Goal: Task Accomplishment & Management: Manage account settings

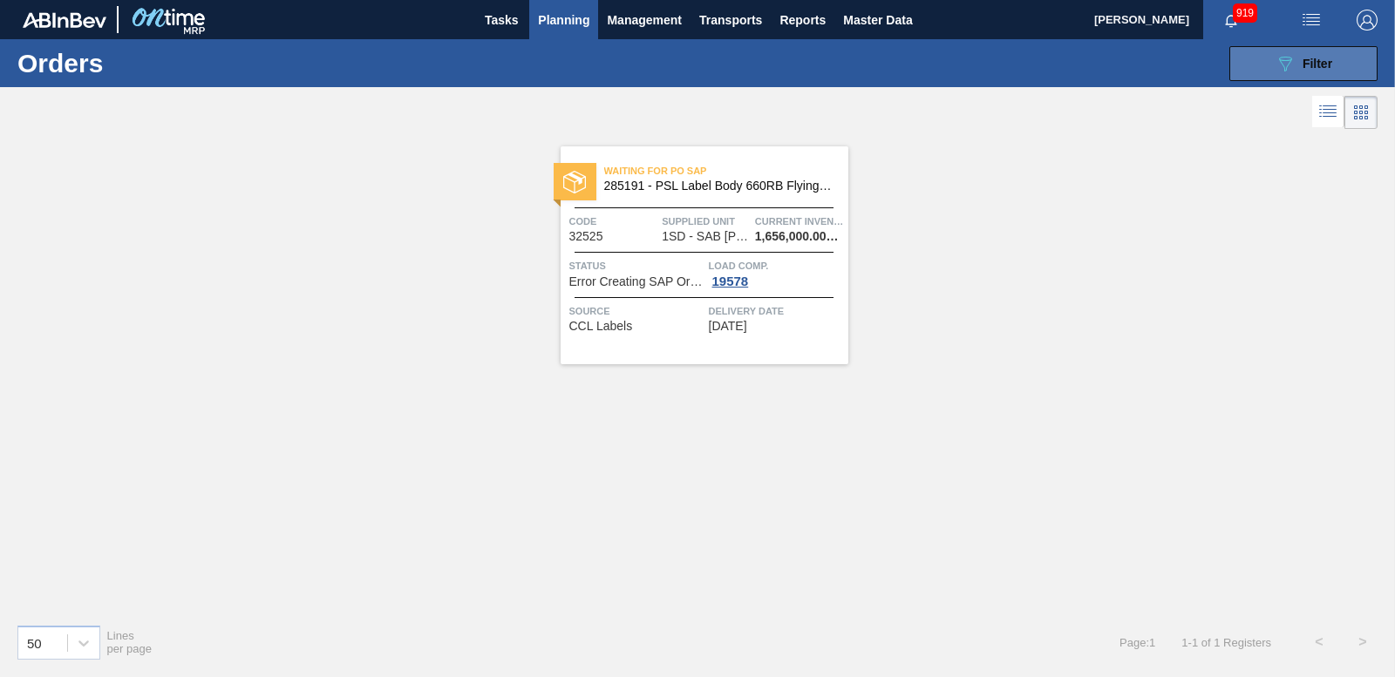
click at [1330, 69] on span "Filter" at bounding box center [1317, 64] width 30 height 14
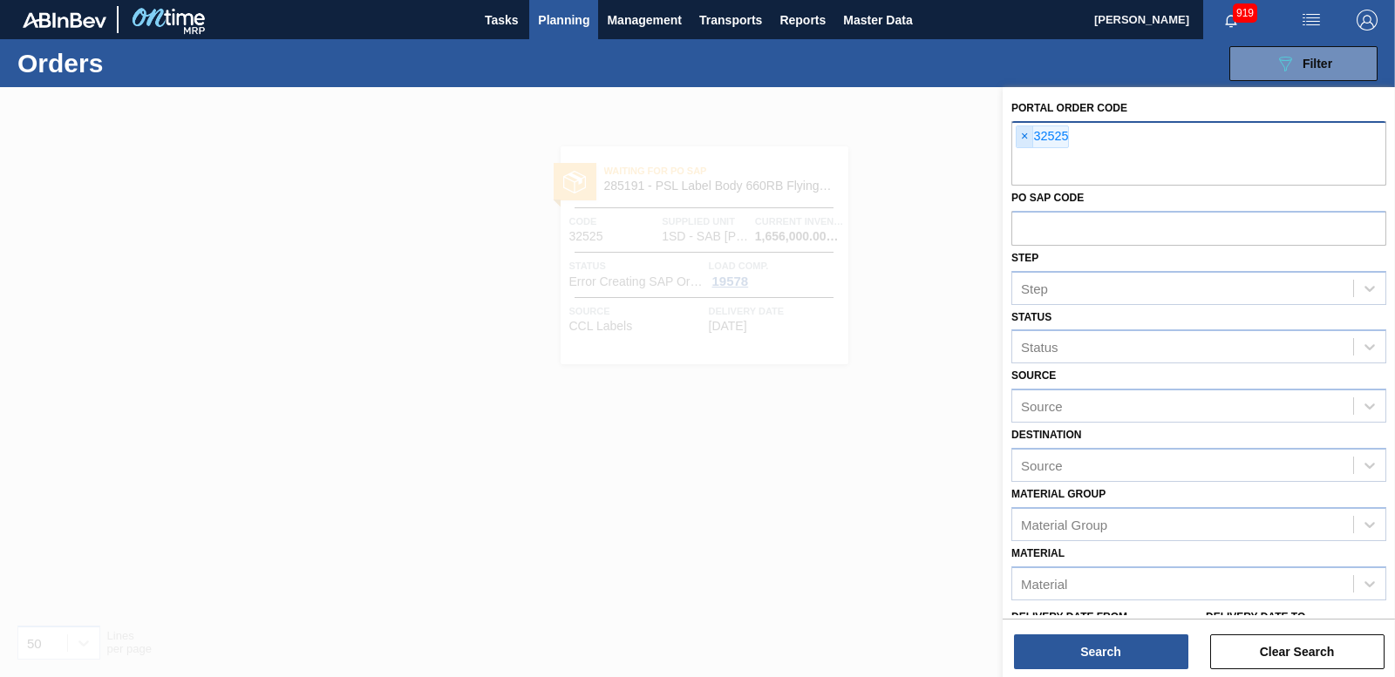
click at [1023, 139] on span "×" at bounding box center [1024, 136] width 17 height 21
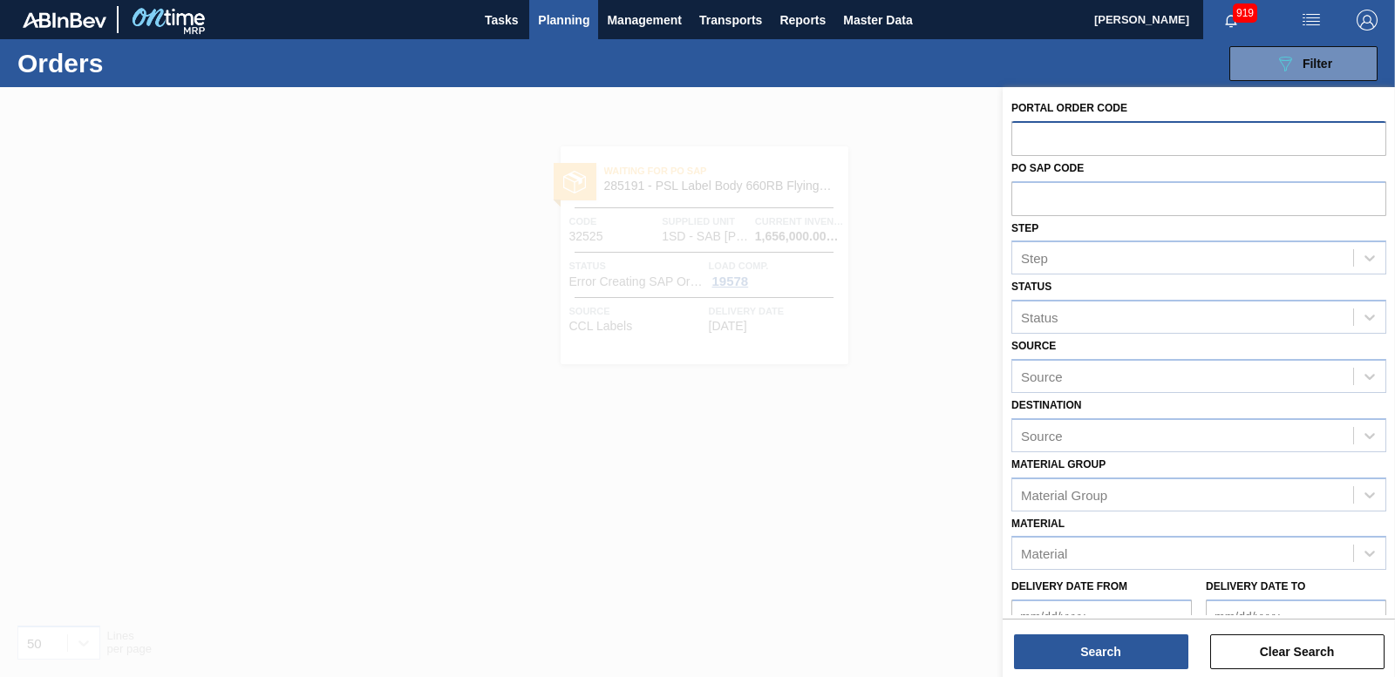
paste input "32525"
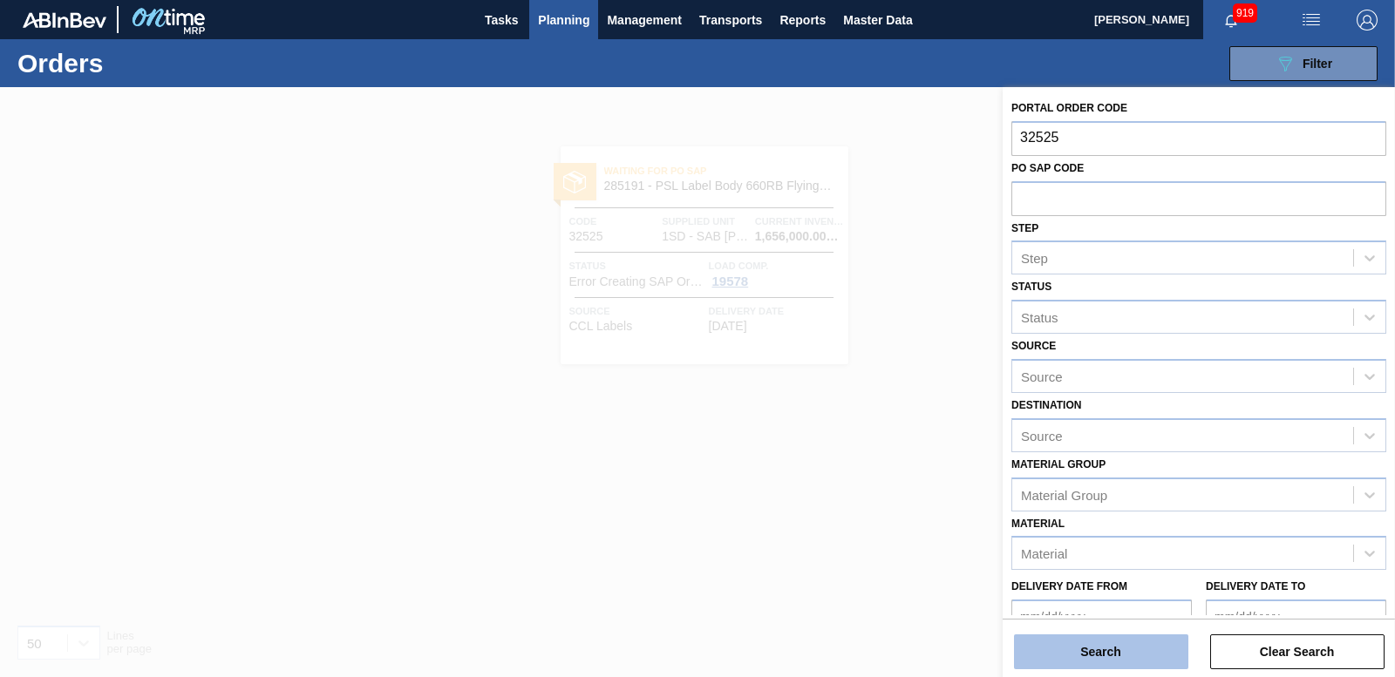
type input "32525"
click at [1079, 655] on button "Search" at bounding box center [1101, 652] width 174 height 35
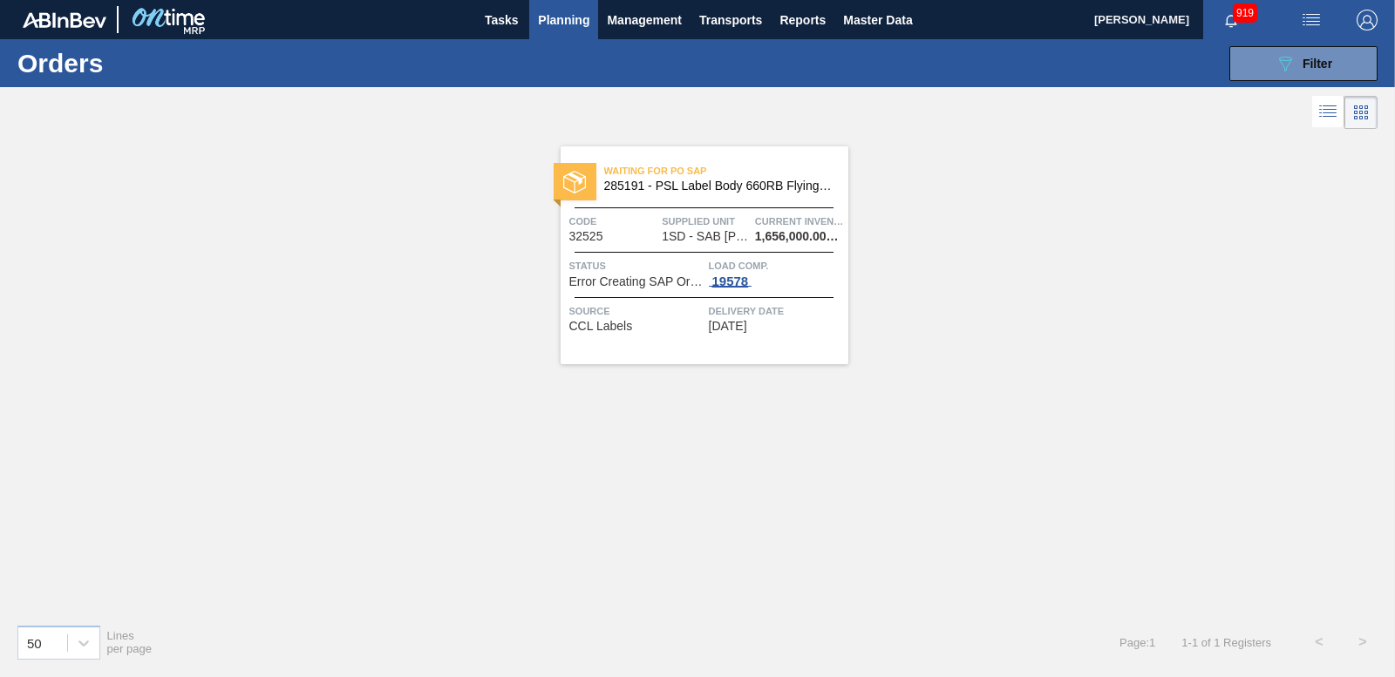
click at [730, 286] on span "19578" at bounding box center [731, 282] width 44 height 14
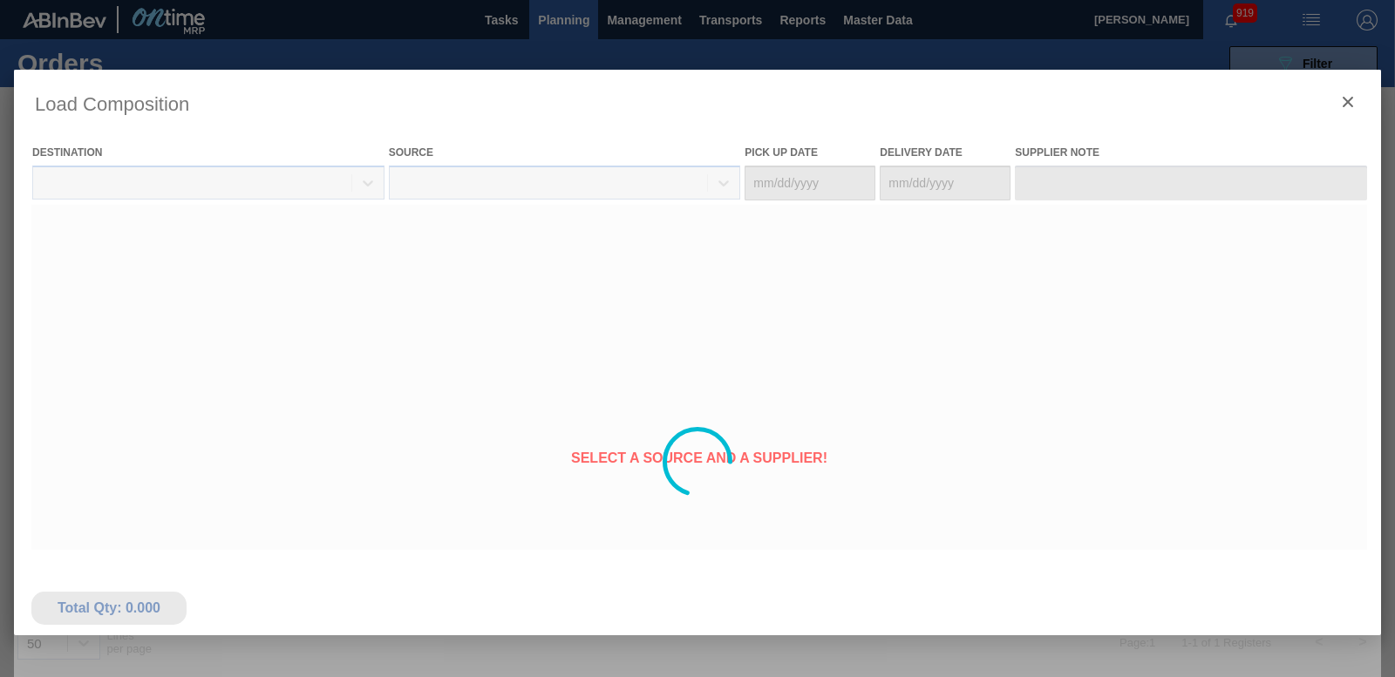
type Date "[DATE]"
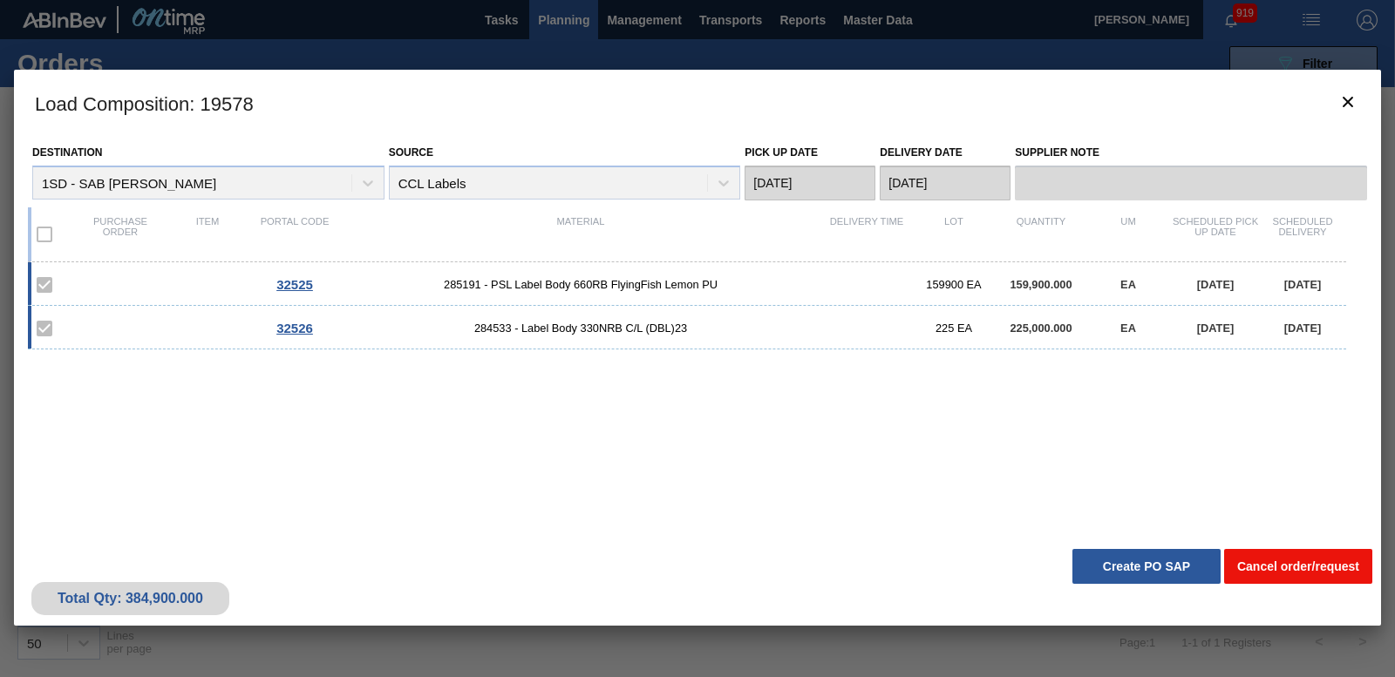
click at [1327, 574] on button "Cancel order/request" at bounding box center [1298, 566] width 148 height 35
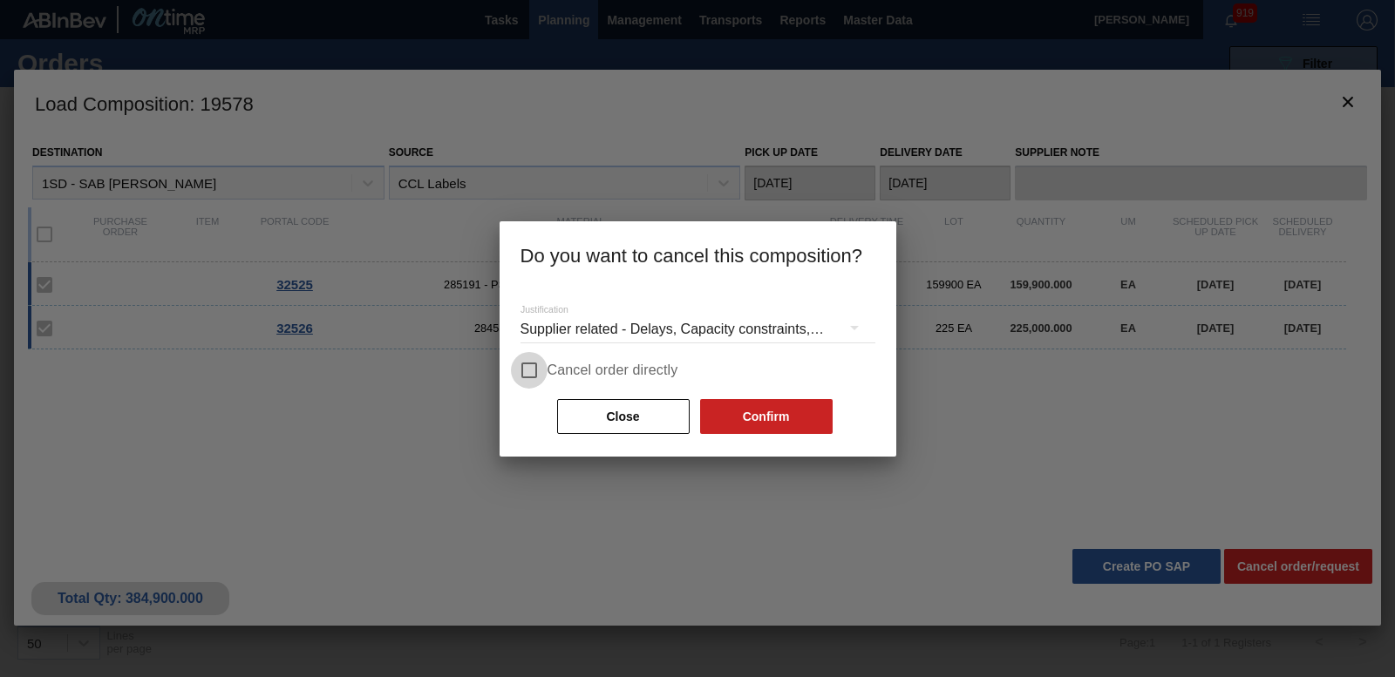
click at [526, 370] on input "Cancel order directly" at bounding box center [529, 370] width 37 height 37
checkbox input "true"
click at [746, 410] on button "Confirm" at bounding box center [766, 416] width 132 height 35
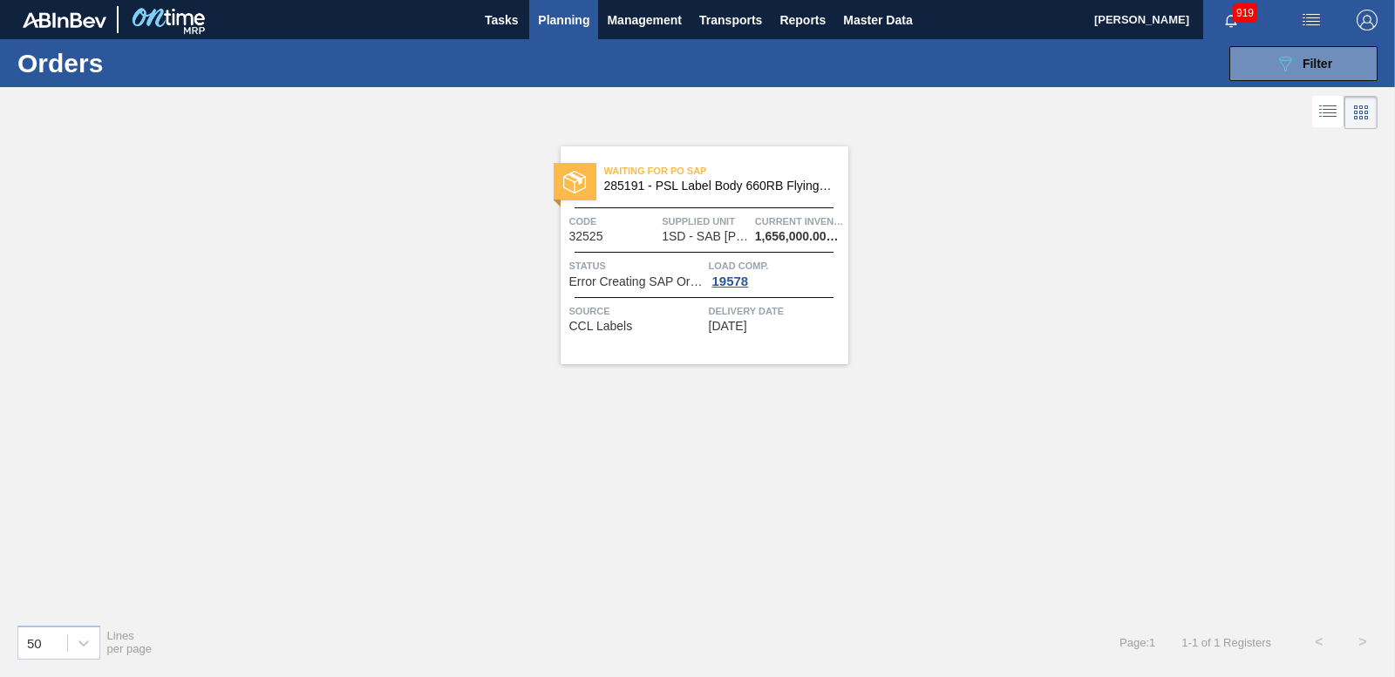
click at [1277, 44] on div "089F7B8B-B2A5-4AFE-B5C0-19BA573D28AC Filter Portal Order Code × 32525 PO SAP Co…" at bounding box center [828, 63] width 1116 height 52
click at [1278, 51] on button "089F7B8B-B2A5-4AFE-B5C0-19BA573D28AC Filter" at bounding box center [1303, 63] width 148 height 35
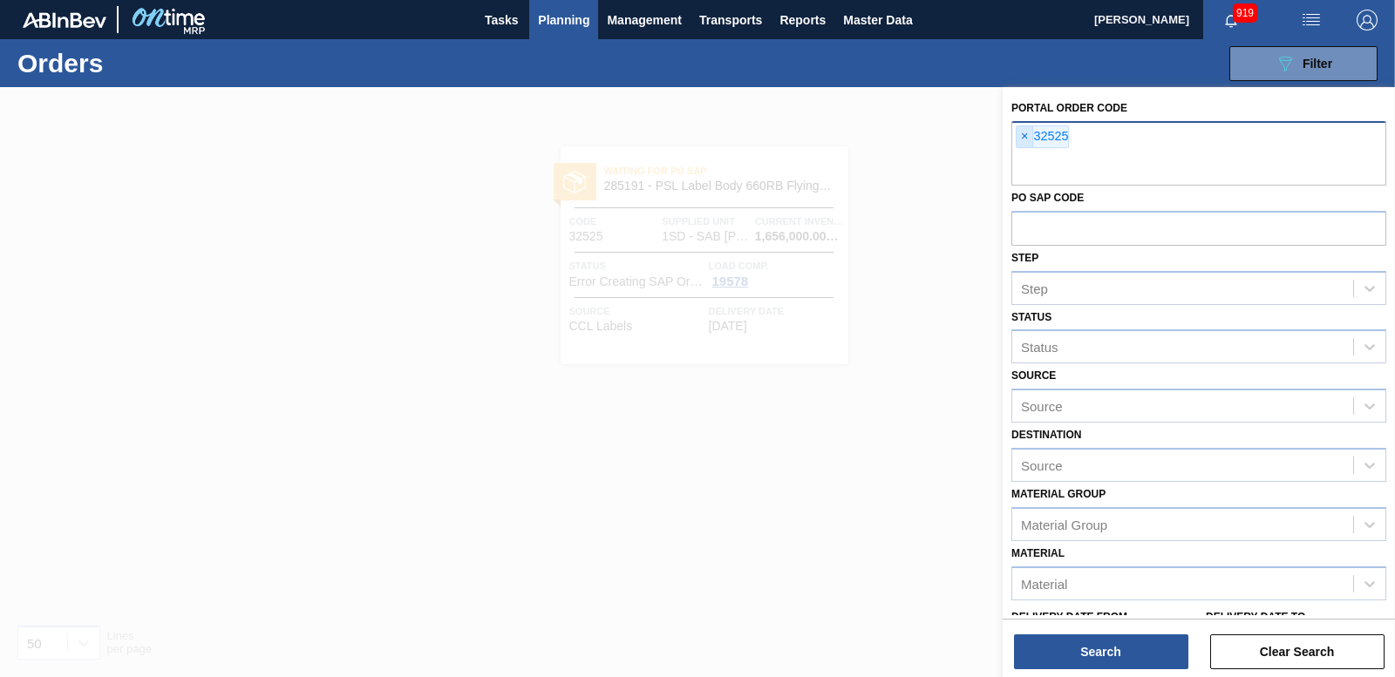
click at [1019, 137] on span "×" at bounding box center [1024, 136] width 17 height 21
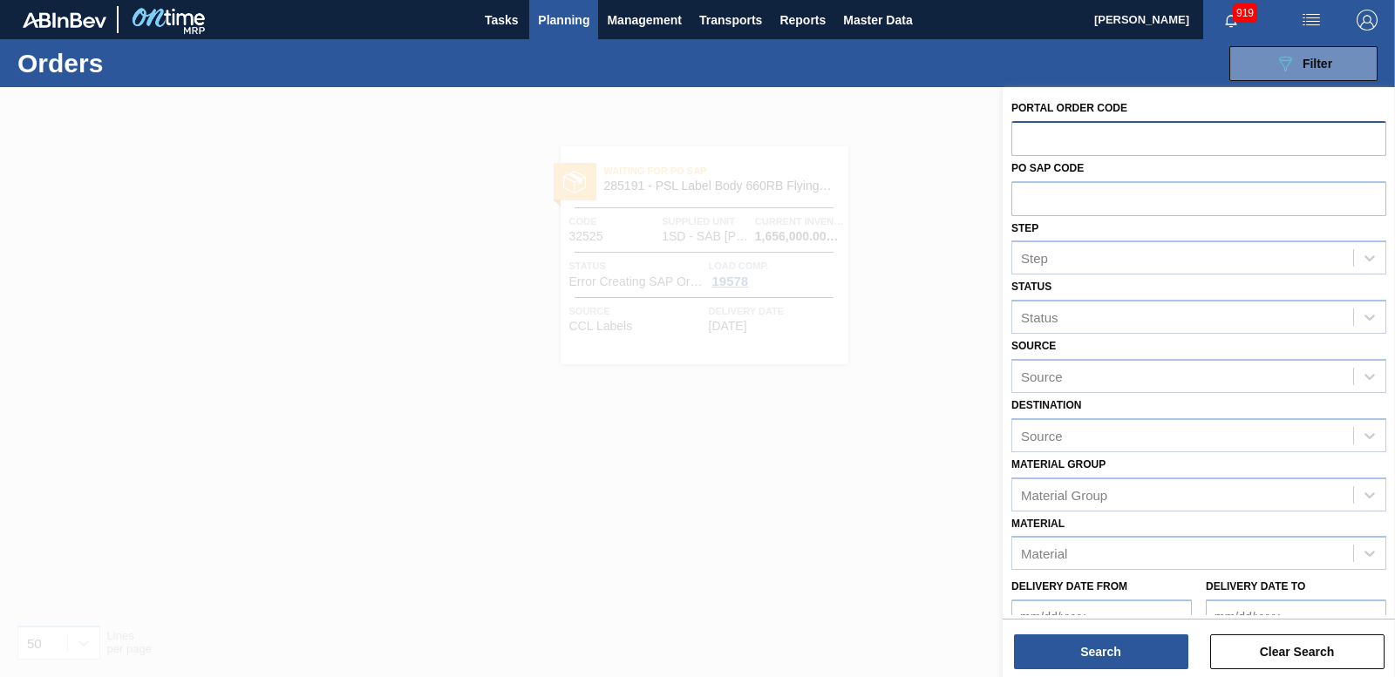
paste input "32526"
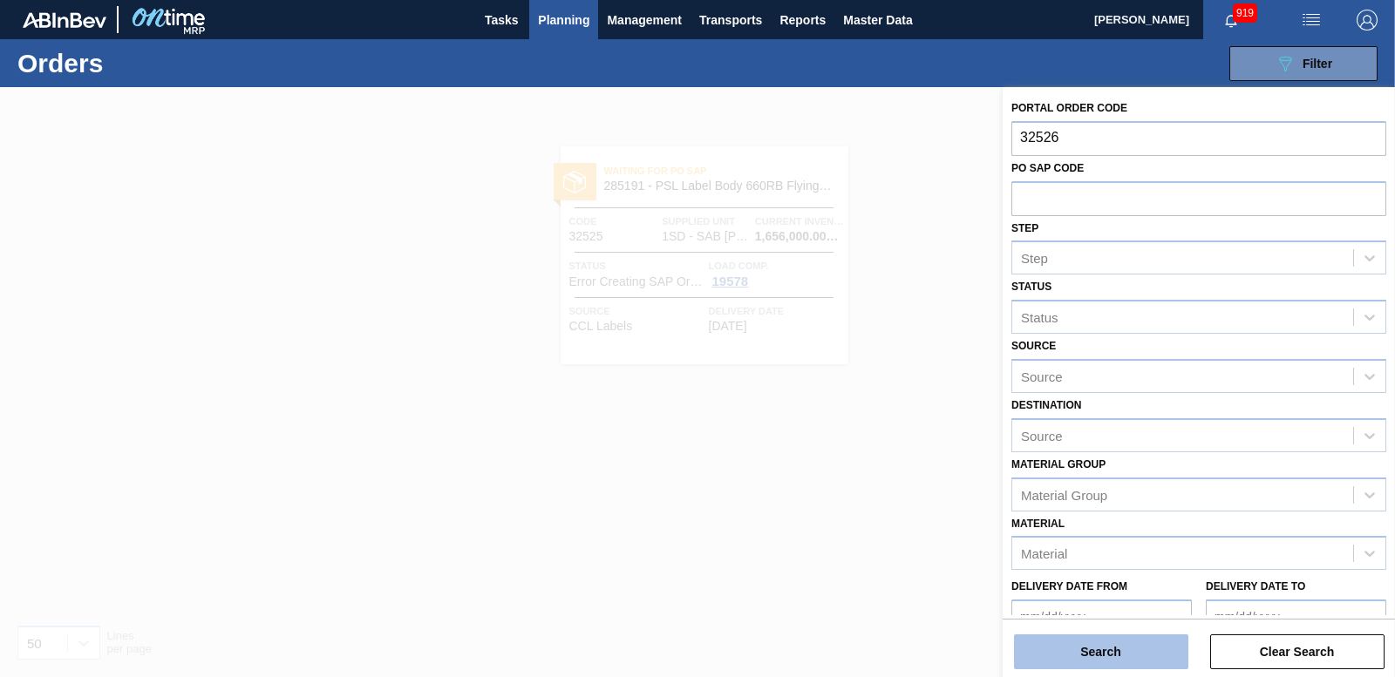
type input "32526"
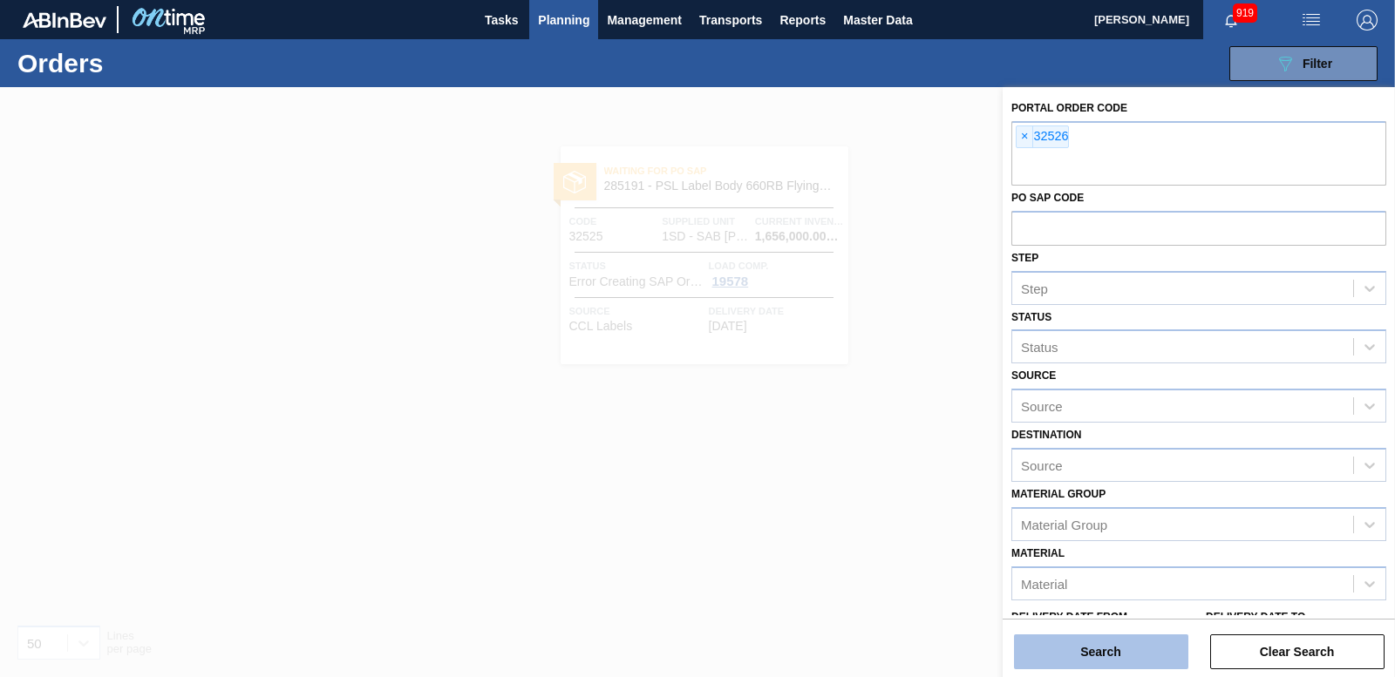
click at [1041, 661] on button "Search" at bounding box center [1101, 652] width 174 height 35
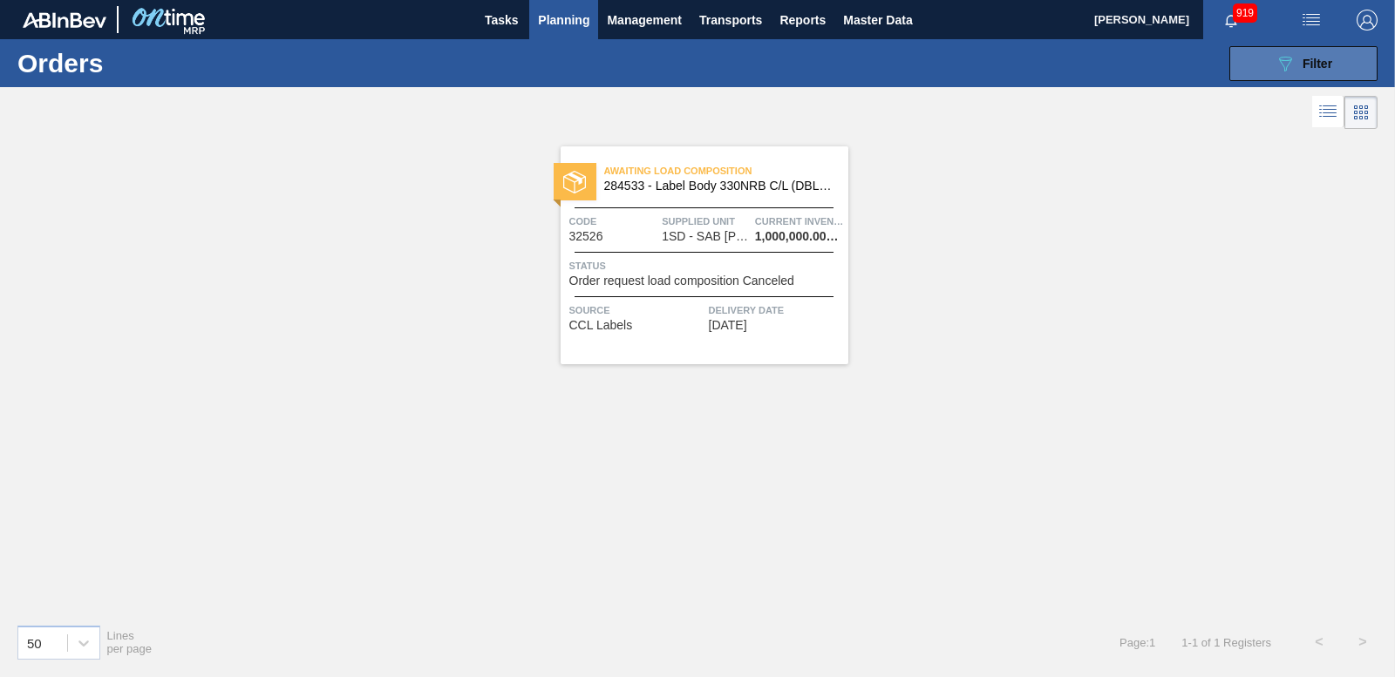
click at [1292, 62] on icon "089F7B8B-B2A5-4AFE-B5C0-19BA573D28AC" at bounding box center [1284, 63] width 21 height 21
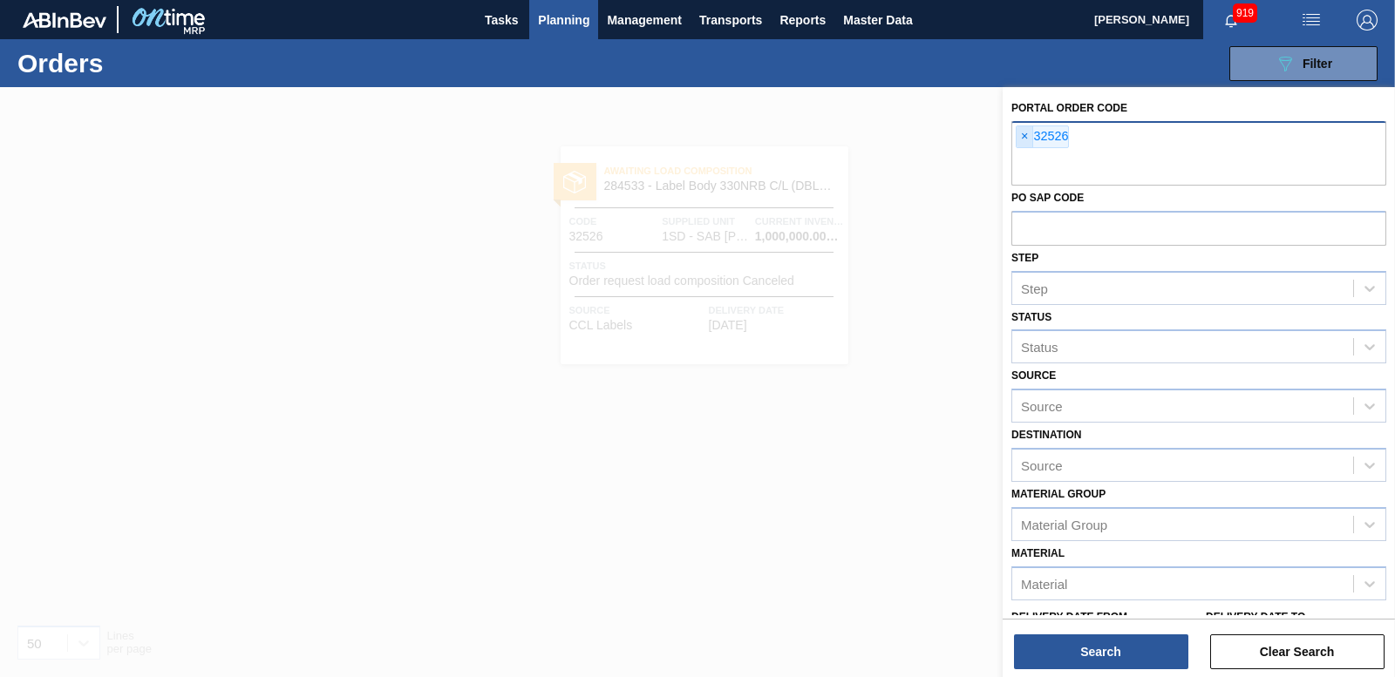
click at [1020, 131] on span "×" at bounding box center [1024, 136] width 17 height 21
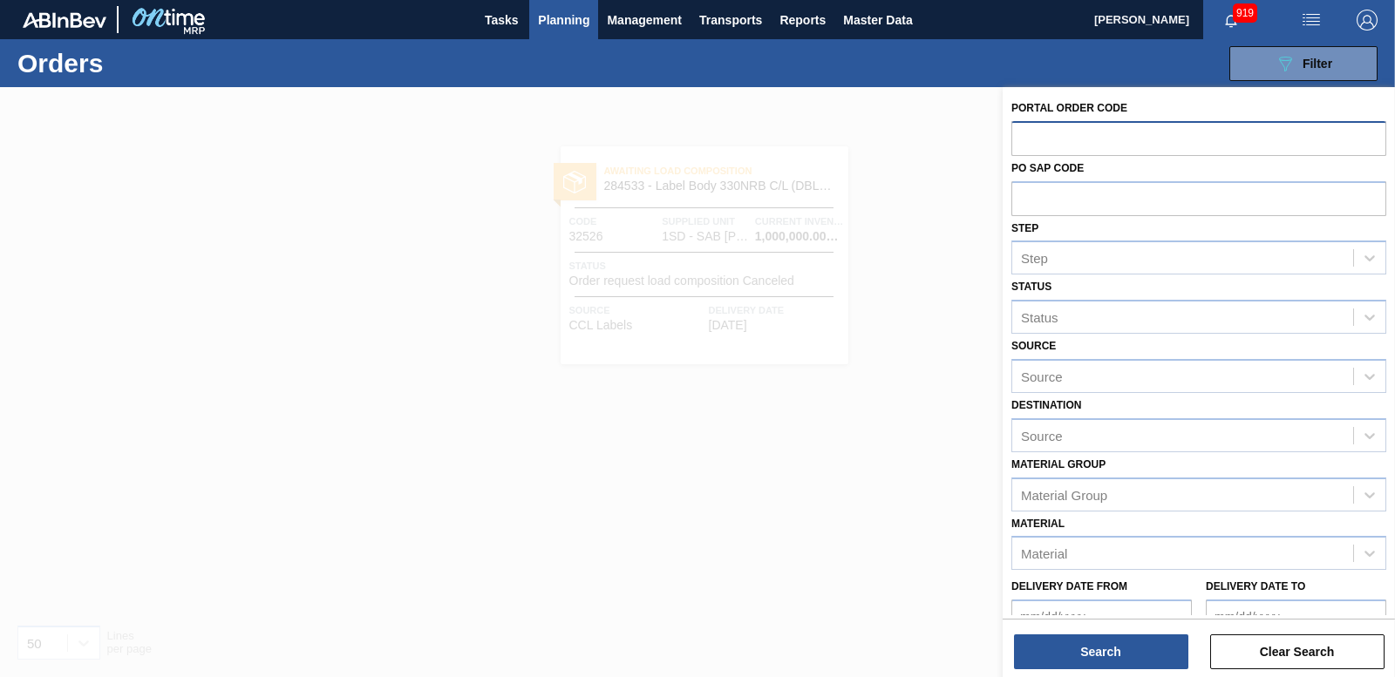
paste input "32525"
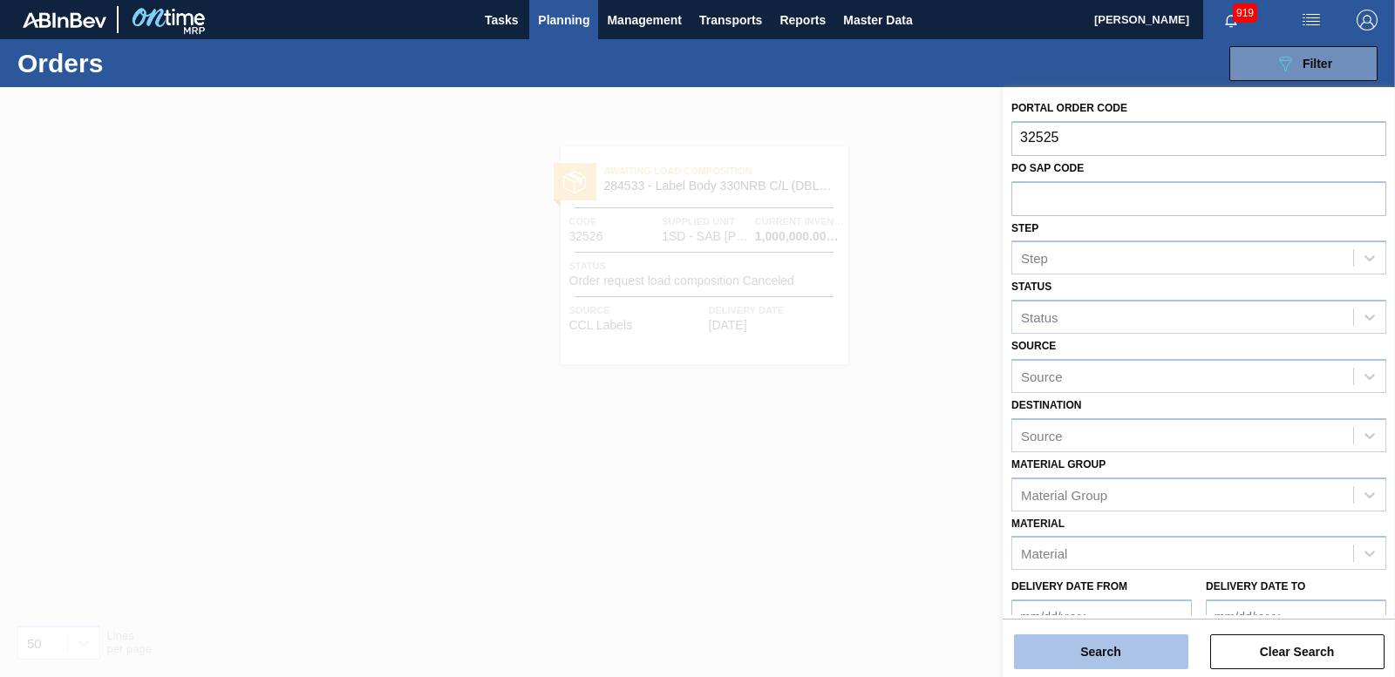
type input "32525"
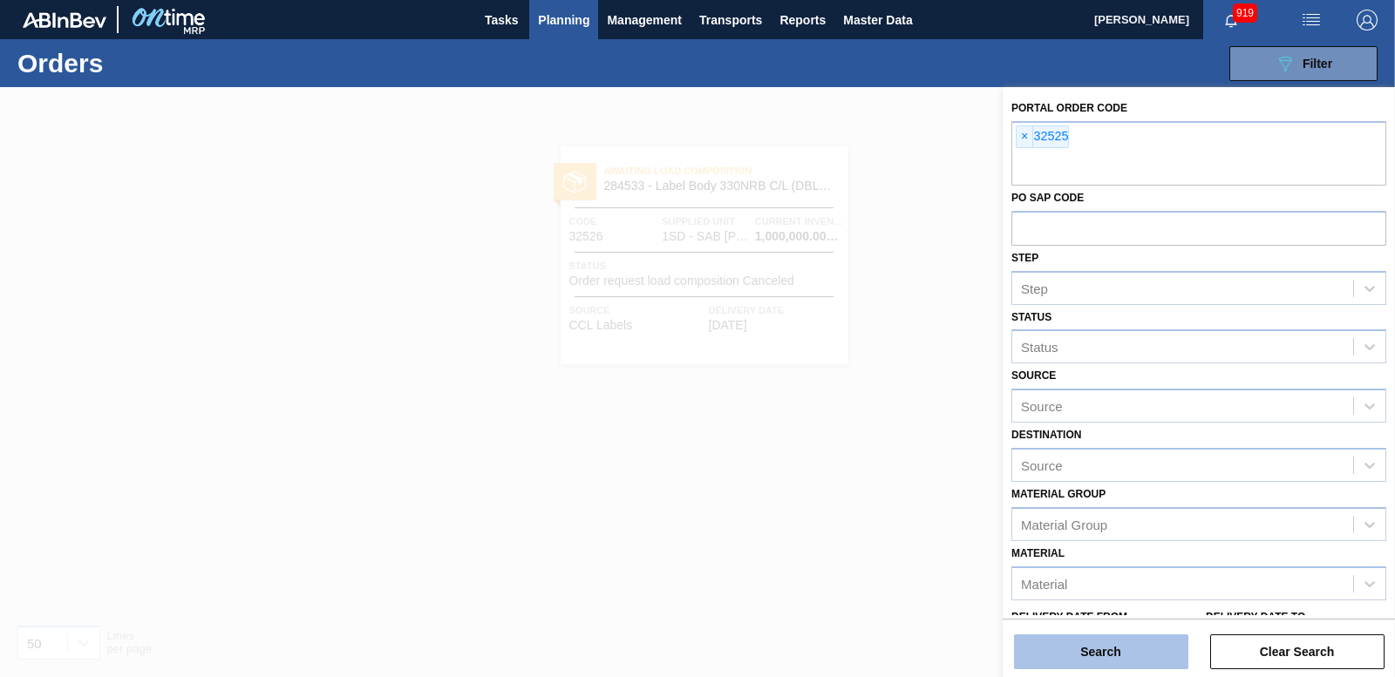
click at [1078, 651] on button "Search" at bounding box center [1101, 652] width 174 height 35
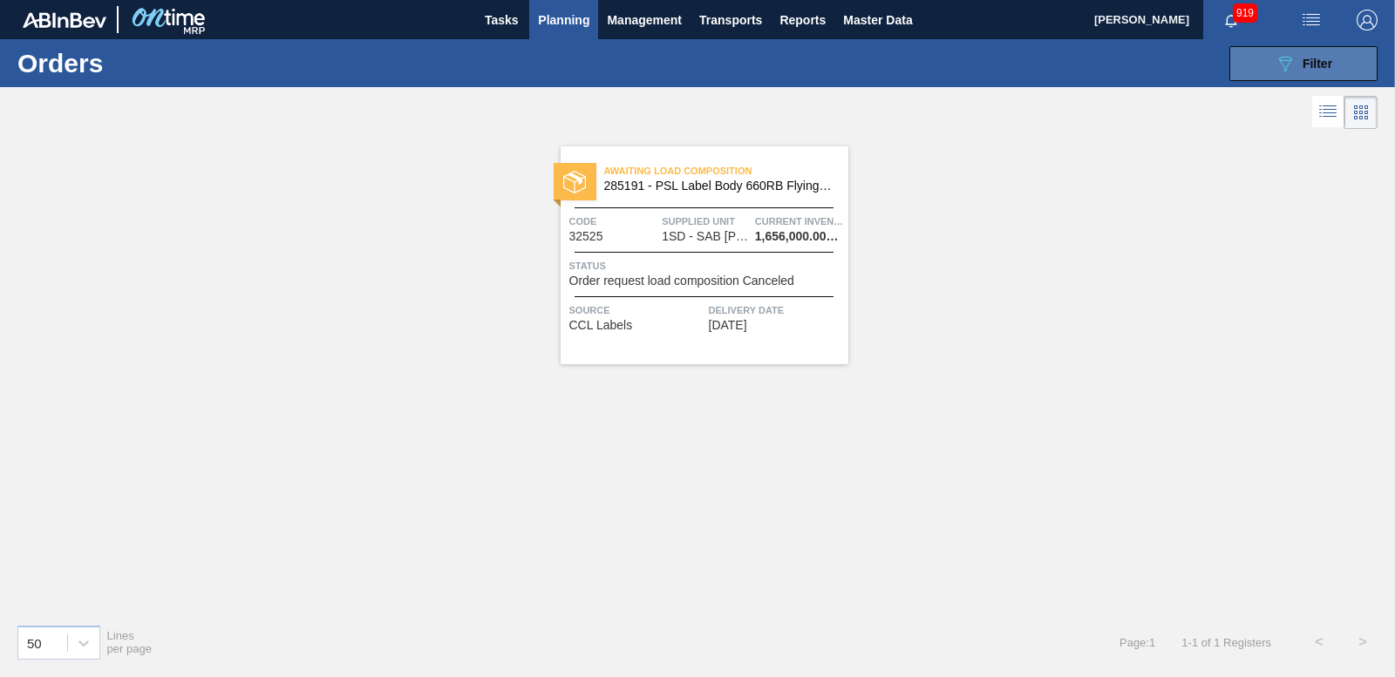
click at [1321, 47] on button "089F7B8B-B2A5-4AFE-B5C0-19BA573D28AC Filter" at bounding box center [1303, 63] width 148 height 35
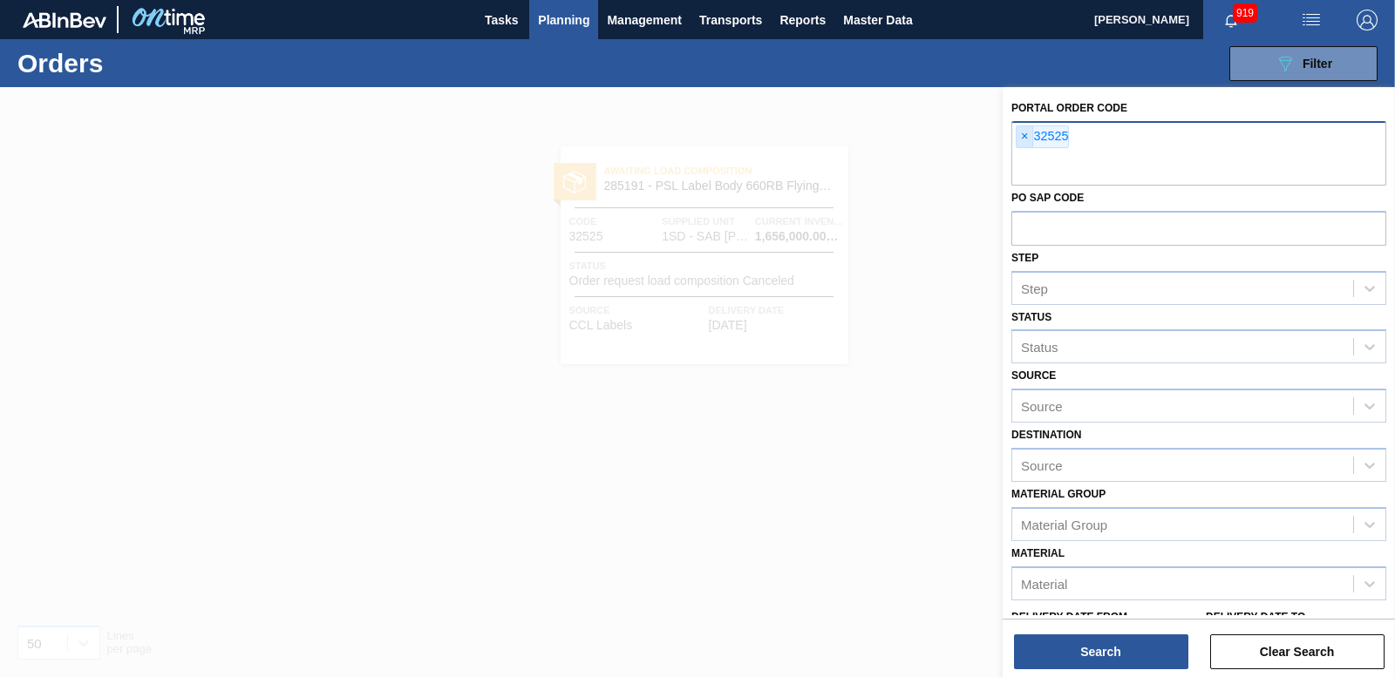
click at [1021, 139] on span "×" at bounding box center [1024, 136] width 17 height 21
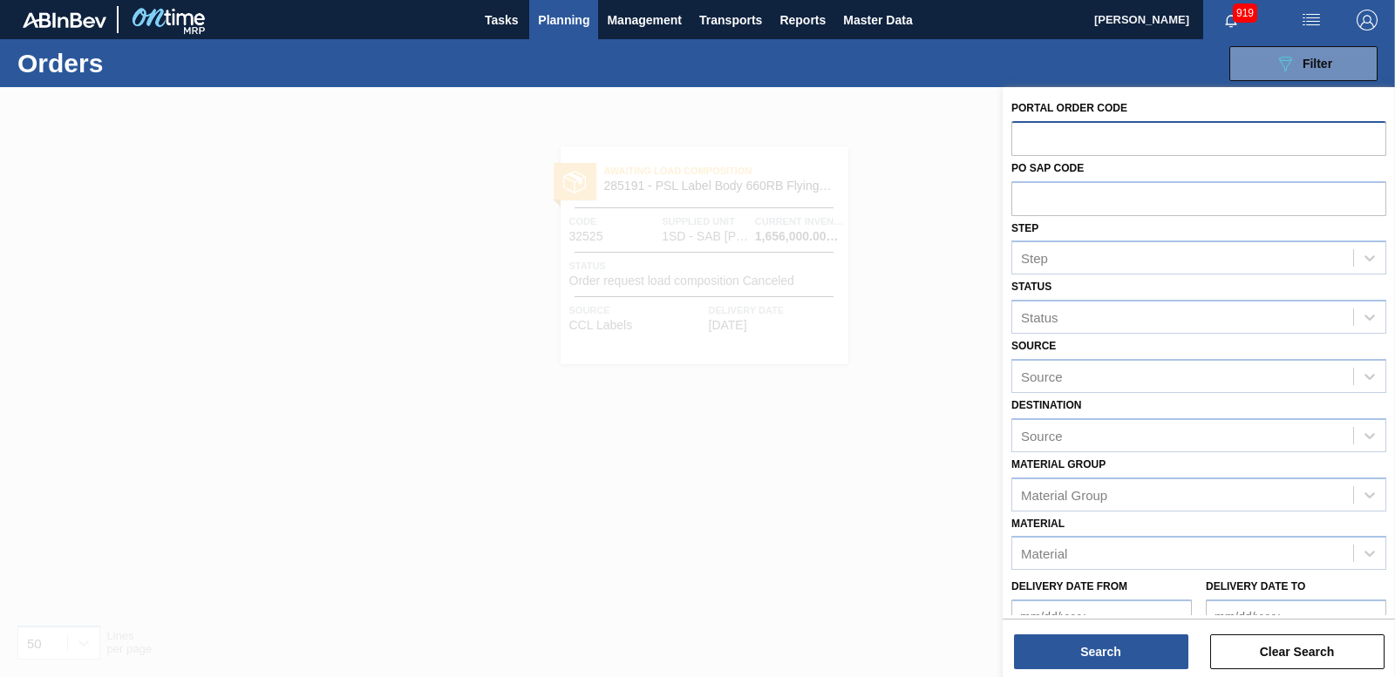
click at [558, 16] on span "Planning" at bounding box center [563, 20] width 51 height 21
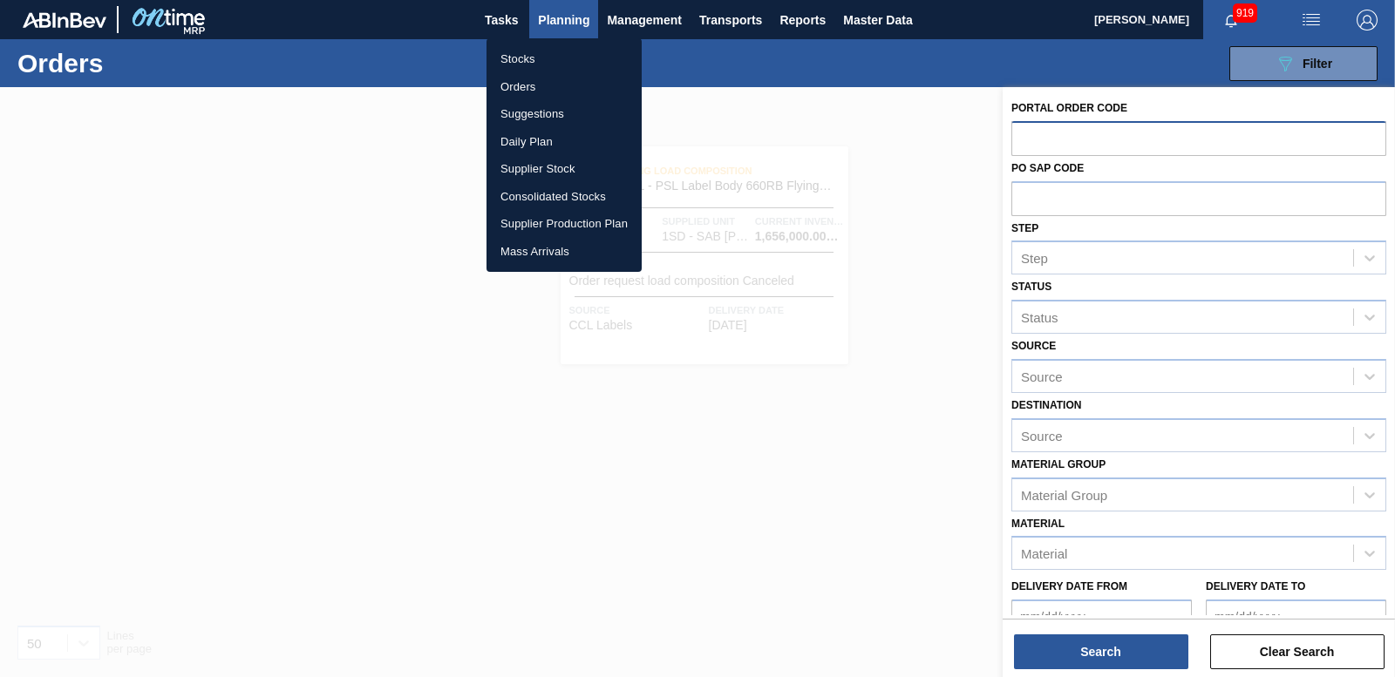
click at [525, 89] on li "Orders" at bounding box center [563, 87] width 155 height 28
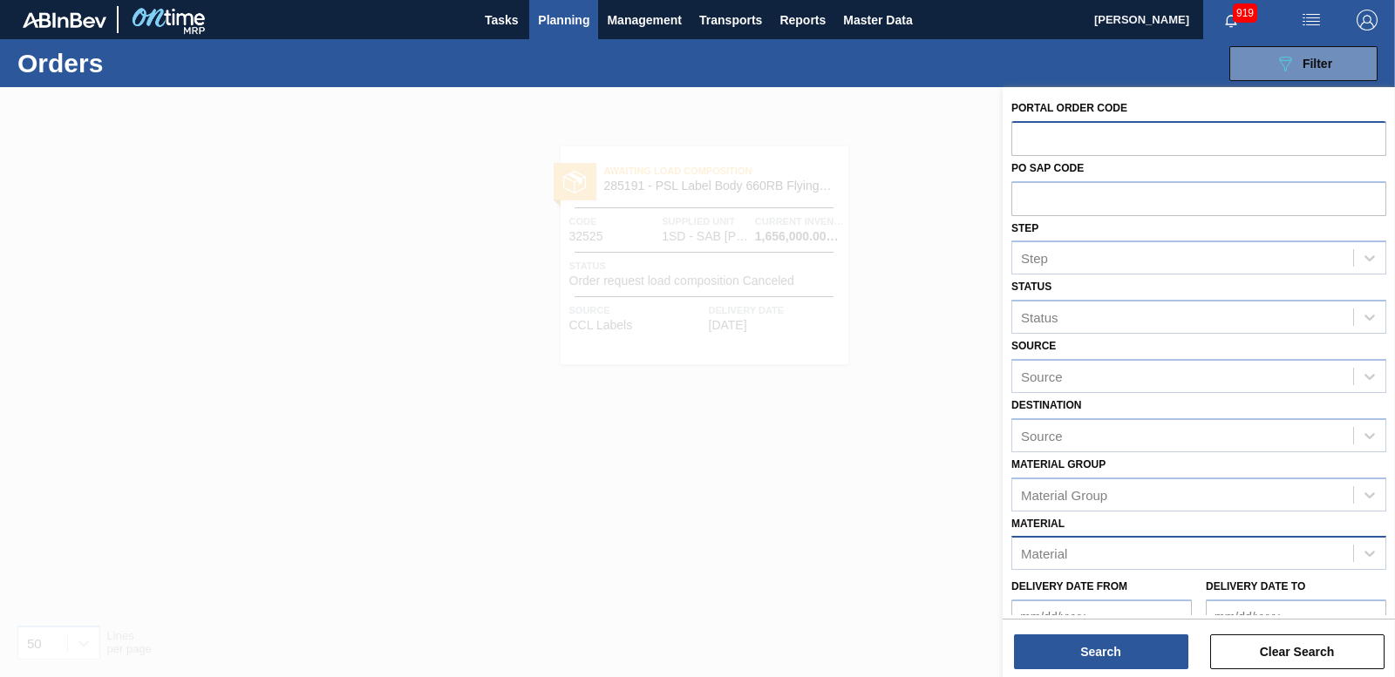
click at [1103, 553] on div "Material" at bounding box center [1182, 553] width 341 height 25
type input "283643"
drag, startPoint x: 1102, startPoint y: 587, endPoint x: 1097, endPoint y: 601, distance: 15.4
click at [1103, 586] on div "283643 - Label Neck 330NRB CBL Booster 2" at bounding box center [1198, 597] width 375 height 32
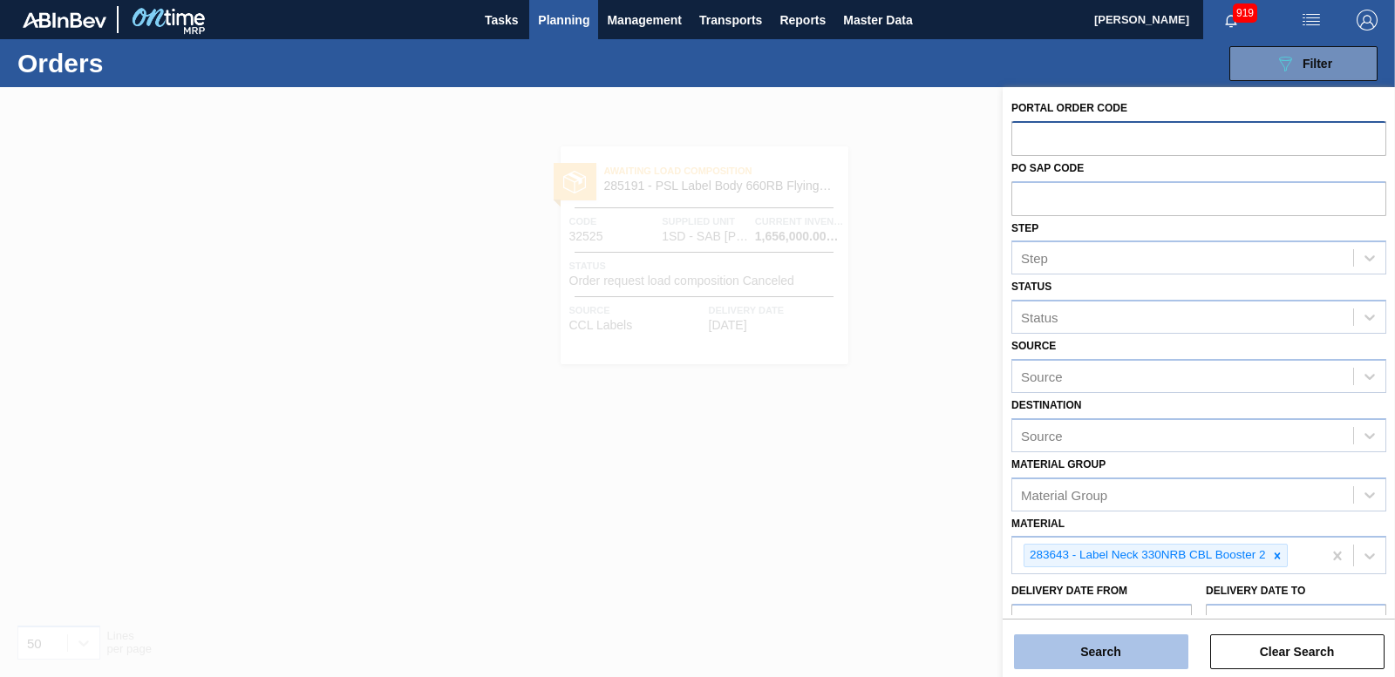
click at [1070, 657] on button "Search" at bounding box center [1101, 652] width 174 height 35
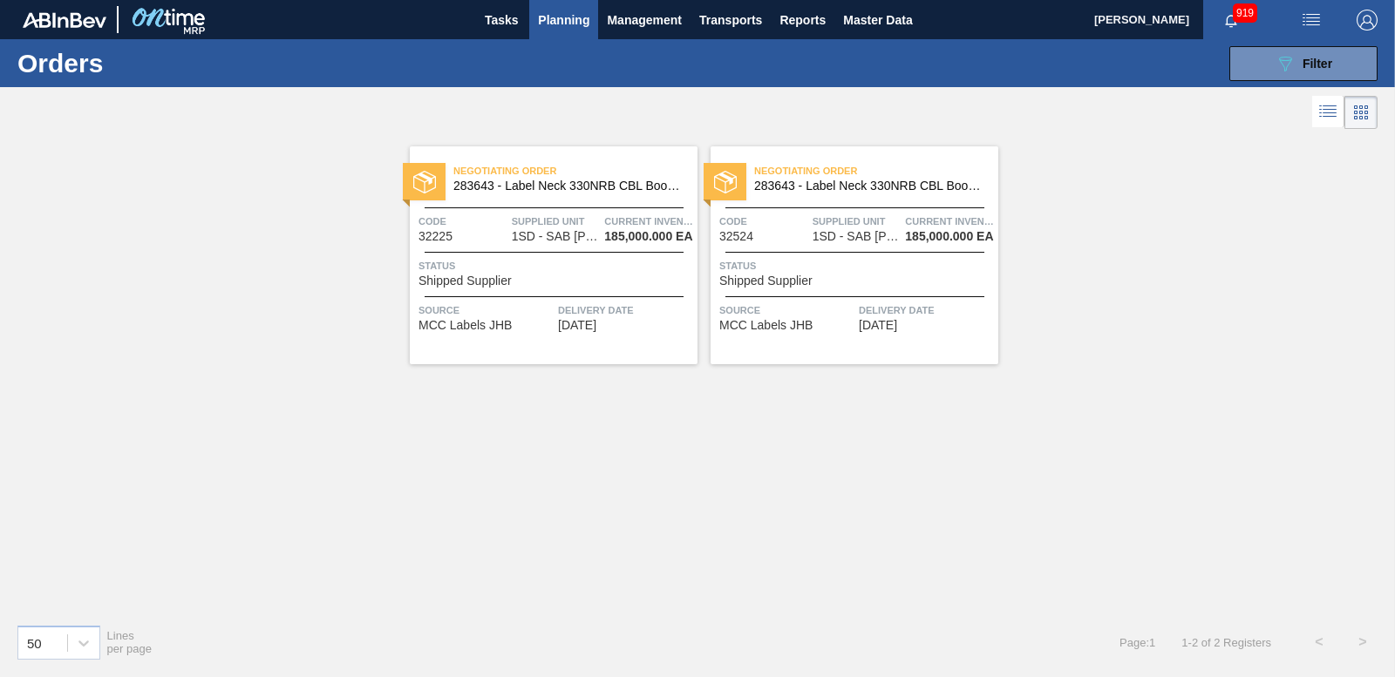
click at [468, 283] on span "Shipped Supplier" at bounding box center [464, 281] width 93 height 13
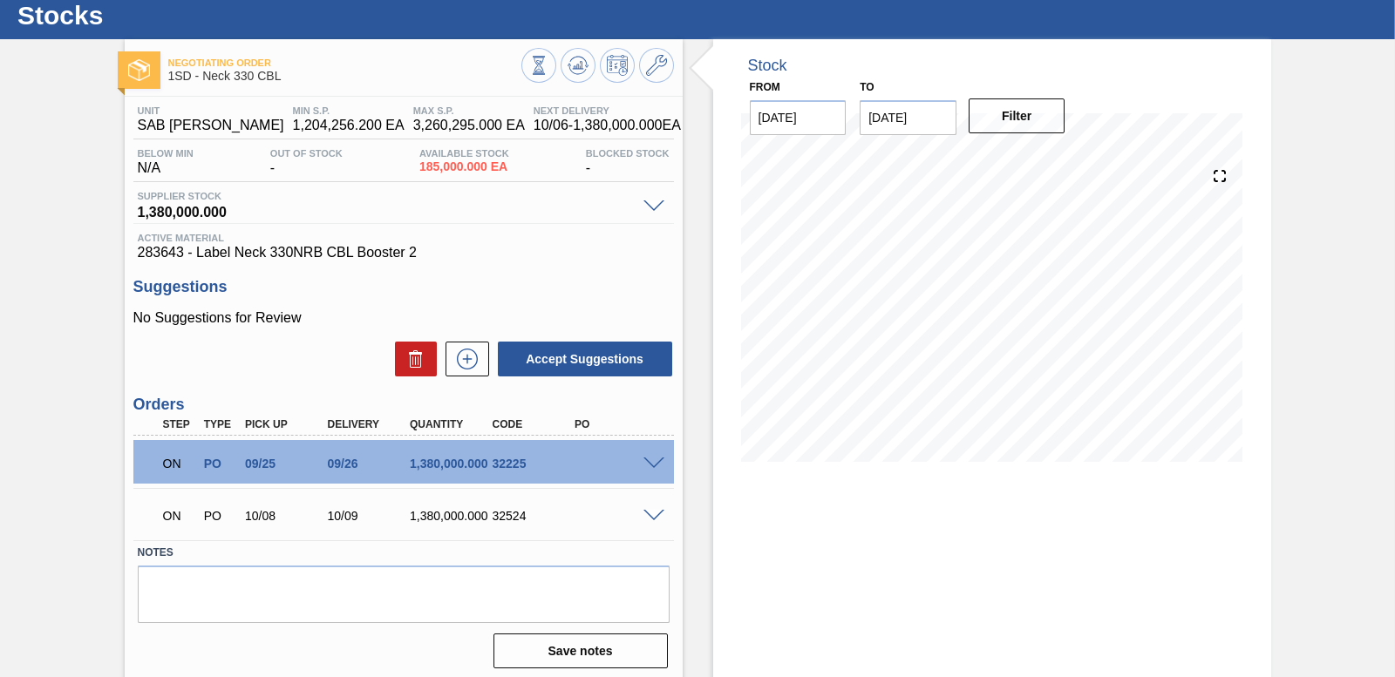
scroll to position [72, 0]
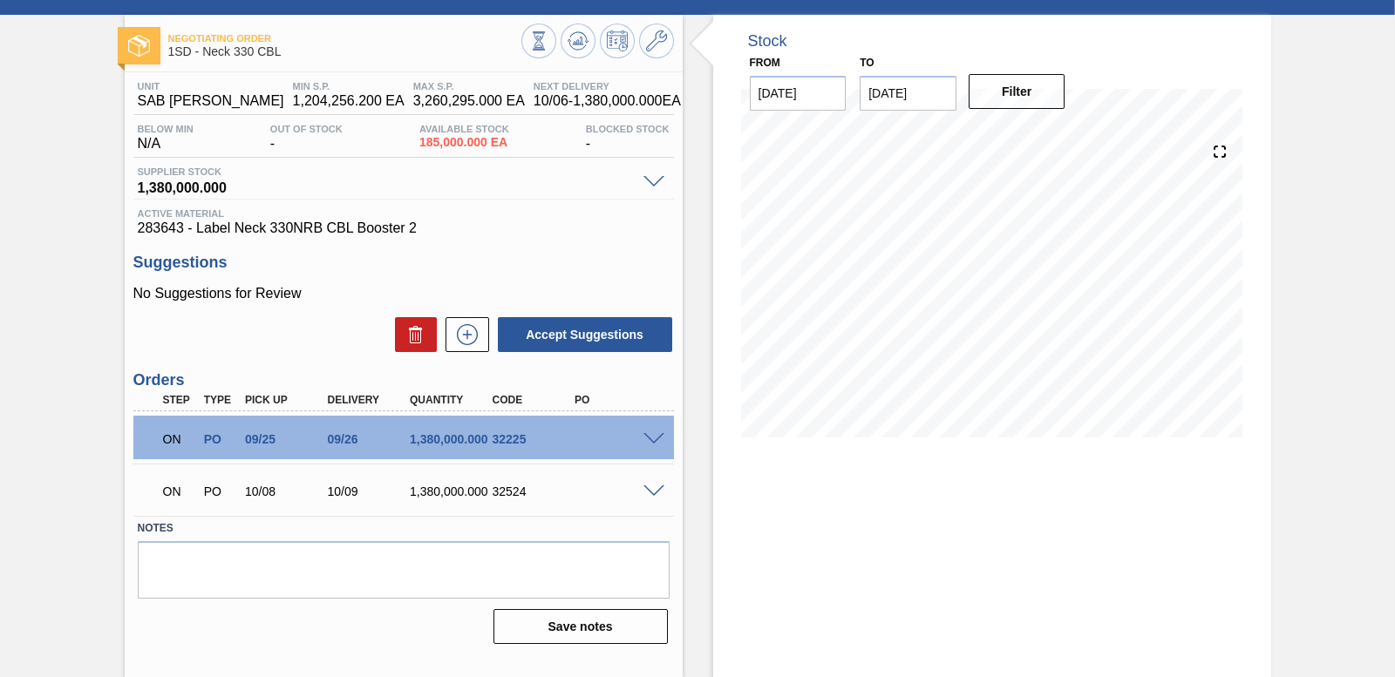
click at [645, 441] on span at bounding box center [653, 439] width 21 height 13
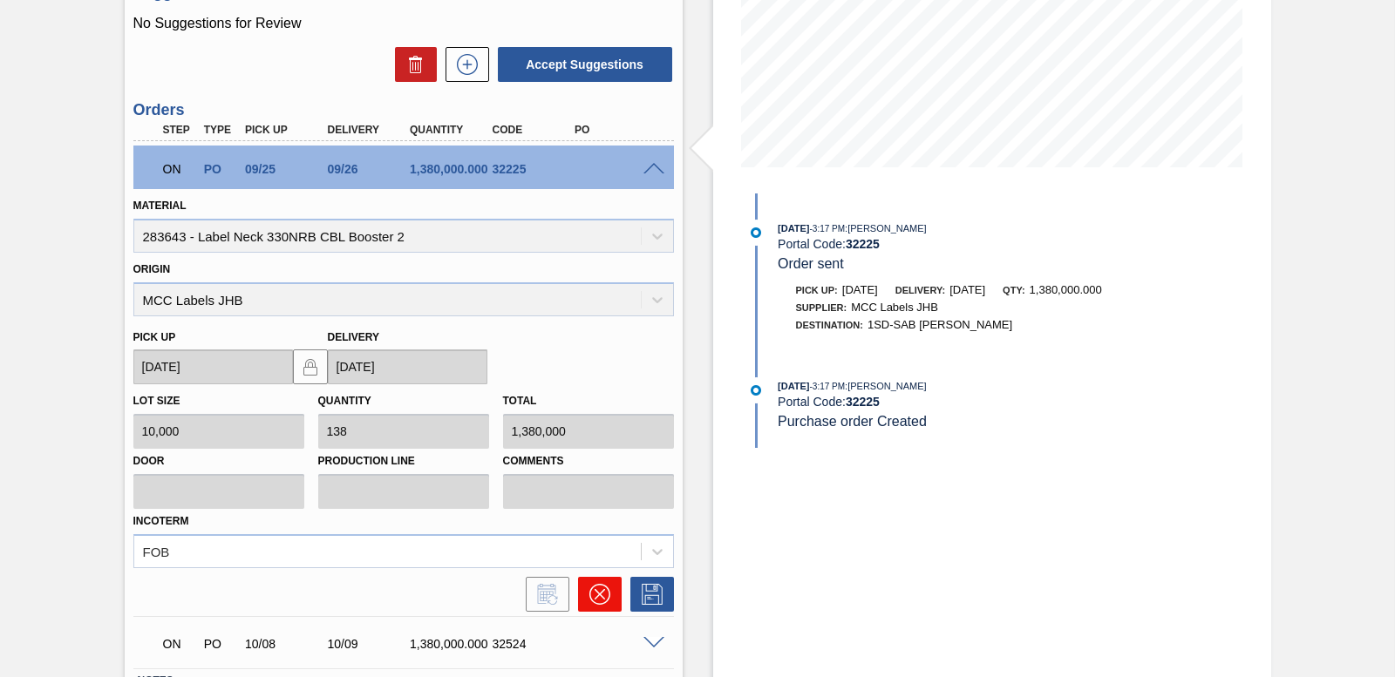
scroll to position [247, 0]
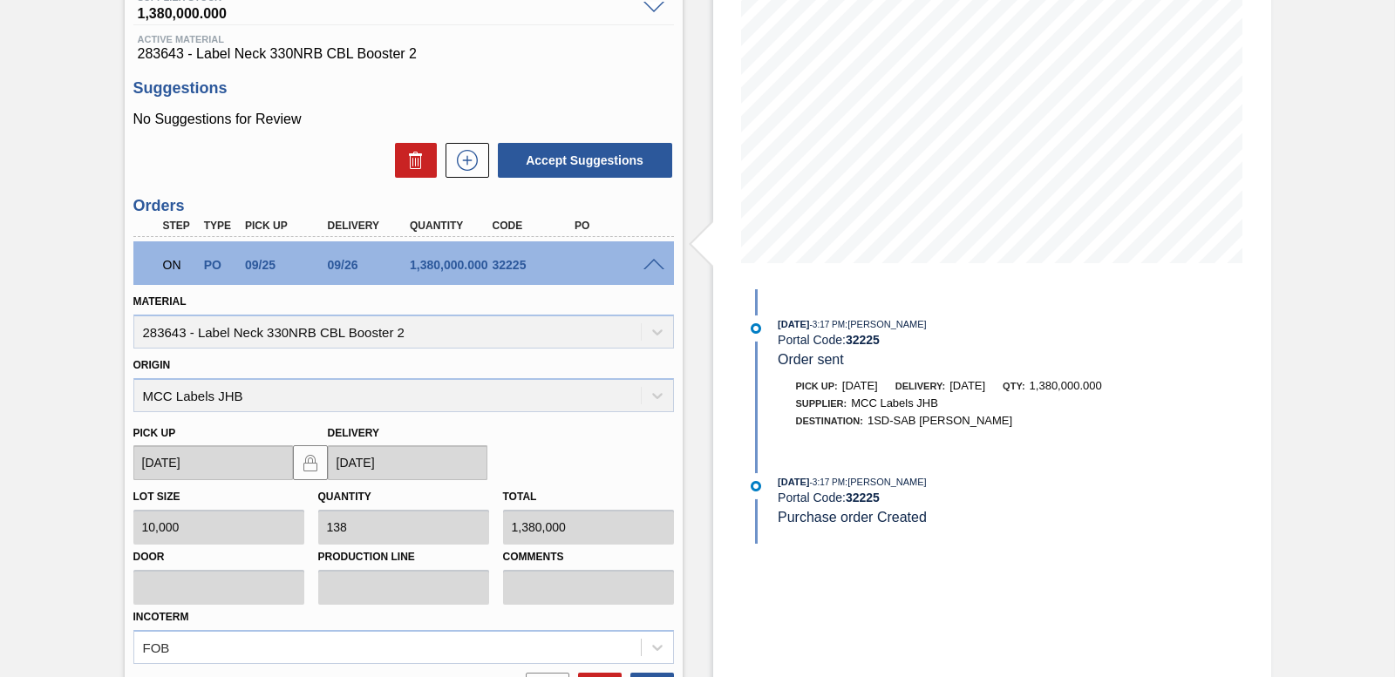
click at [650, 401] on div "Origin MCC Labels JHB" at bounding box center [403, 382] width 540 height 59
click at [657, 395] on div "Origin MCC Labels JHB" at bounding box center [403, 382] width 540 height 59
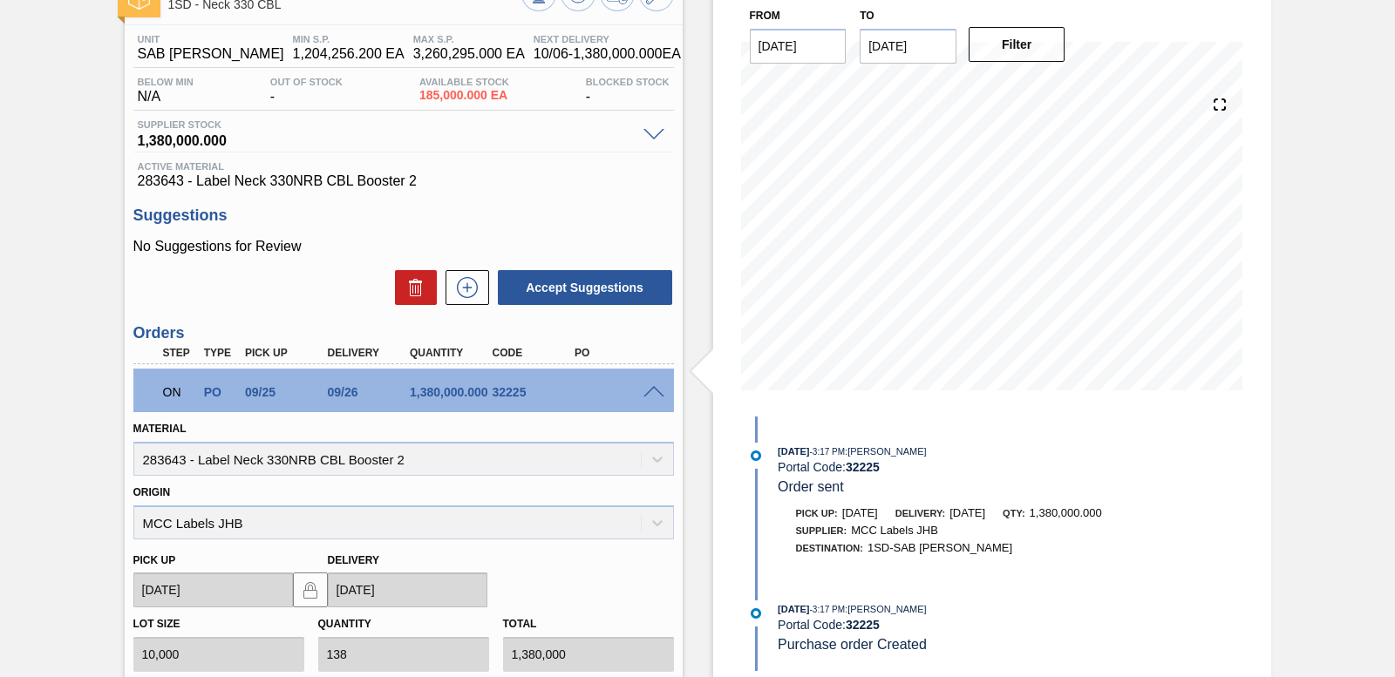
scroll to position [0, 0]
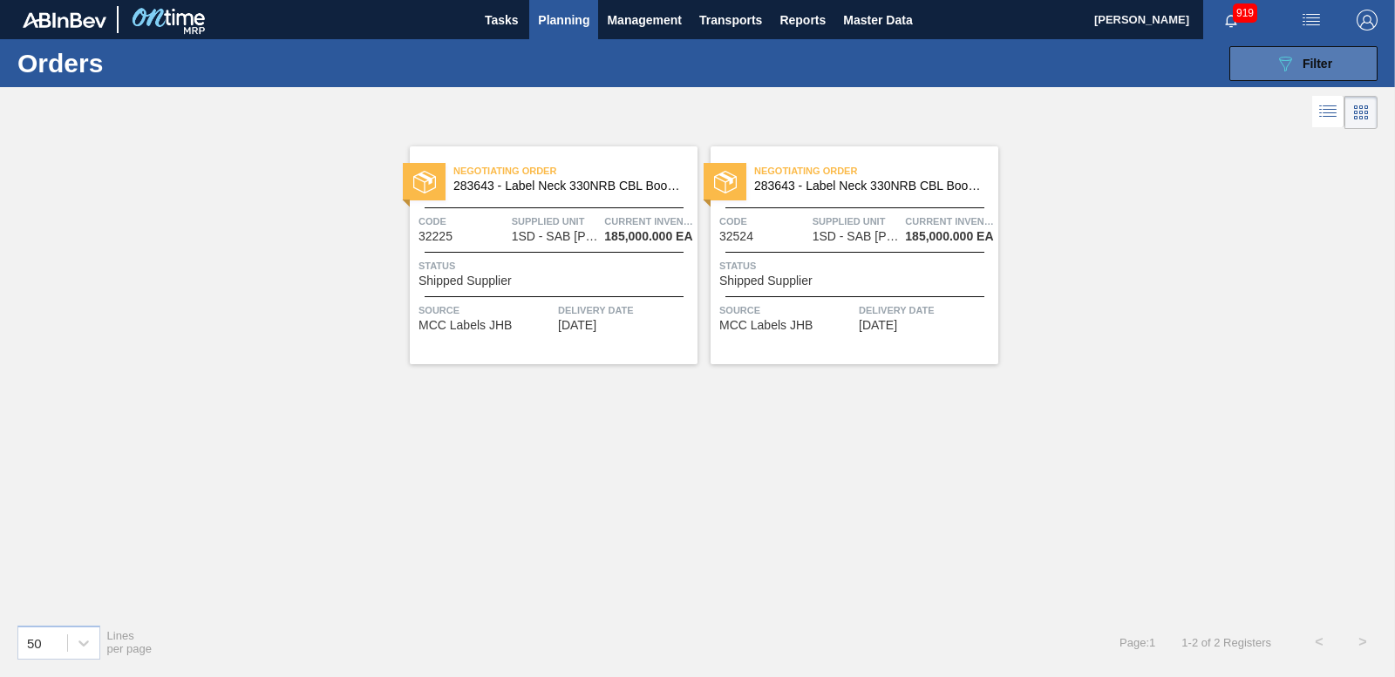
click at [1305, 65] on span "Filter" at bounding box center [1317, 64] width 30 height 14
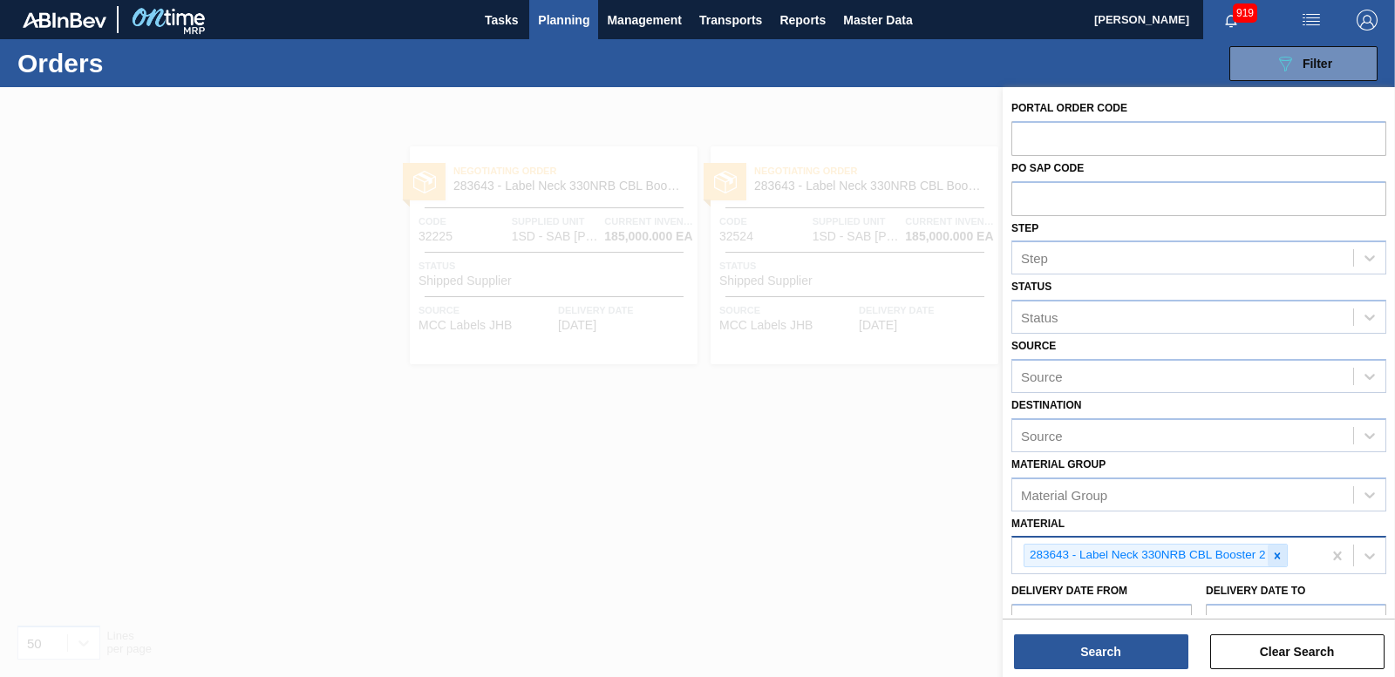
click at [1277, 551] on icon at bounding box center [1277, 556] width 12 height 12
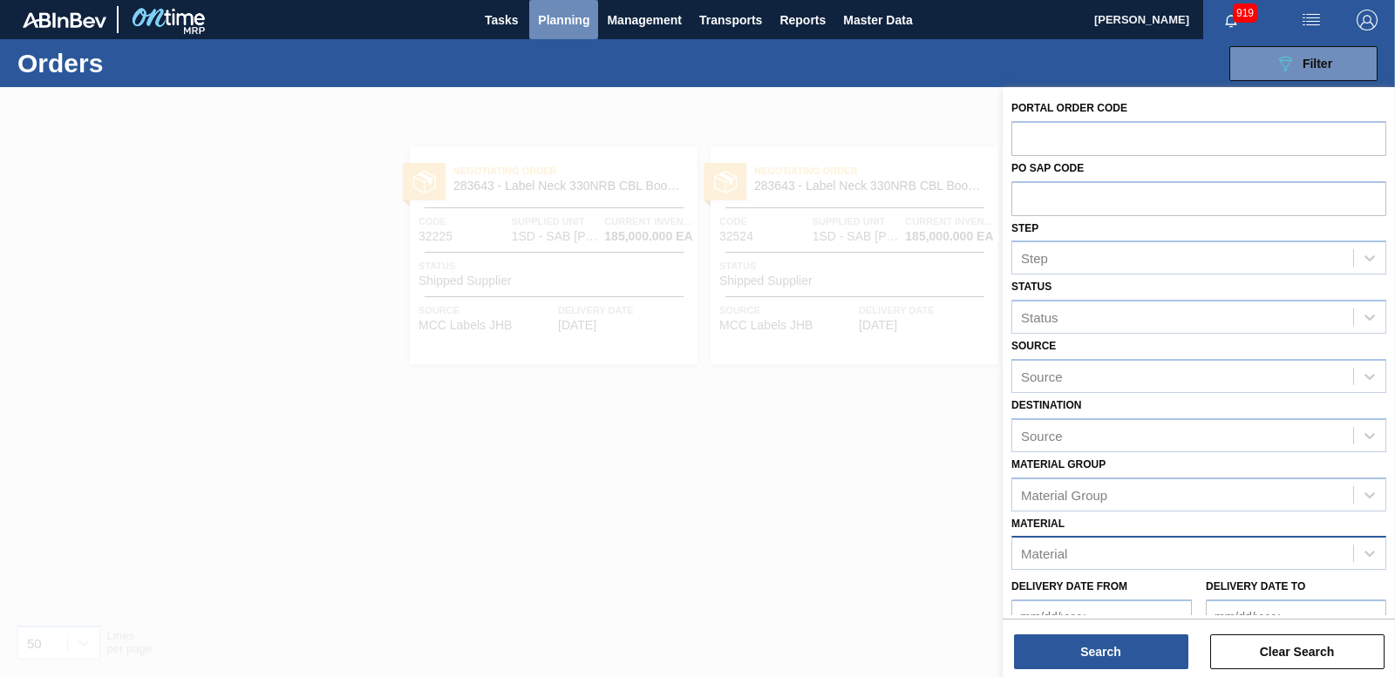
click at [535, 17] on button "Planning" at bounding box center [563, 19] width 69 height 39
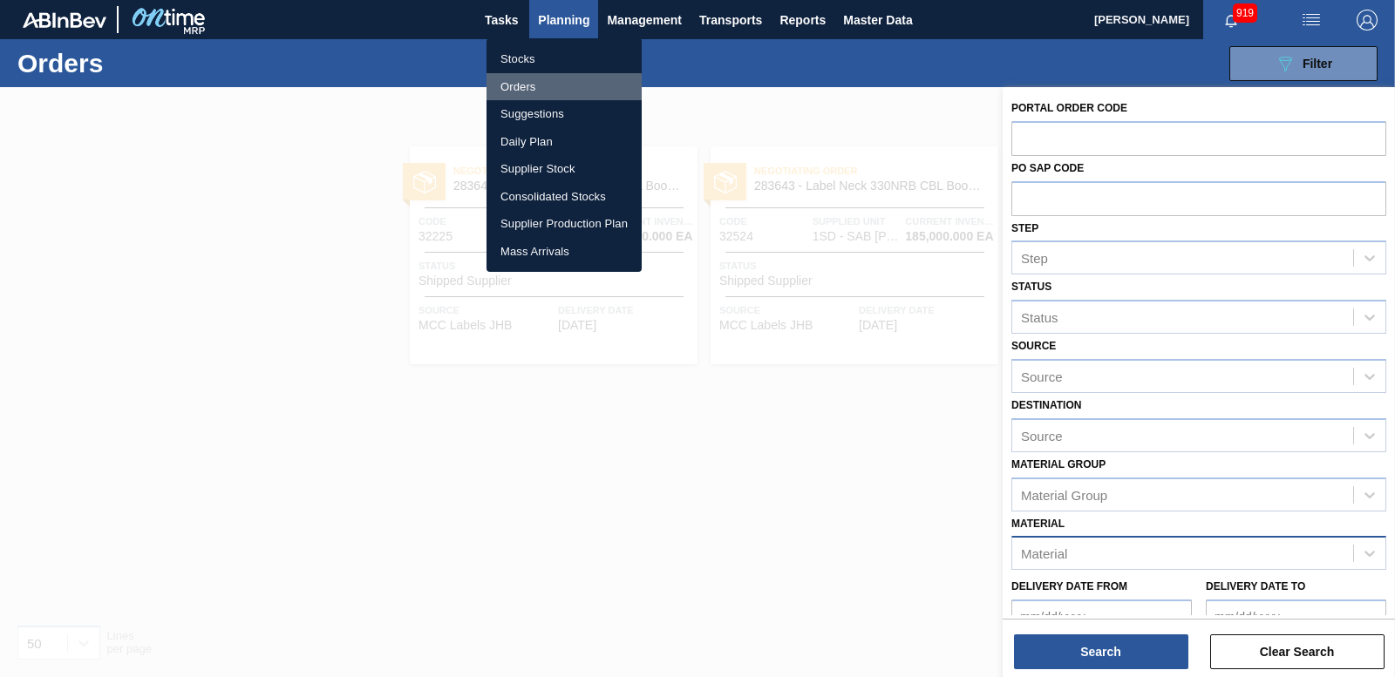
click at [523, 89] on li "Orders" at bounding box center [563, 87] width 155 height 28
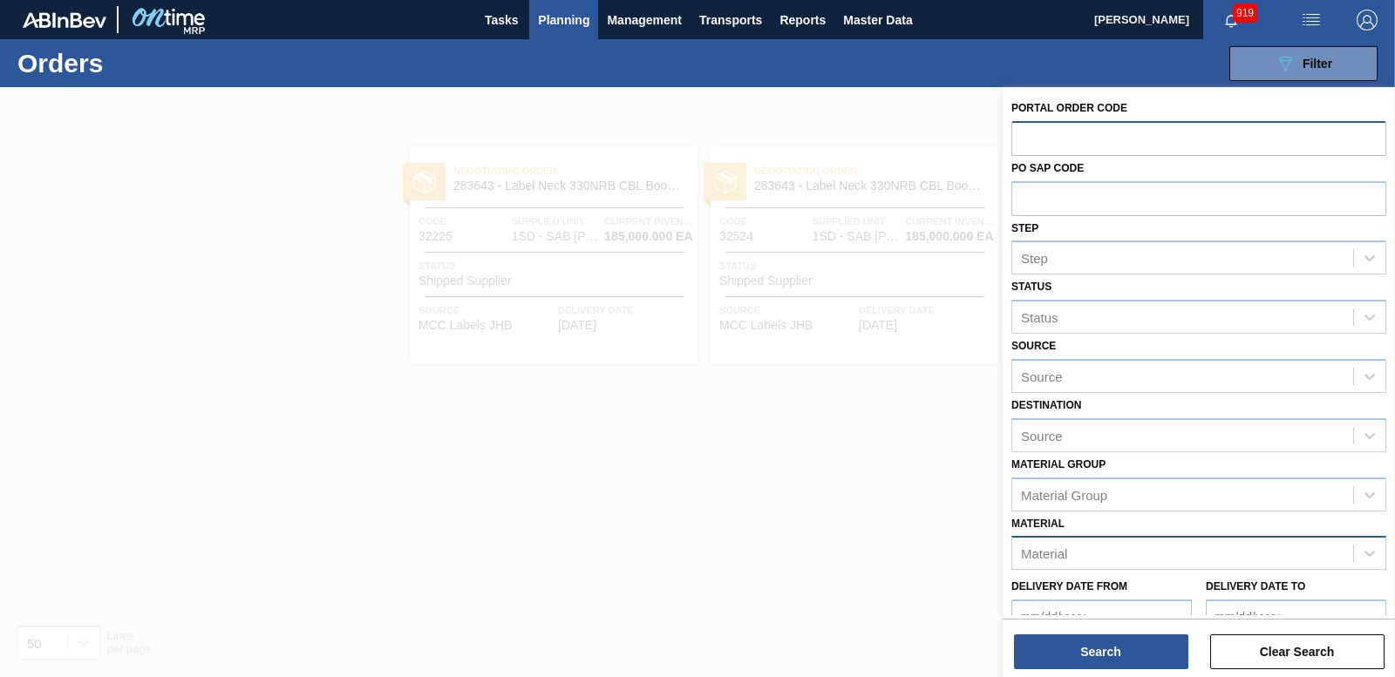
click at [1037, 136] on input "text" at bounding box center [1198, 137] width 375 height 33
paste input "32554"
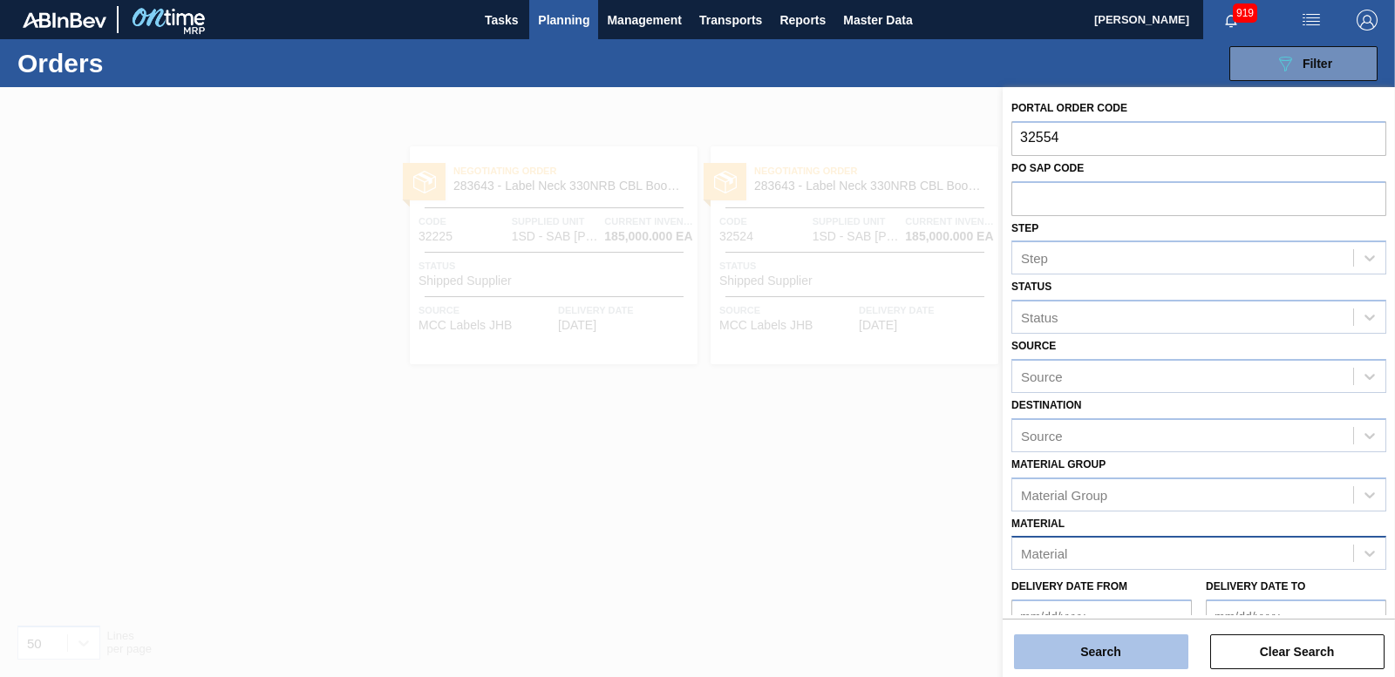
type input "32554"
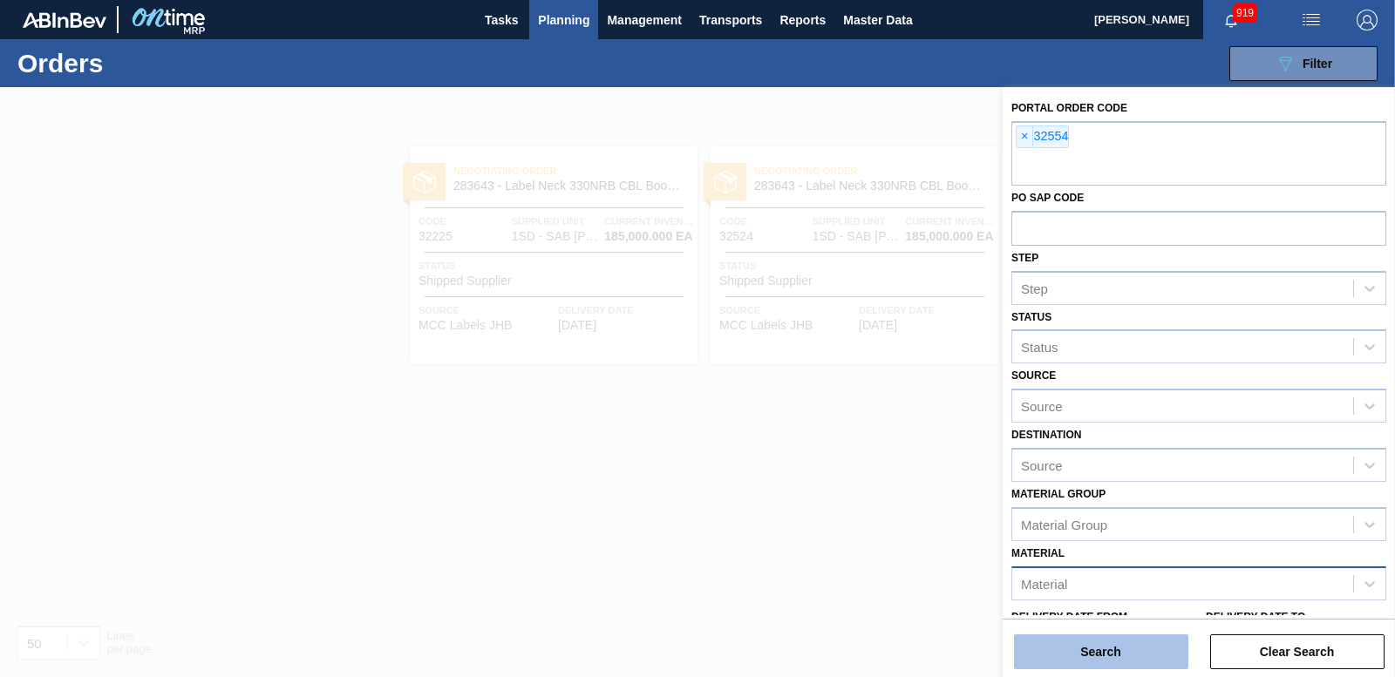
click at [1081, 649] on button "Search" at bounding box center [1101, 652] width 174 height 35
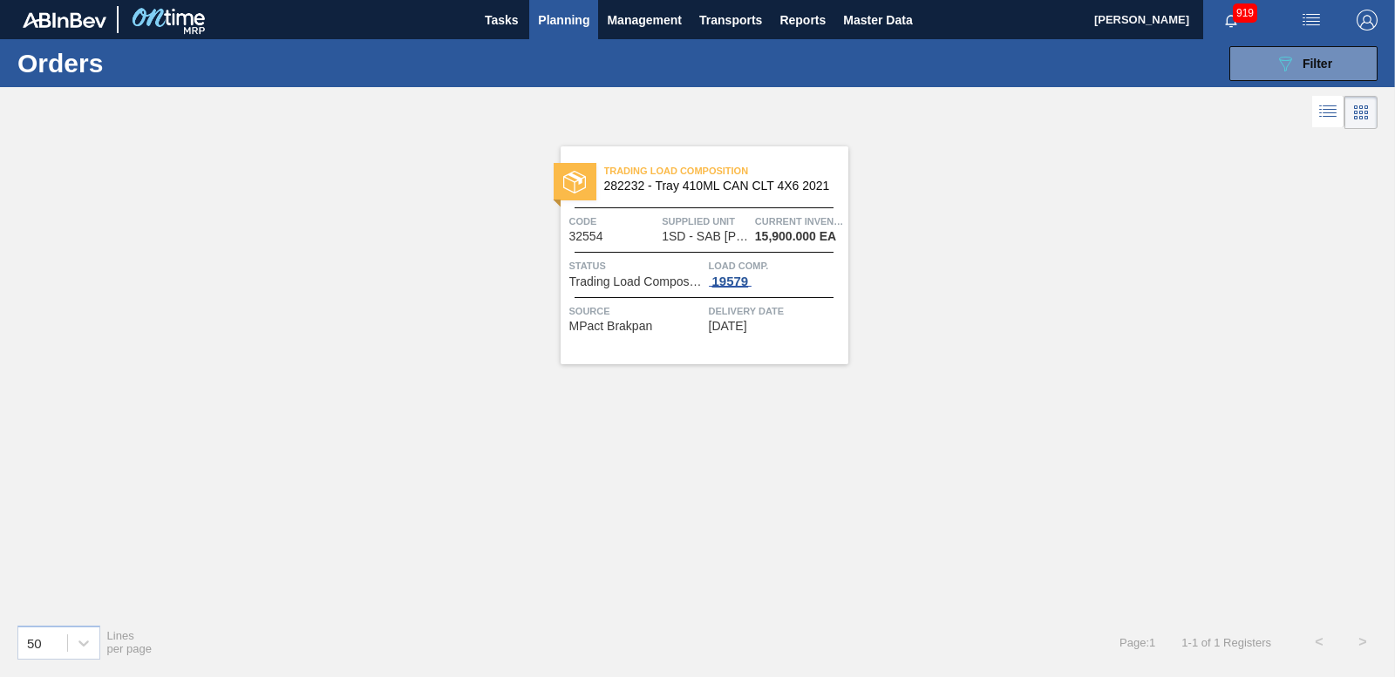
click at [746, 281] on div "19579" at bounding box center [731, 282] width 44 height 14
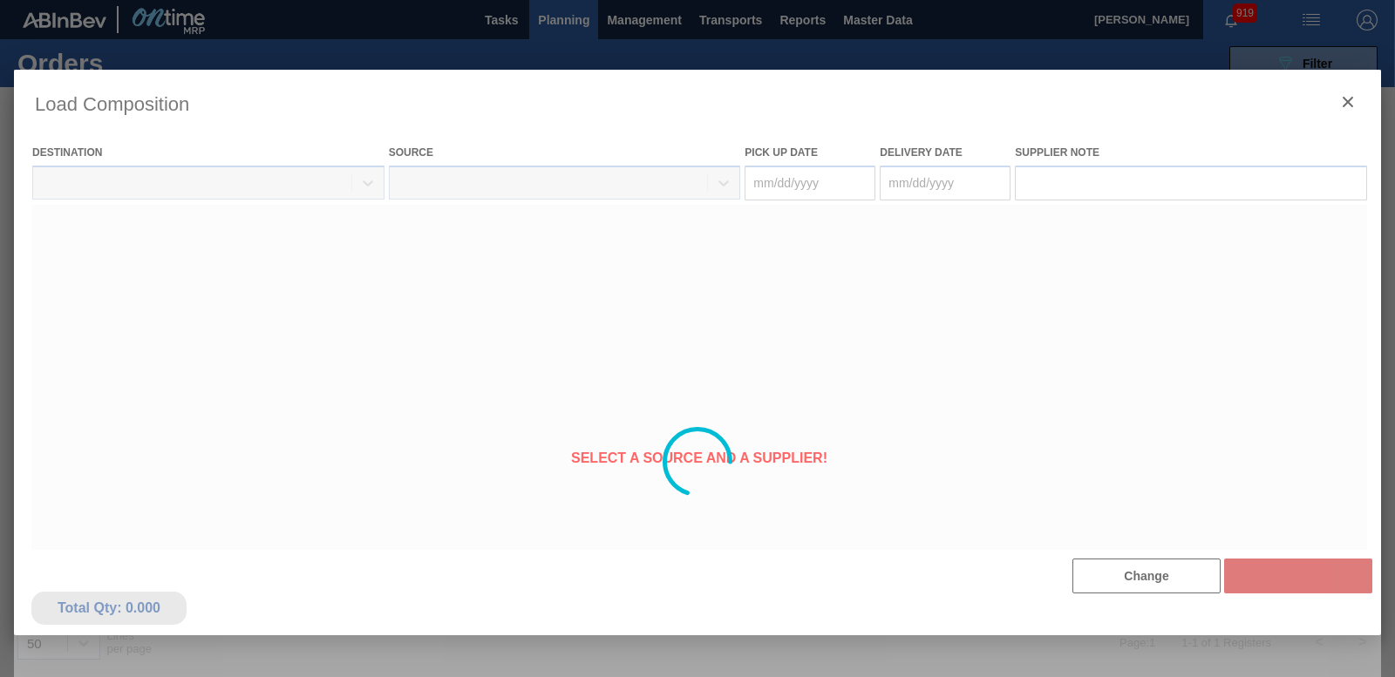
type Date "[DATE]"
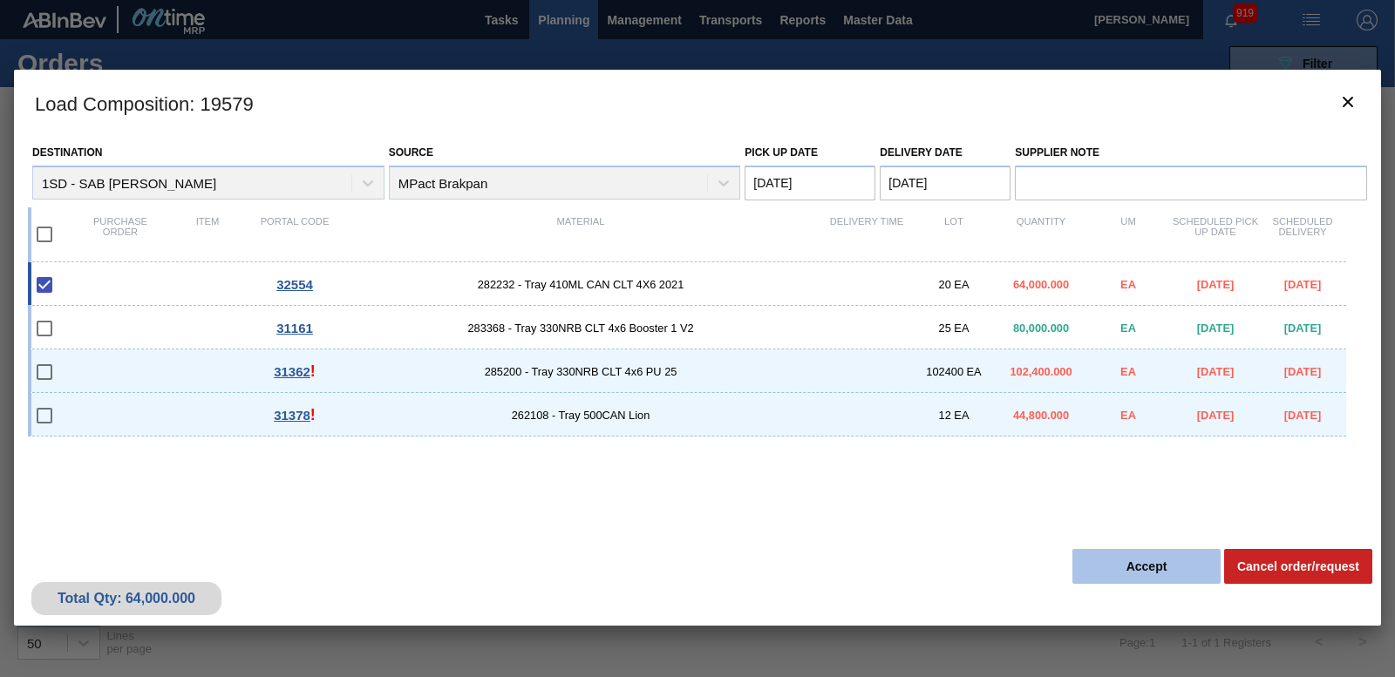
click at [1143, 553] on button "Accept" at bounding box center [1146, 566] width 148 height 35
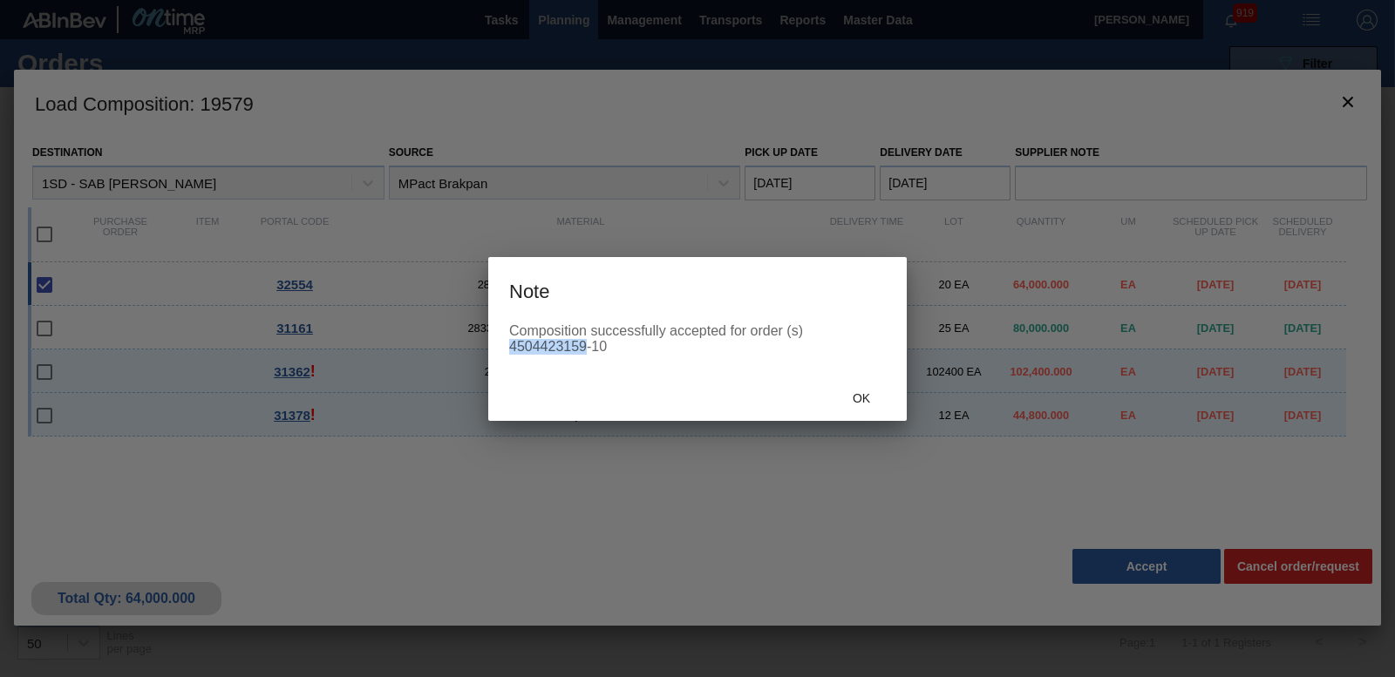
drag, startPoint x: 512, startPoint y: 341, endPoint x: 580, endPoint y: 348, distance: 68.3
click at [580, 348] on div "Composition successfully accepted for order (s) 4504423159-10" at bounding box center [697, 338] width 377 height 31
drag, startPoint x: 580, startPoint y: 348, endPoint x: 567, endPoint y: 341, distance: 14.1
click at [583, 342] on div "Composition successfully accepted for order (s) 4504423159-10" at bounding box center [697, 338] width 377 height 31
drag, startPoint x: 509, startPoint y: 344, endPoint x: 585, endPoint y: 354, distance: 76.4
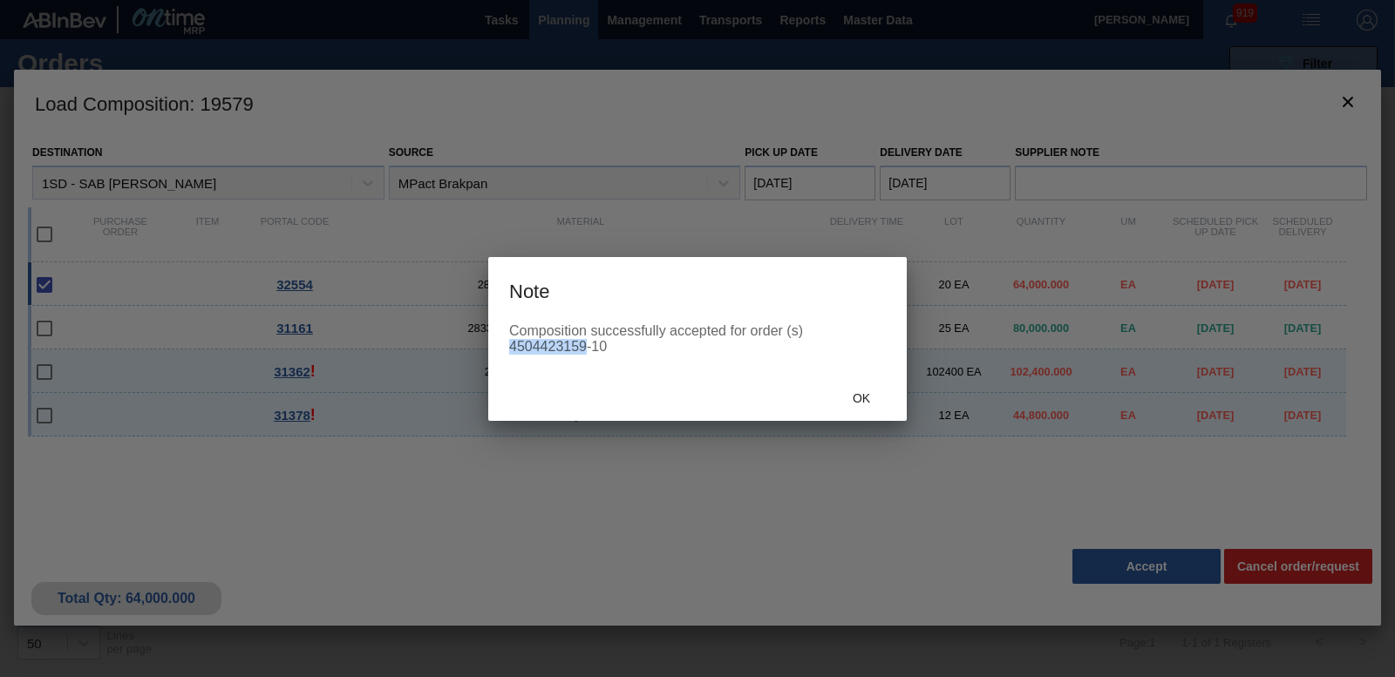
click at [585, 354] on div "Composition successfully accepted for order (s) 4504423159-10" at bounding box center [697, 338] width 377 height 31
copy div "4504423159"
click at [872, 413] on div "Ok" at bounding box center [697, 398] width 418 height 45
click at [870, 409] on div "Ok" at bounding box center [861, 399] width 77 height 32
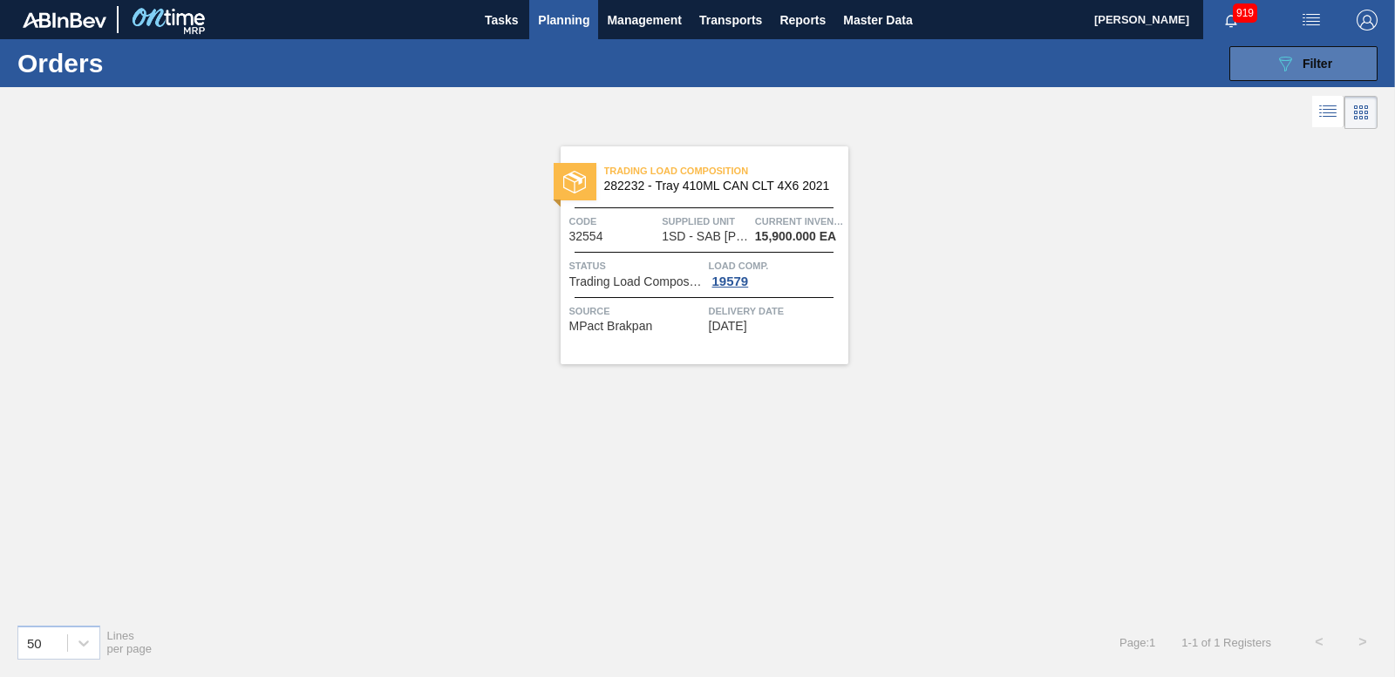
click at [1347, 66] on button "089F7B8B-B2A5-4AFE-B5C0-19BA573D28AC Filter" at bounding box center [1303, 63] width 148 height 35
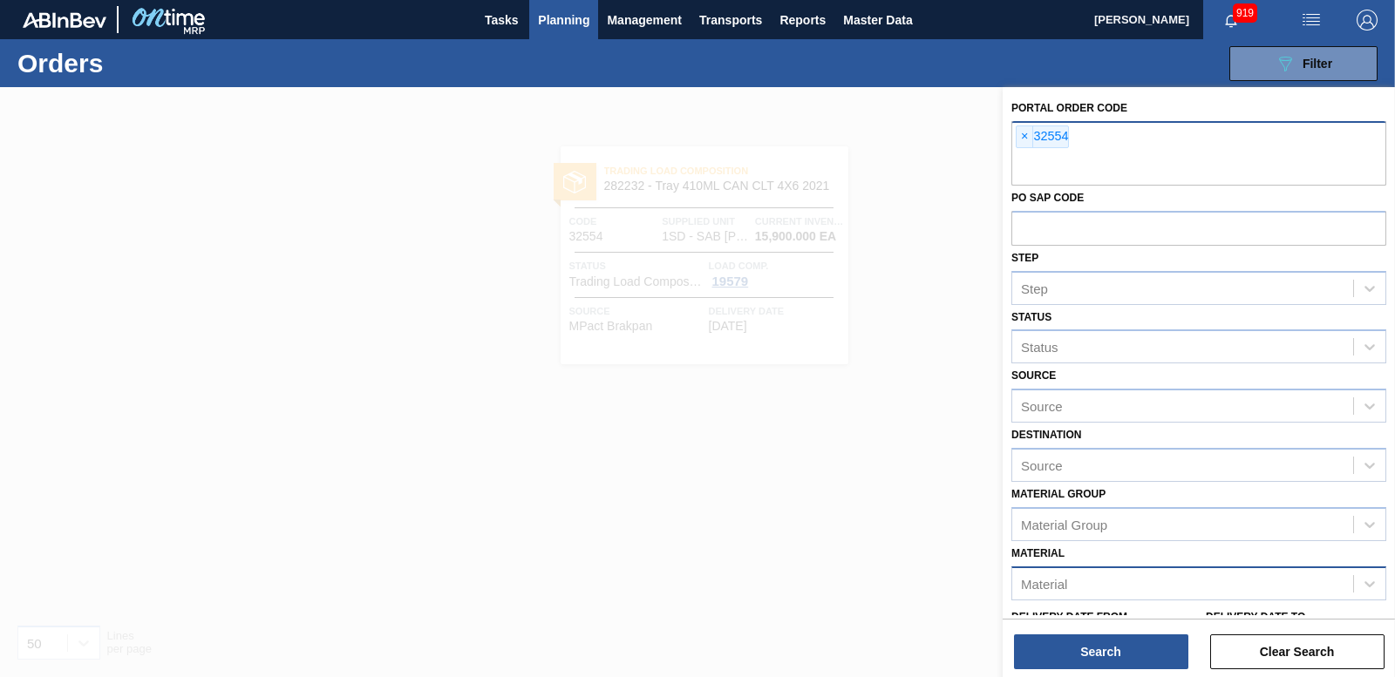
click at [1024, 135] on span "×" at bounding box center [1024, 136] width 17 height 21
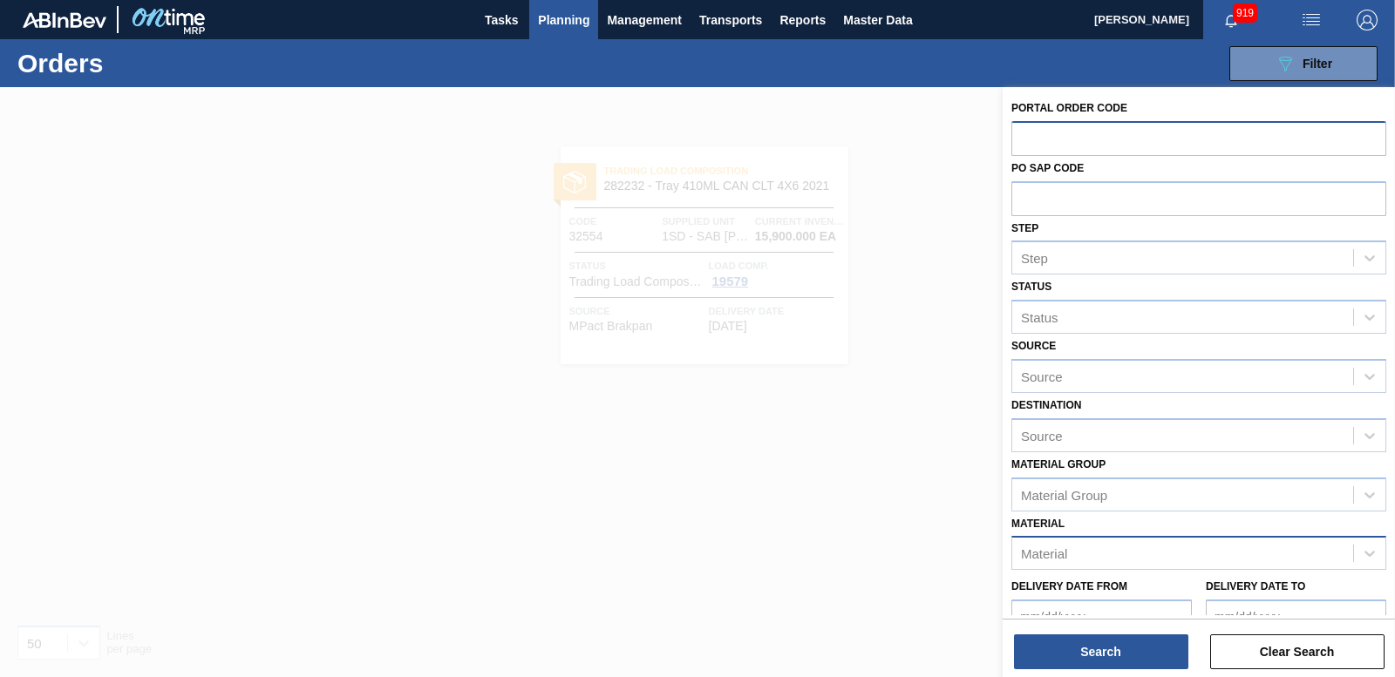
paste input "32555"
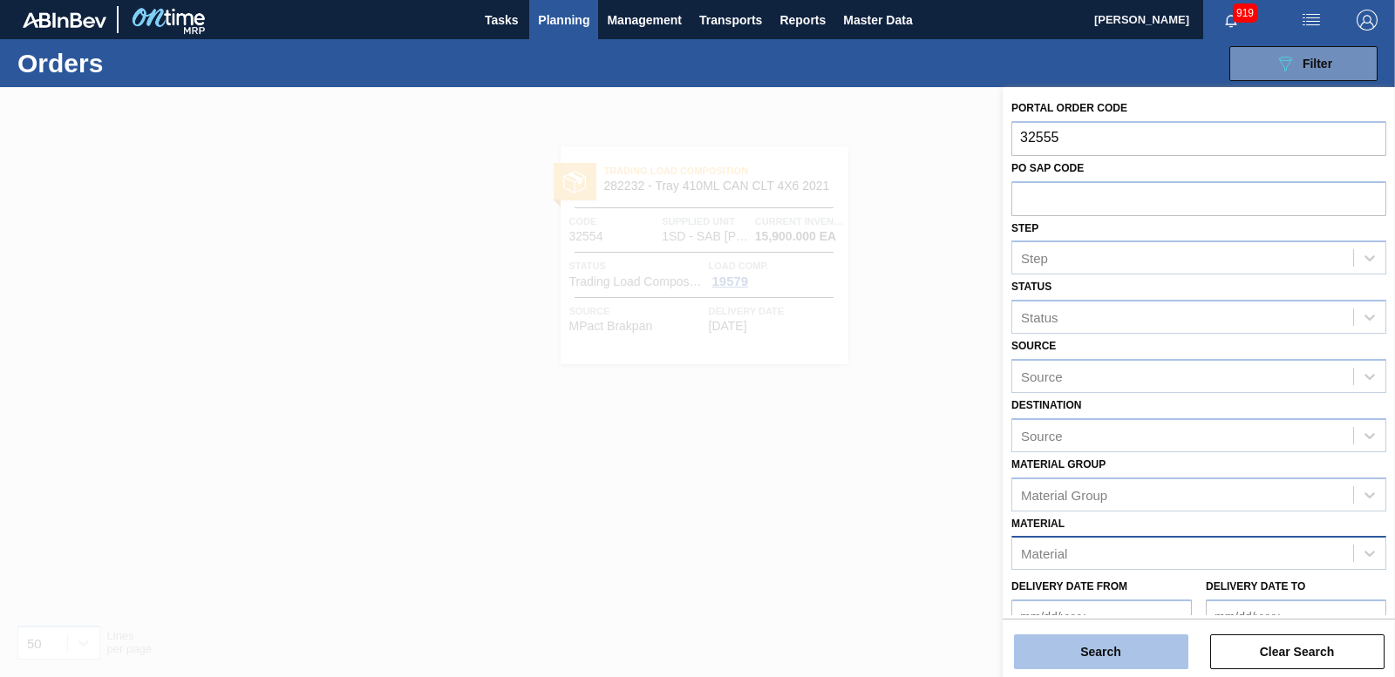
type input "32555"
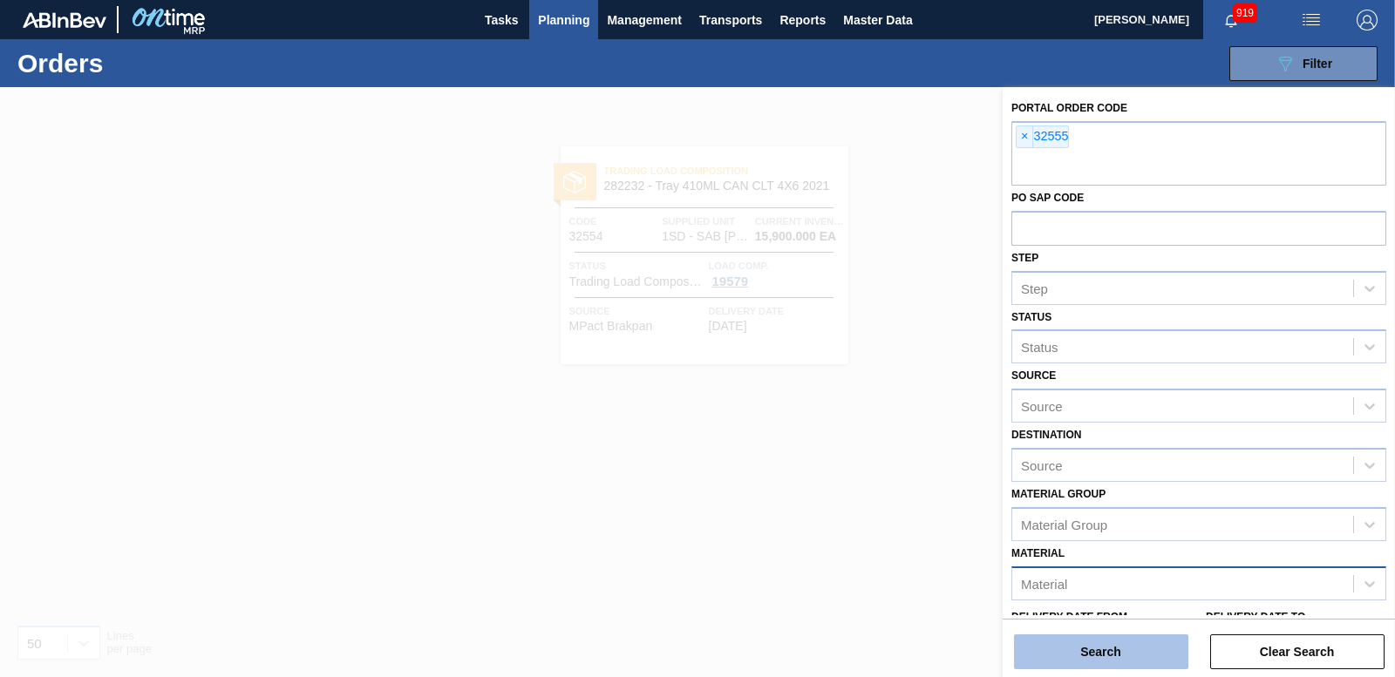
click at [1110, 658] on button "Search" at bounding box center [1101, 652] width 174 height 35
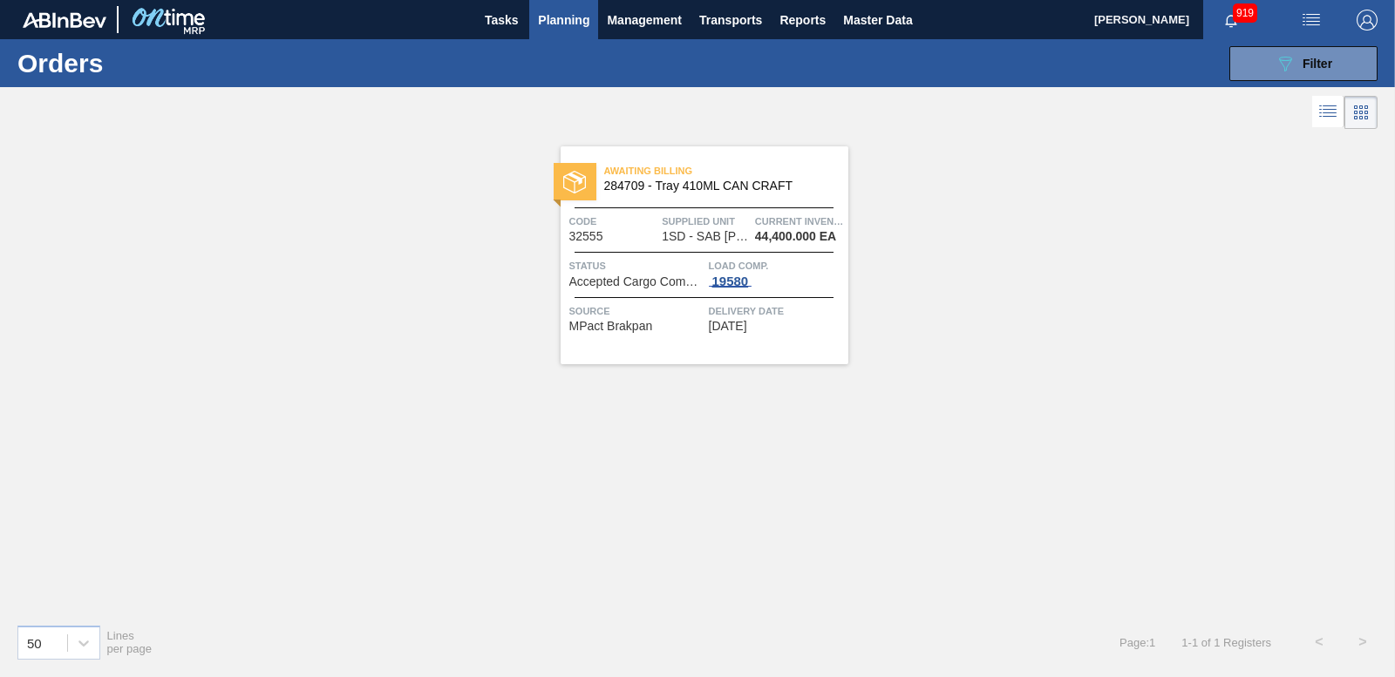
click at [737, 288] on div "19580" at bounding box center [731, 282] width 44 height 14
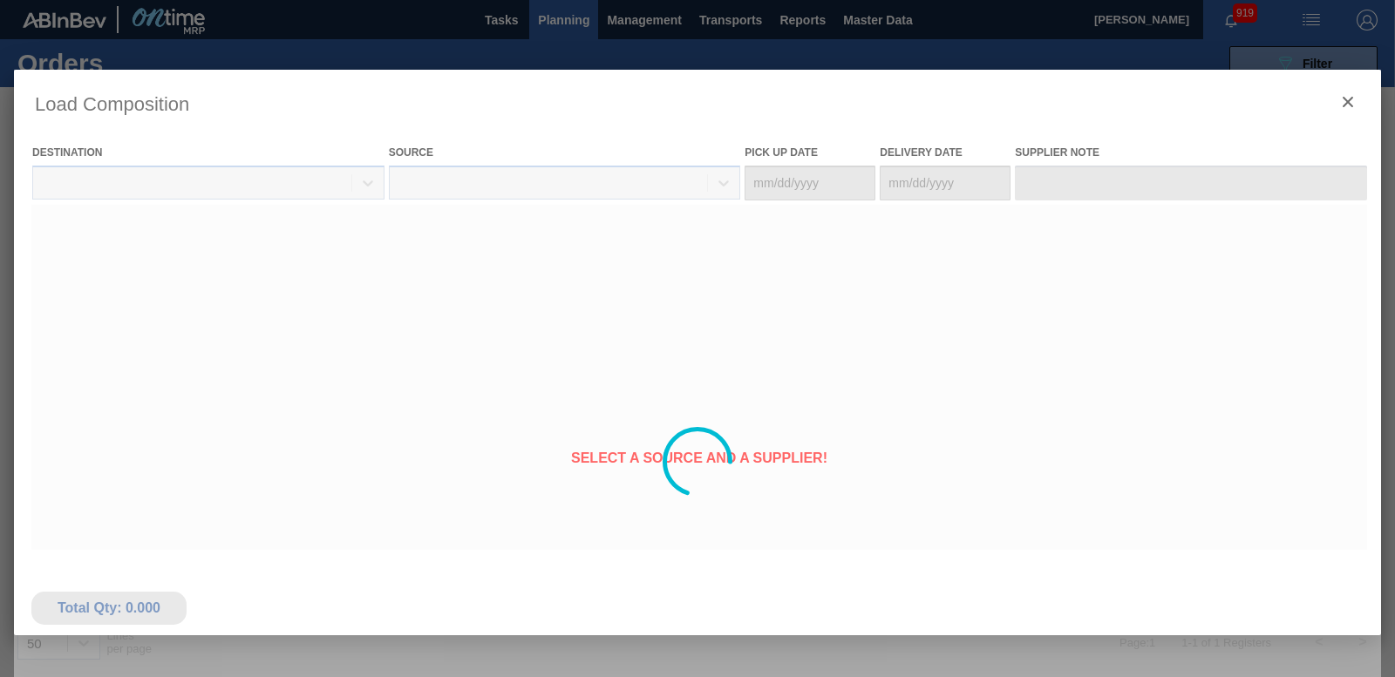
type Date "[DATE]"
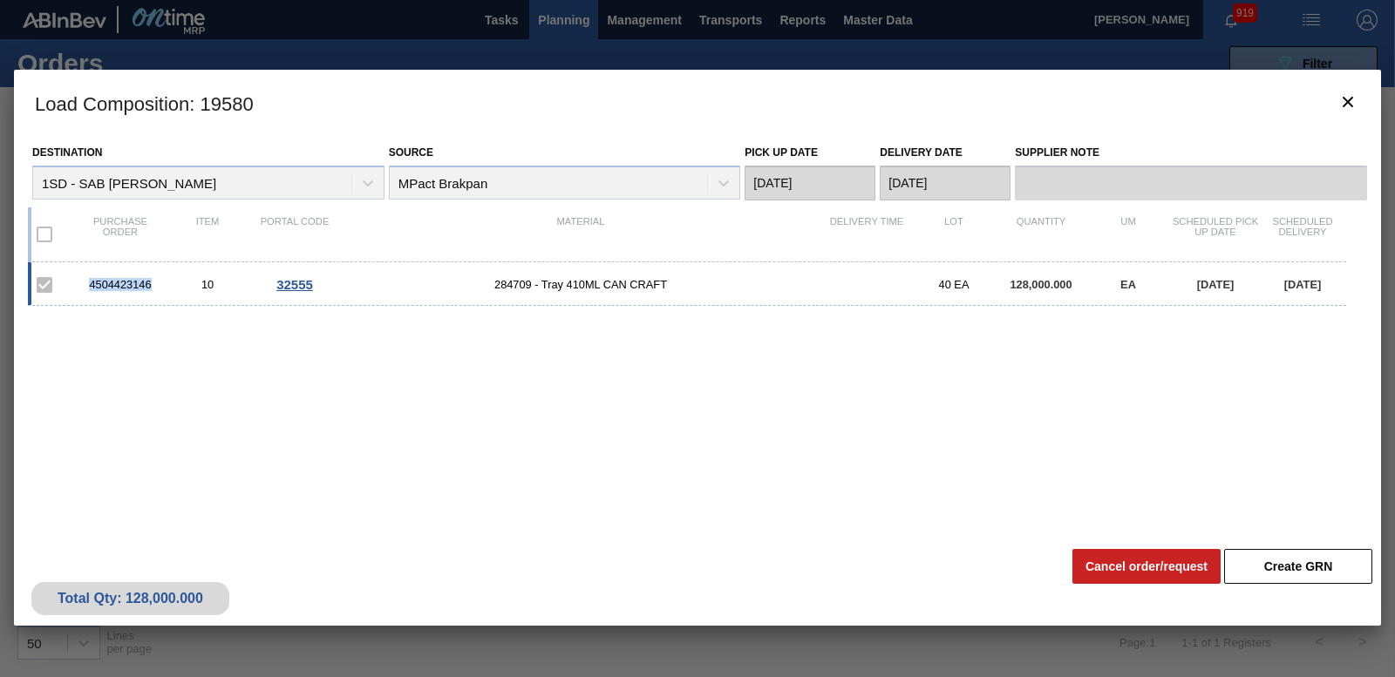
drag, startPoint x: 87, startPoint y: 280, endPoint x: 155, endPoint y: 285, distance: 68.2
click at [155, 285] on div "4504423146" at bounding box center [120, 284] width 87 height 13
copy div "4504423146"
click at [1348, 103] on icon "botão de ícone" at bounding box center [1347, 102] width 10 height 10
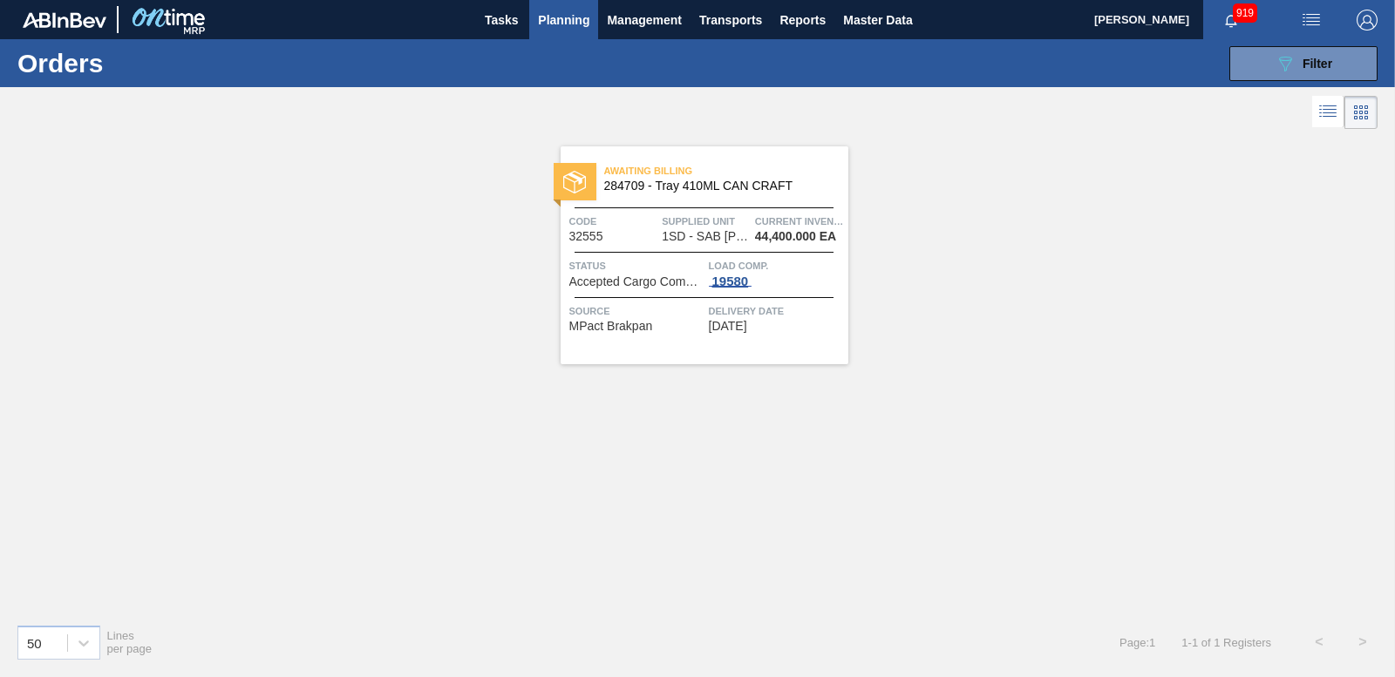
click at [747, 275] on div "19580" at bounding box center [731, 282] width 44 height 14
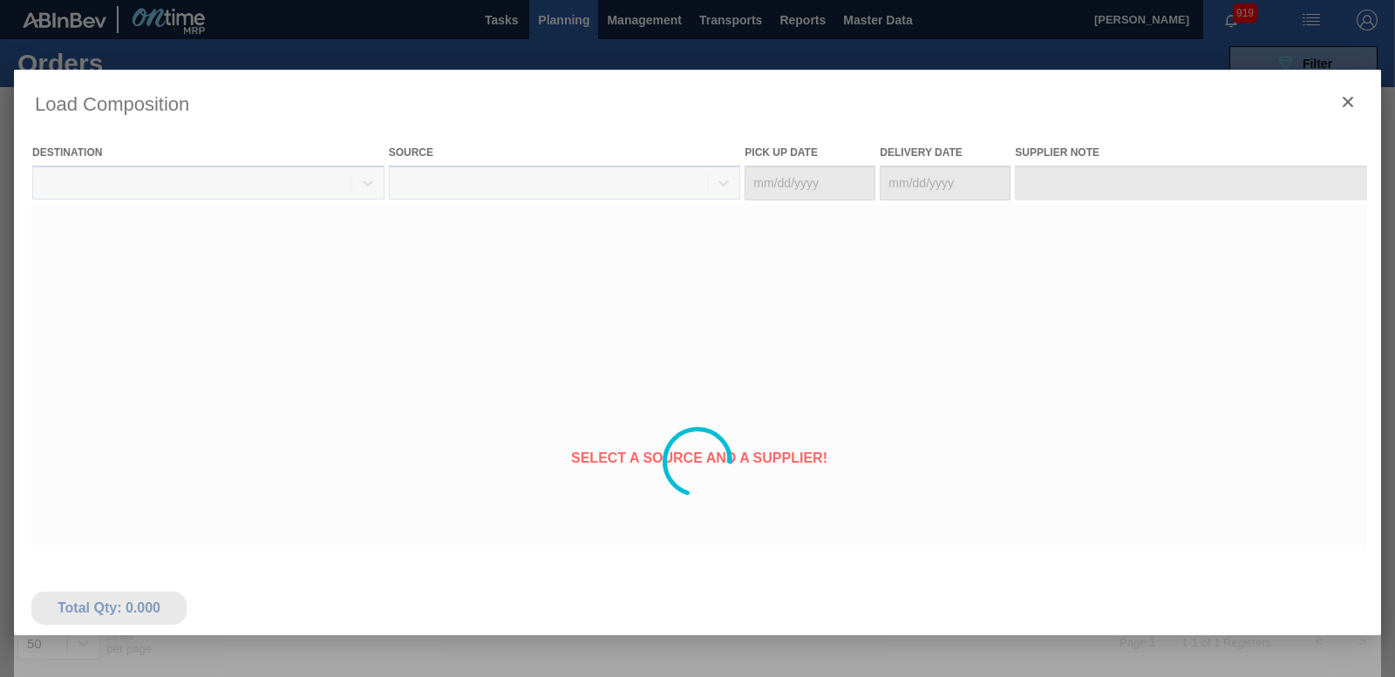
type Date "[DATE]"
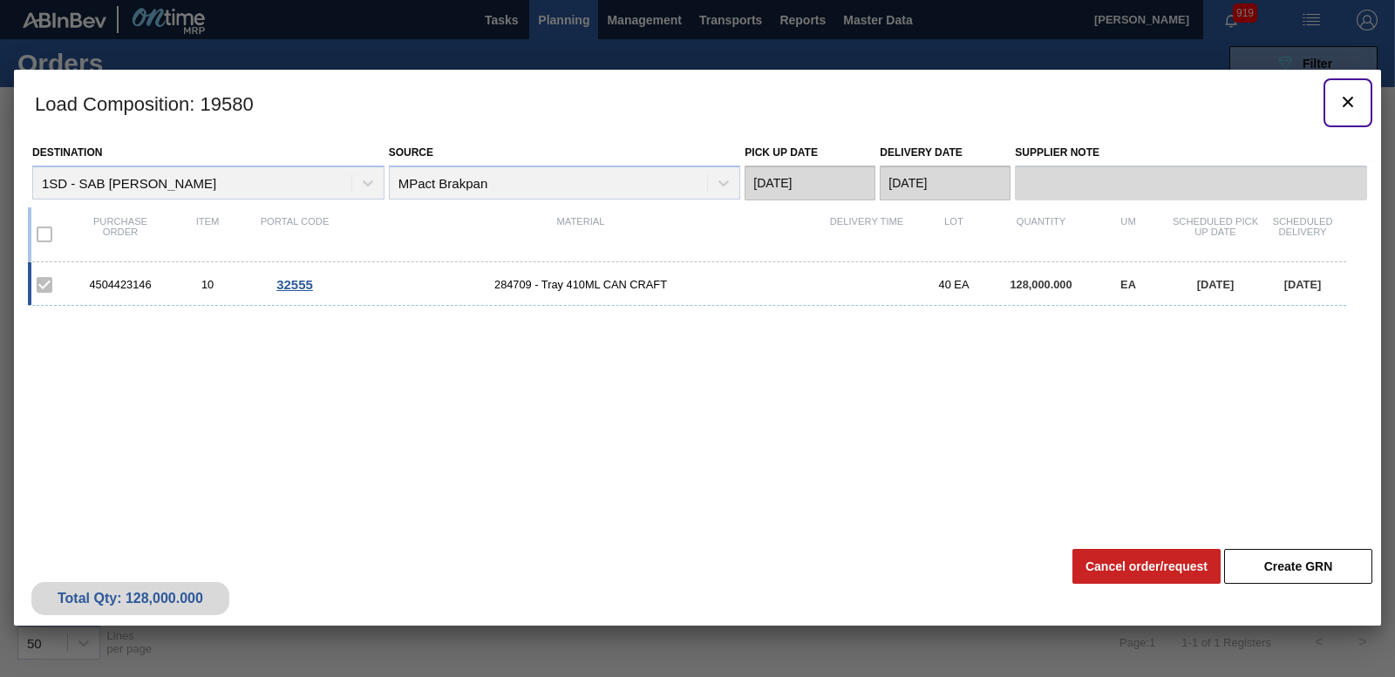
click at [1348, 105] on icon "botão de ícone" at bounding box center [1347, 102] width 21 height 21
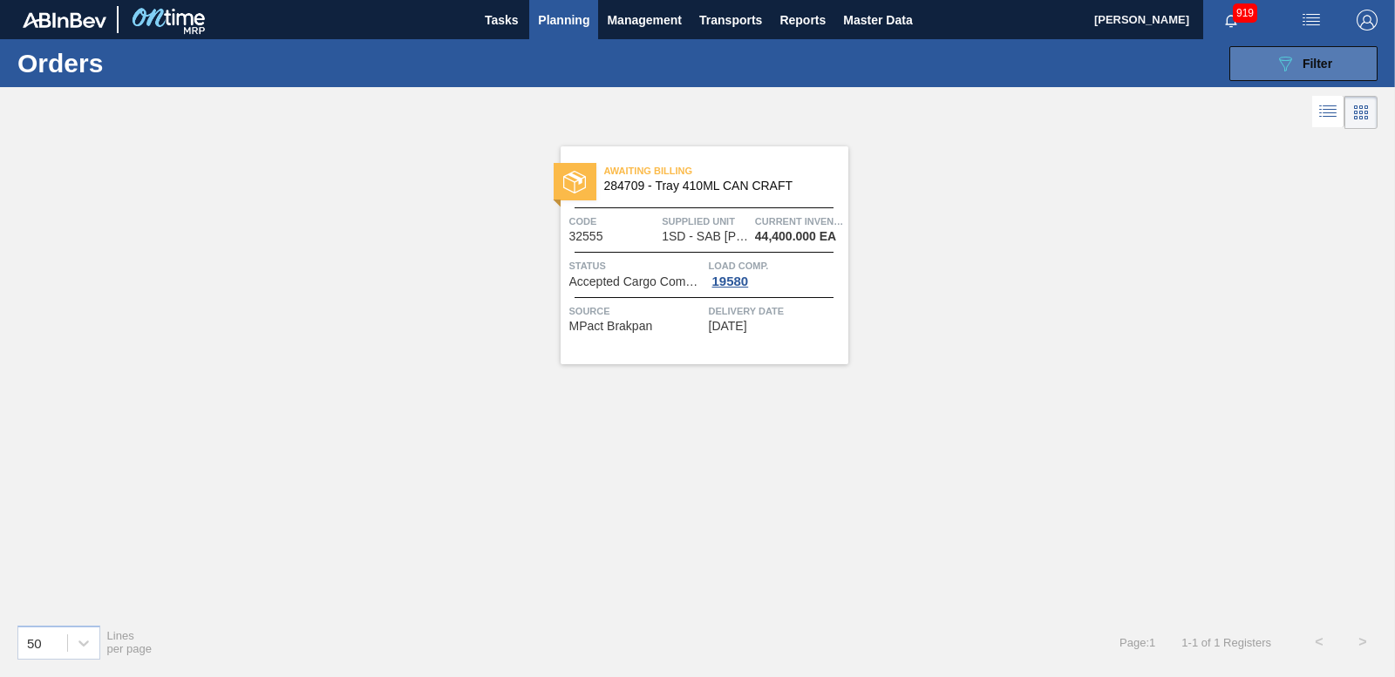
click at [1321, 71] on div "089F7B8B-B2A5-4AFE-B5C0-19BA573D28AC Filter" at bounding box center [1303, 63] width 58 height 21
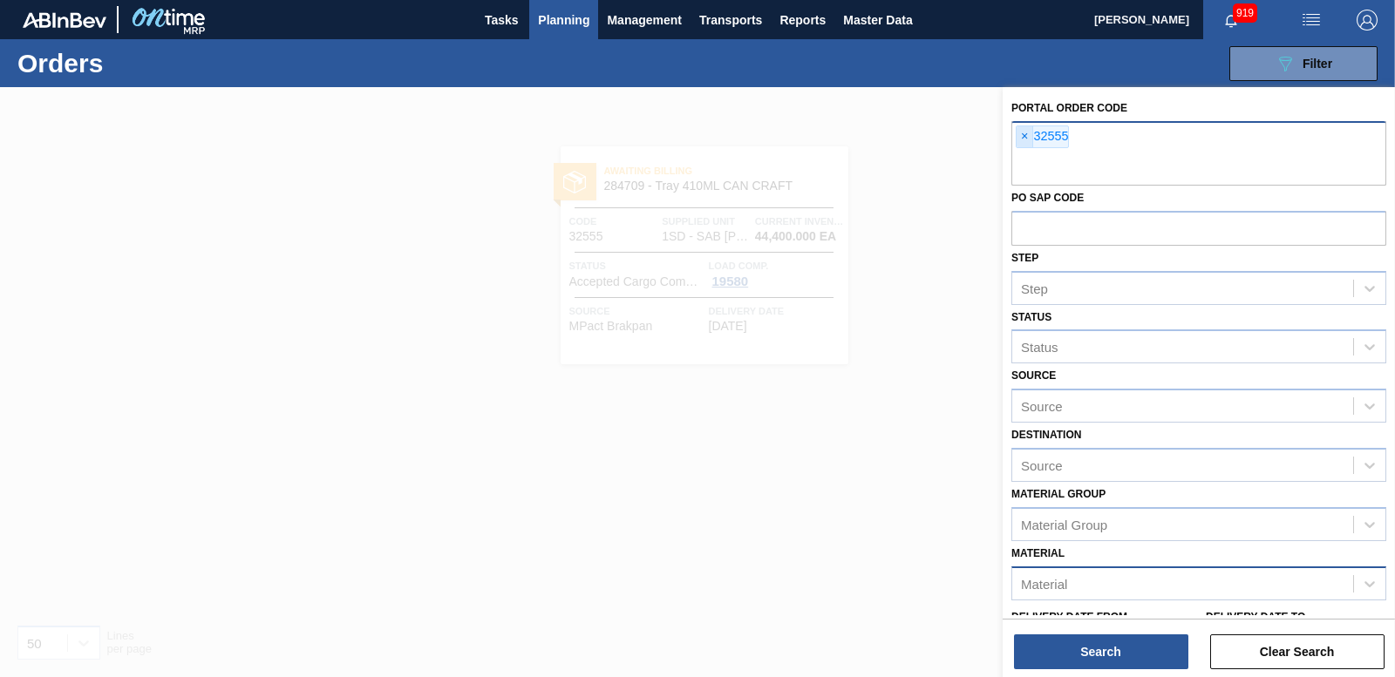
click at [1024, 136] on span "×" at bounding box center [1024, 136] width 17 height 21
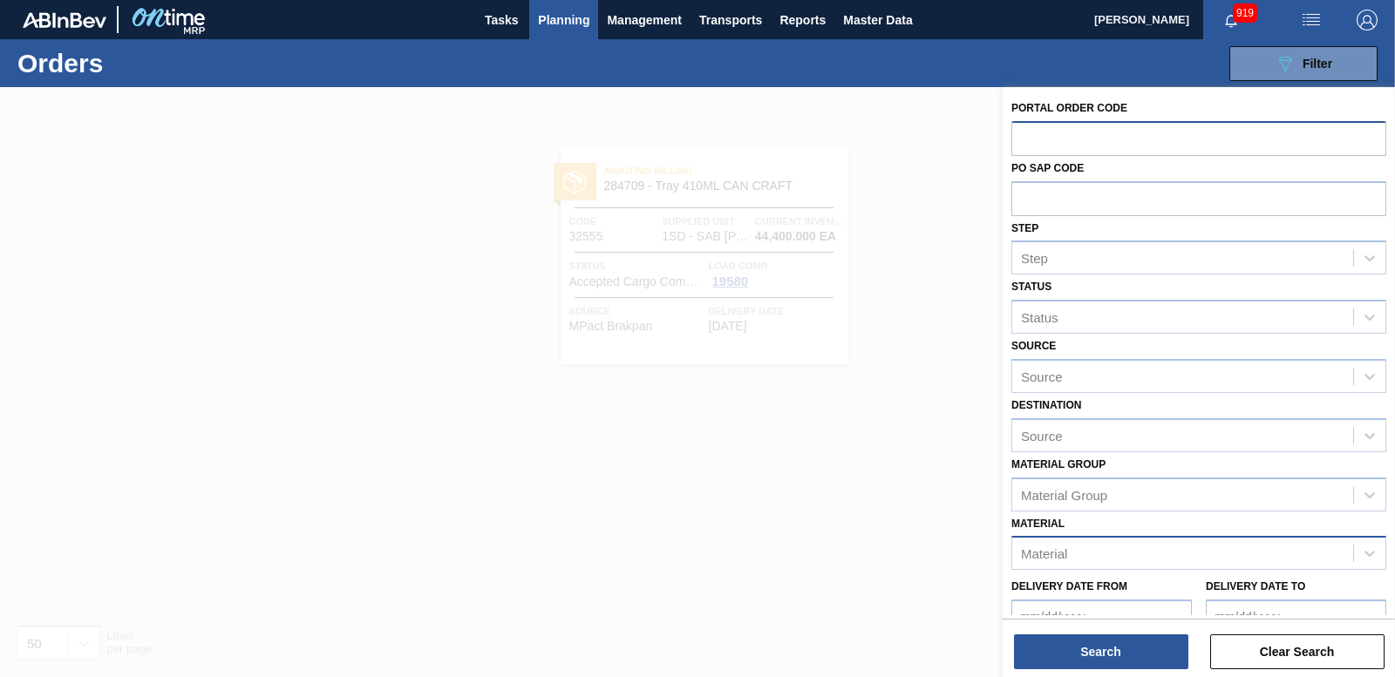
paste input "32554"
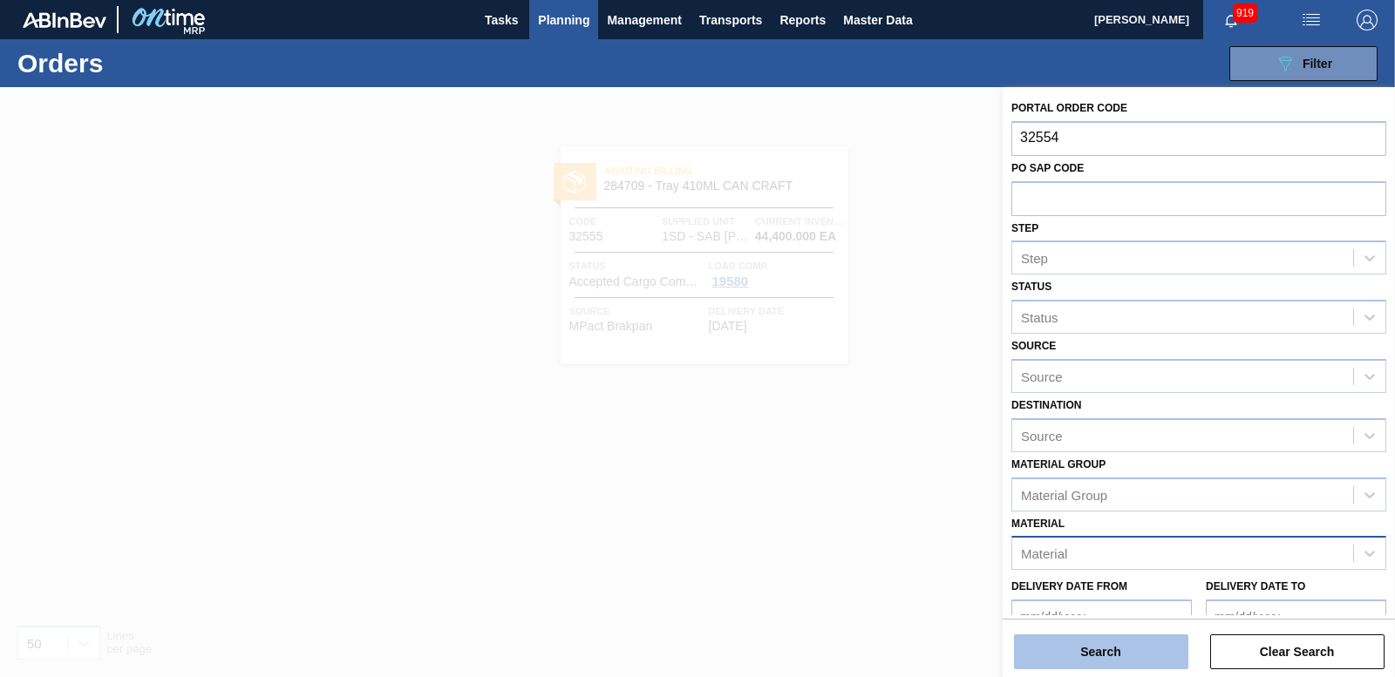
type input "32554"
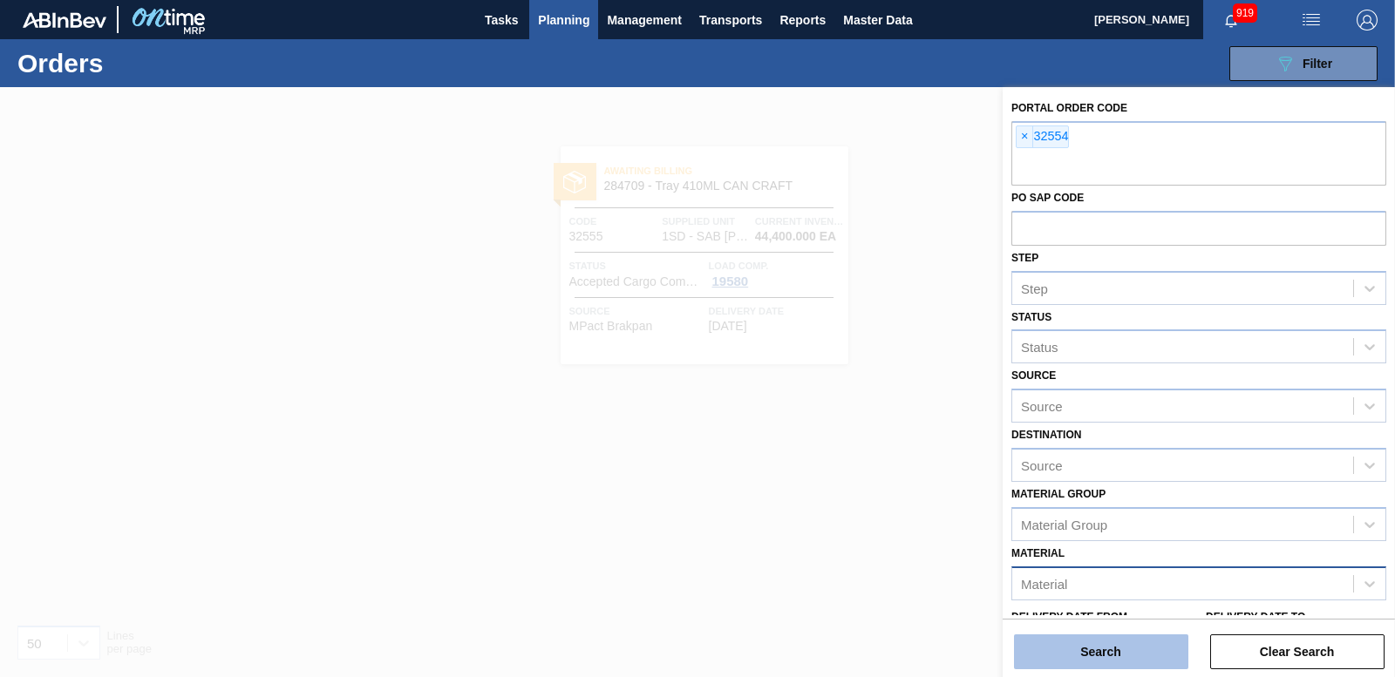
click at [1081, 648] on button "Search" at bounding box center [1101, 652] width 174 height 35
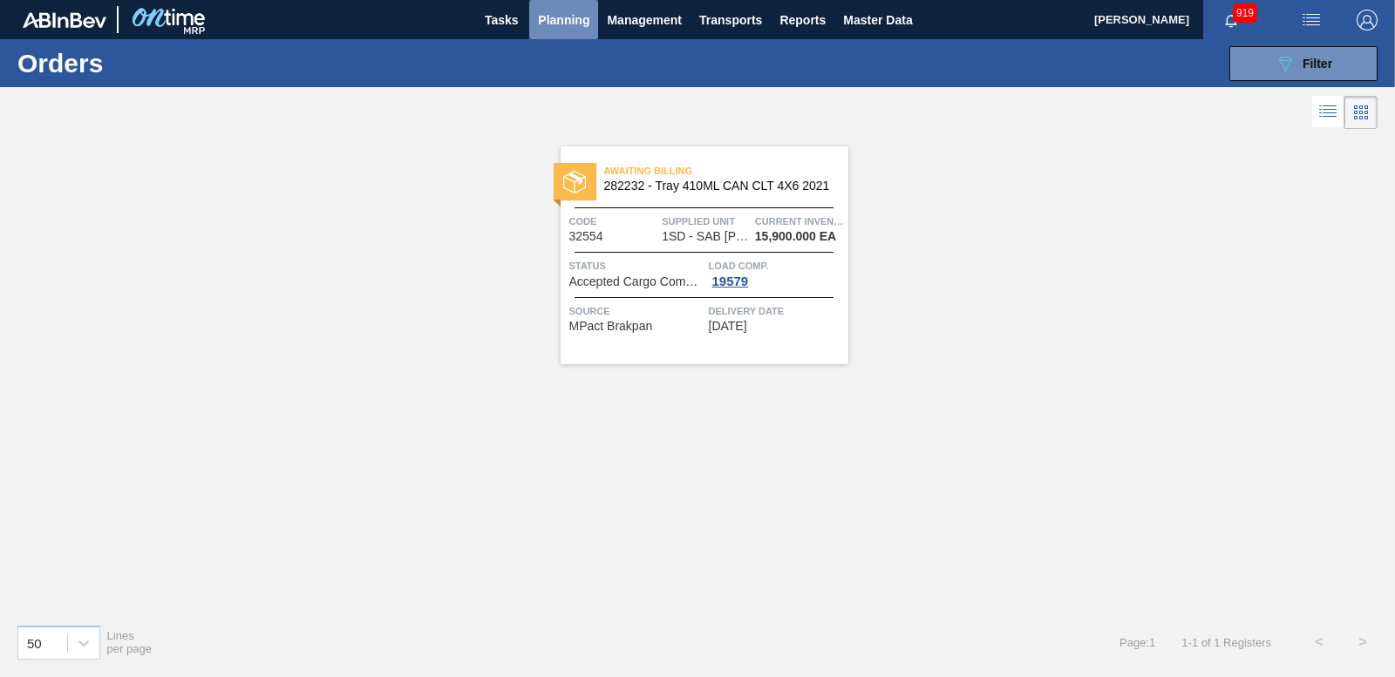
click at [560, 19] on span "Planning" at bounding box center [563, 20] width 51 height 21
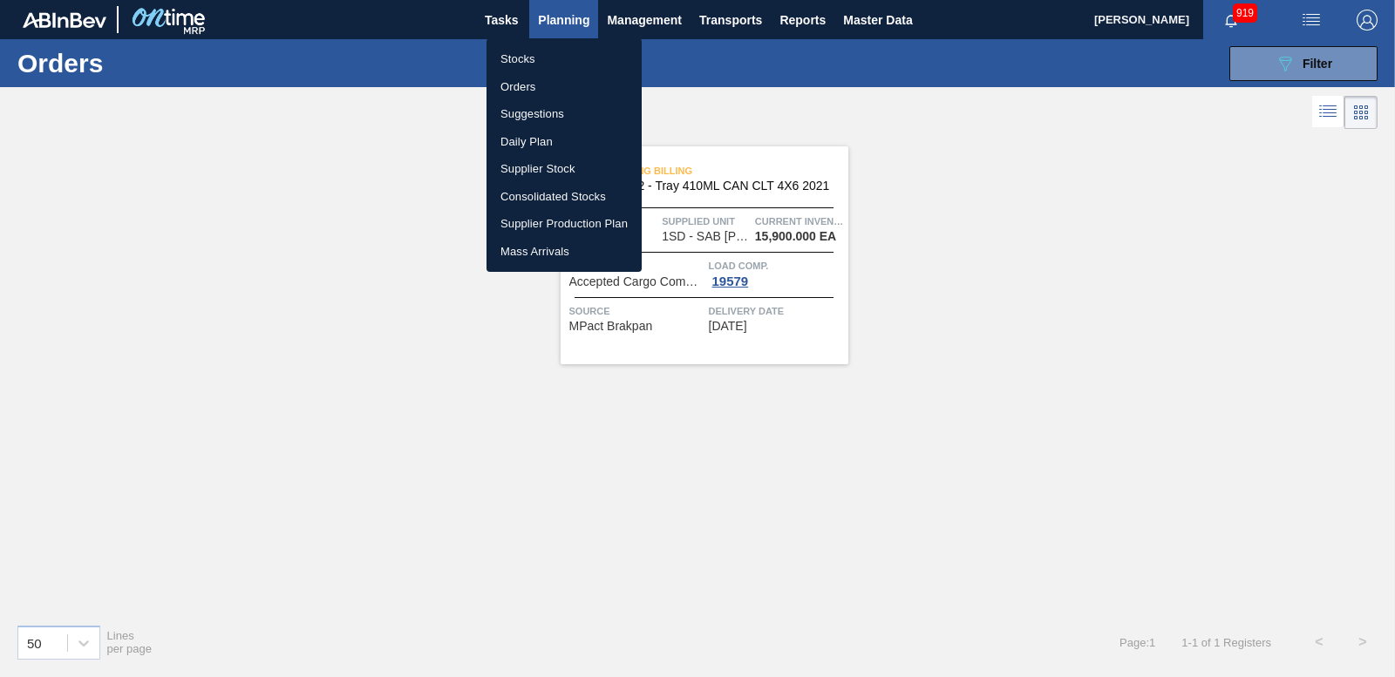
click at [521, 85] on li "Orders" at bounding box center [563, 87] width 155 height 28
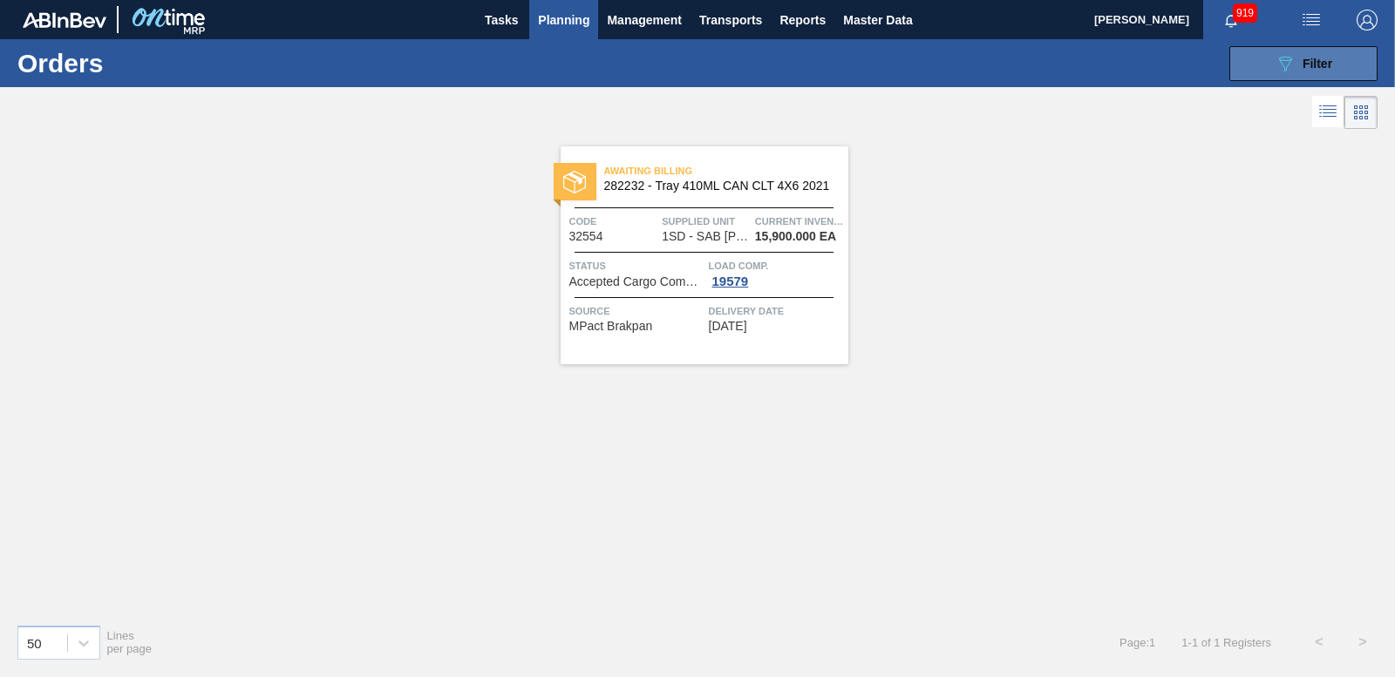
click at [1290, 71] on icon "089F7B8B-B2A5-4AFE-B5C0-19BA573D28AC" at bounding box center [1284, 63] width 21 height 21
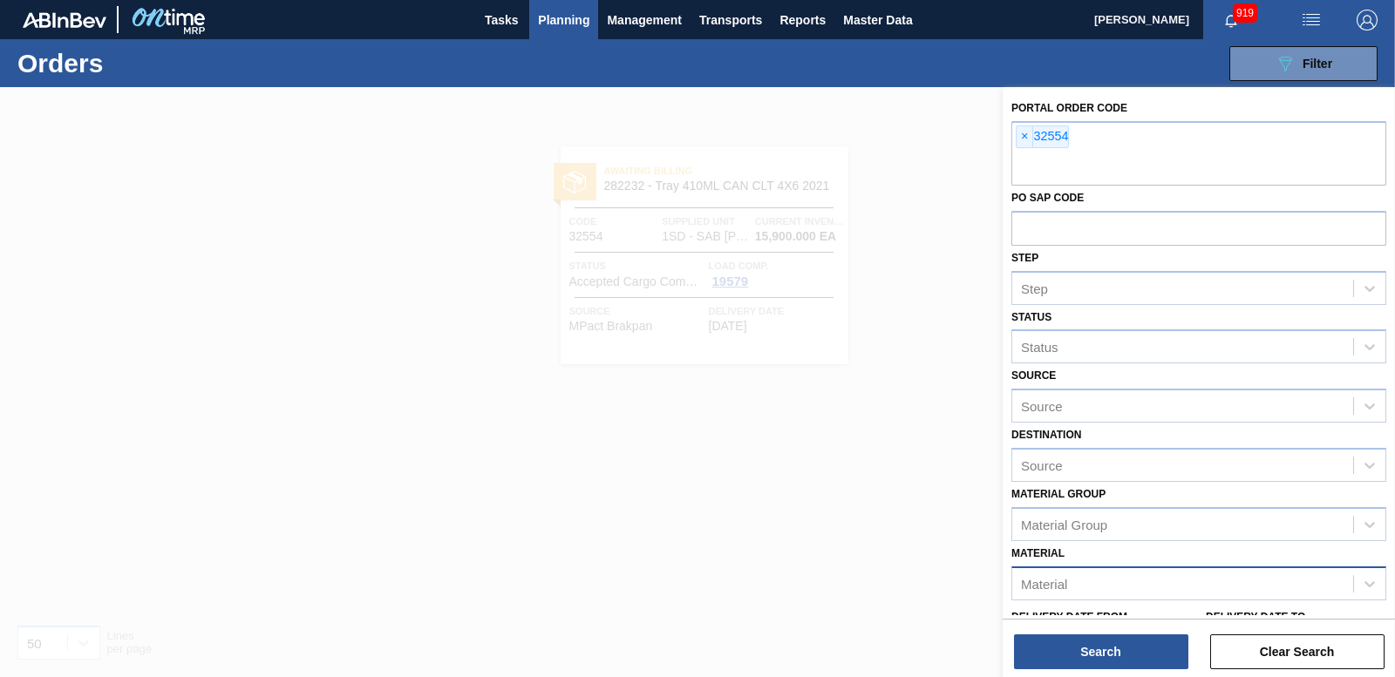
drag, startPoint x: 1016, startPoint y: 134, endPoint x: 917, endPoint y: 128, distance: 99.6
click at [1017, 134] on span "×" at bounding box center [1024, 136] width 17 height 21
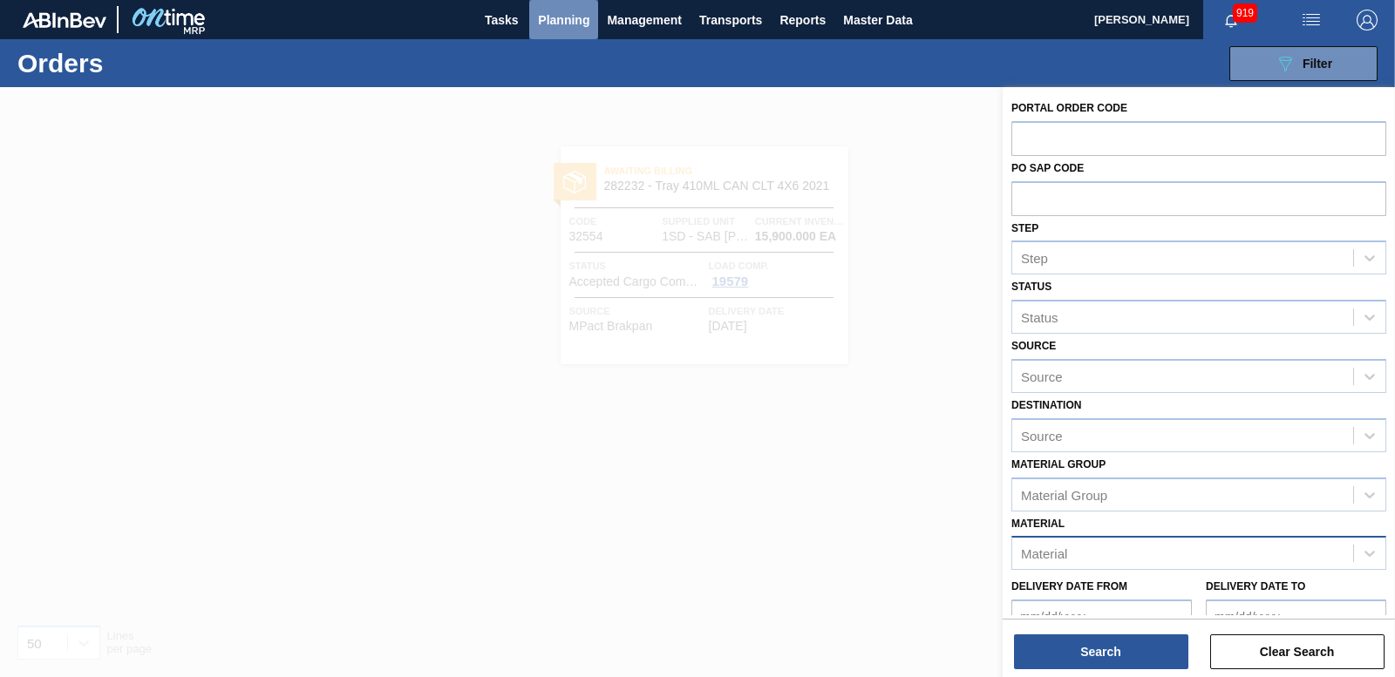
click at [568, 11] on span "Planning" at bounding box center [563, 20] width 51 height 21
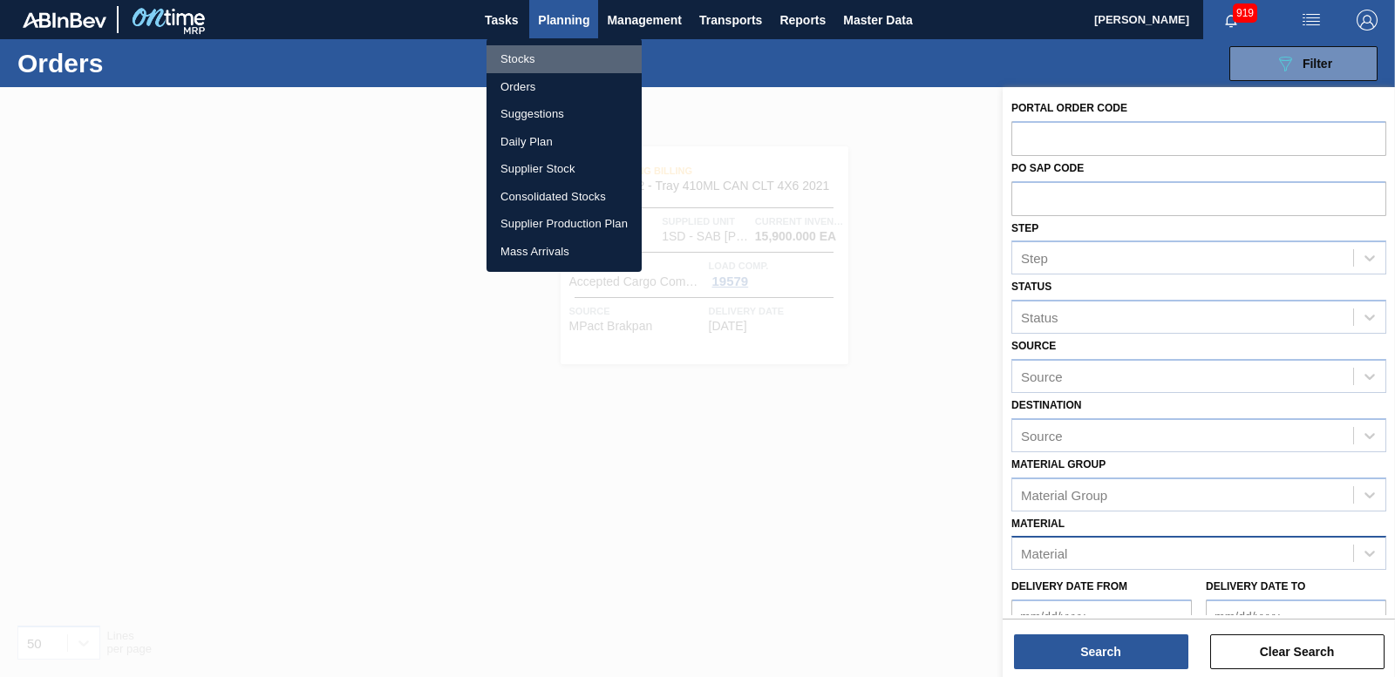
click at [529, 63] on li "Stocks" at bounding box center [563, 59] width 155 height 28
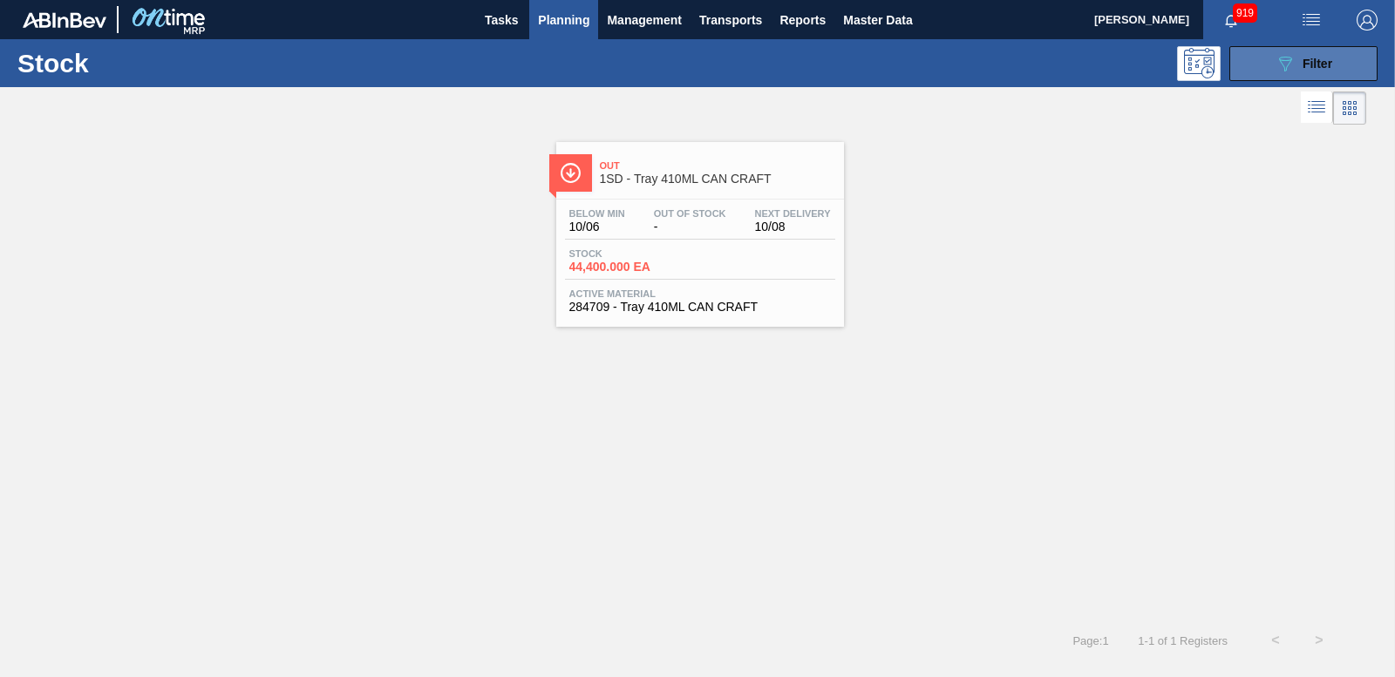
click at [1285, 56] on icon "089F7B8B-B2A5-4AFE-B5C0-19BA573D28AC" at bounding box center [1284, 63] width 21 height 21
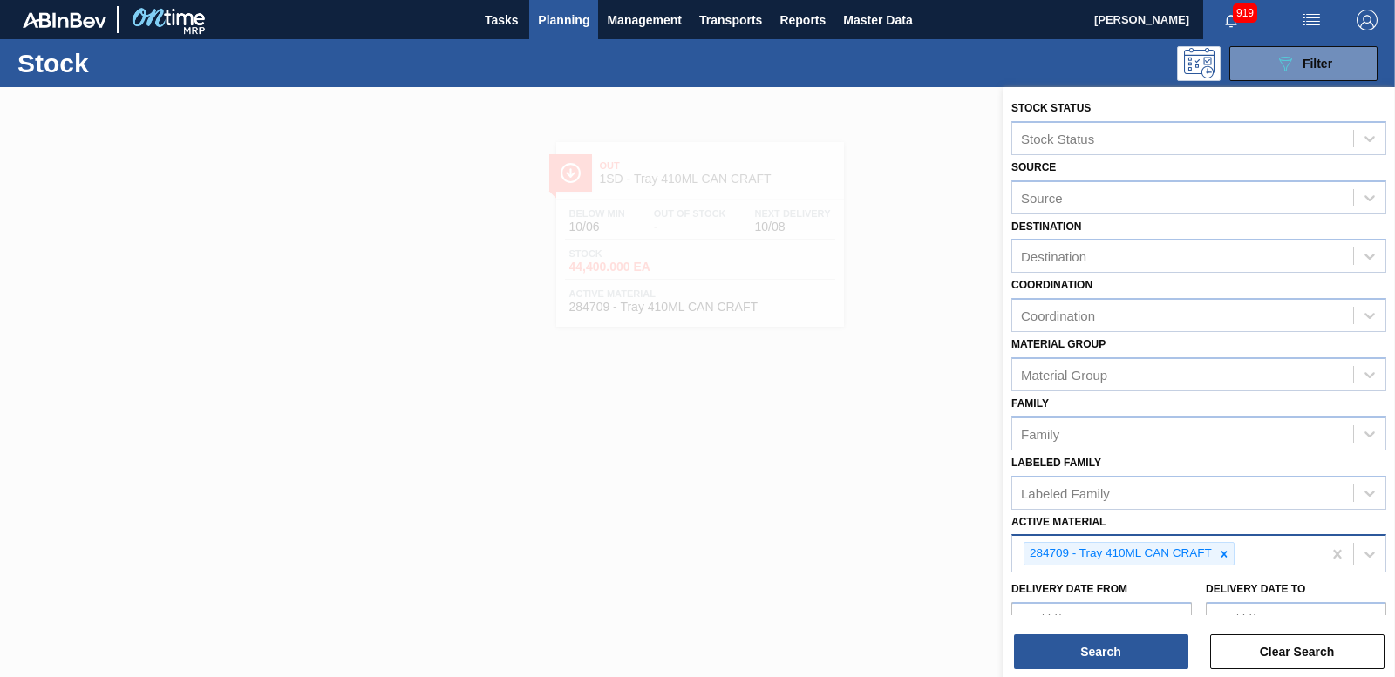
drag, startPoint x: 1222, startPoint y: 552, endPoint x: 1194, endPoint y: 547, distance: 28.4
click at [1218, 549] on icon at bounding box center [1224, 554] width 12 height 12
type Material "285210"
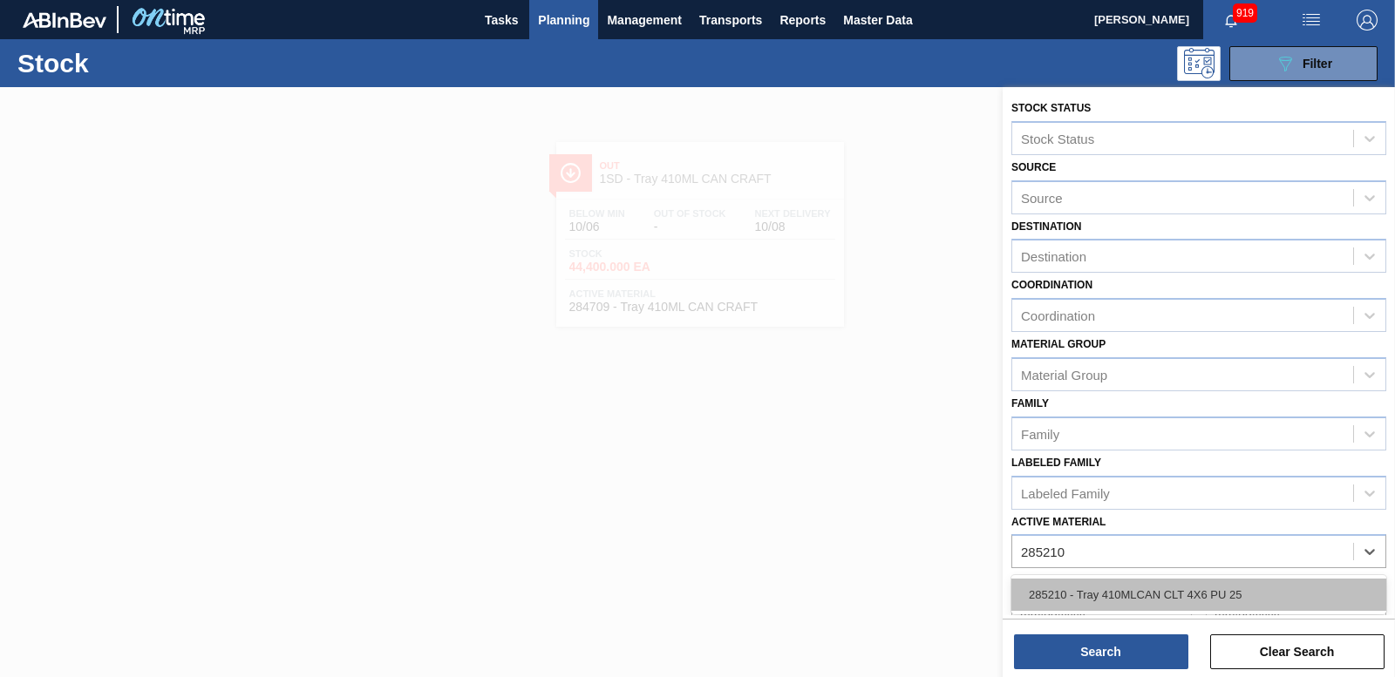
click at [1104, 585] on div "285210 - Tray 410MLCAN CLT 4X6 PU 25" at bounding box center [1198, 595] width 375 height 32
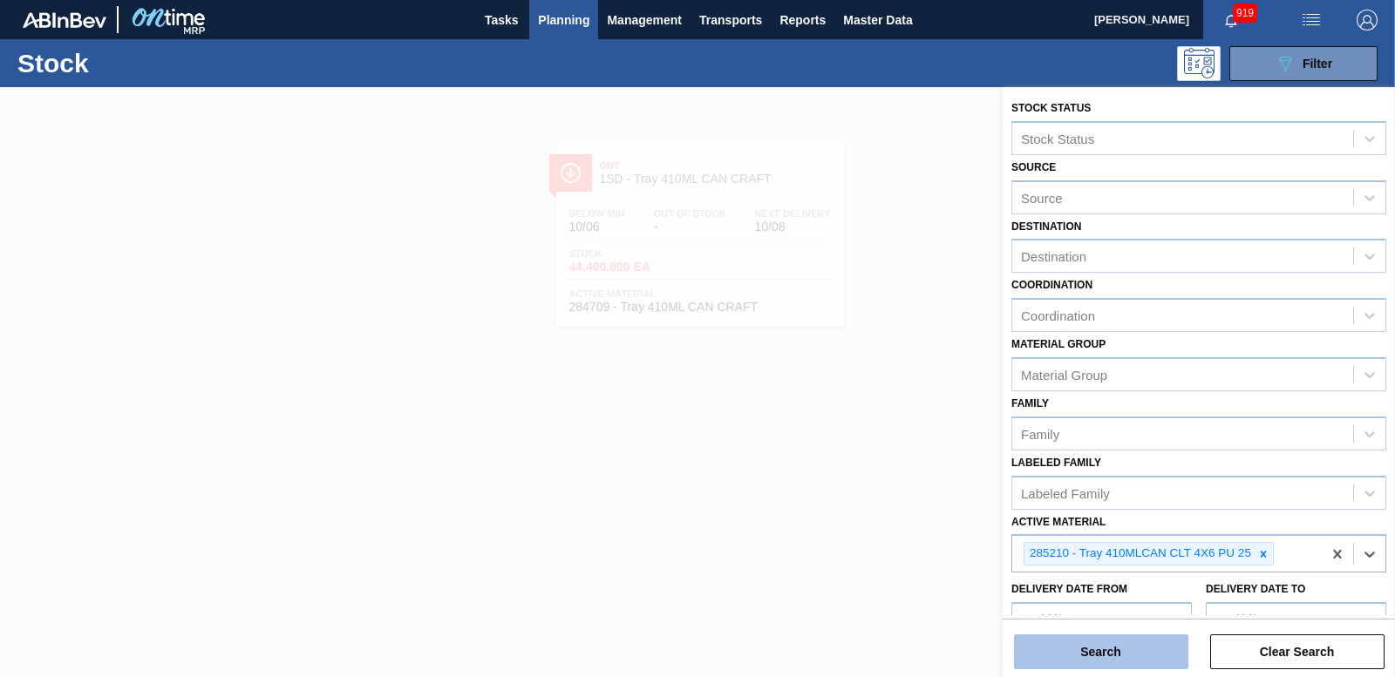
click at [1094, 650] on button "Search" at bounding box center [1101, 652] width 174 height 35
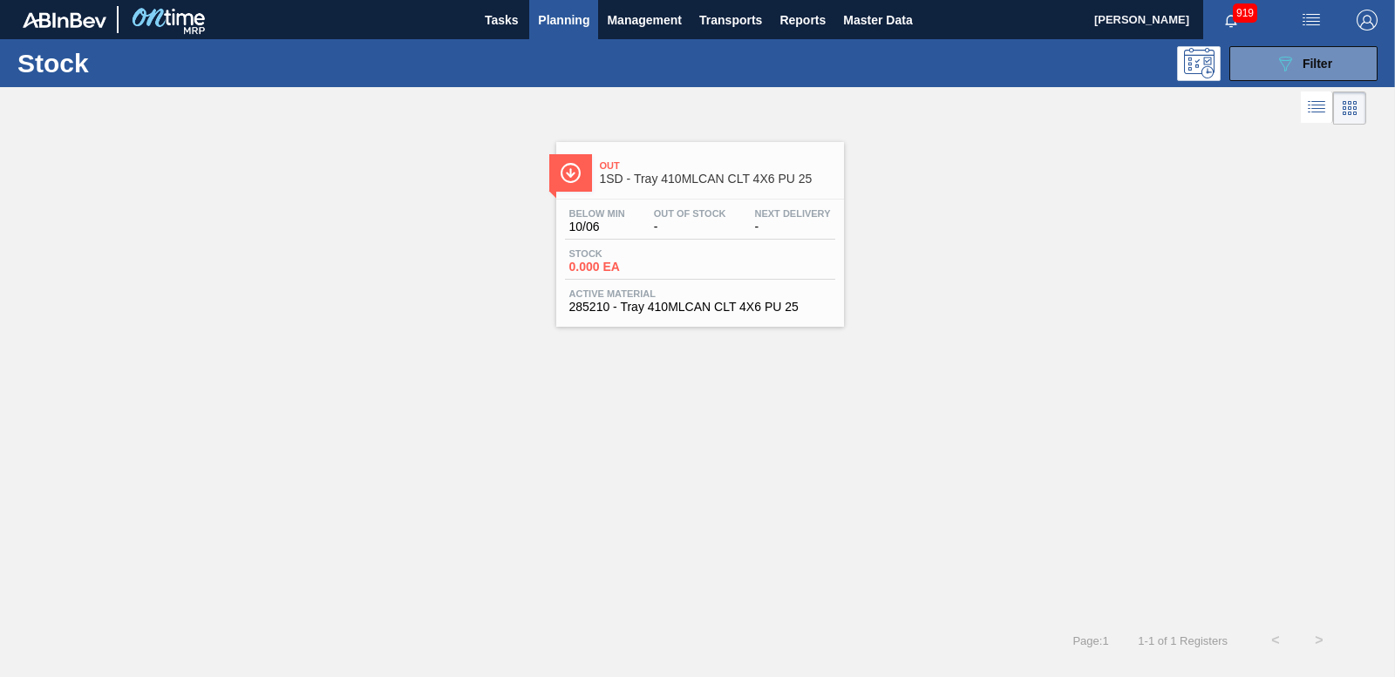
click at [608, 264] on span "0.000 EA" at bounding box center [630, 267] width 122 height 13
click at [1312, 64] on span "Filter" at bounding box center [1317, 64] width 30 height 14
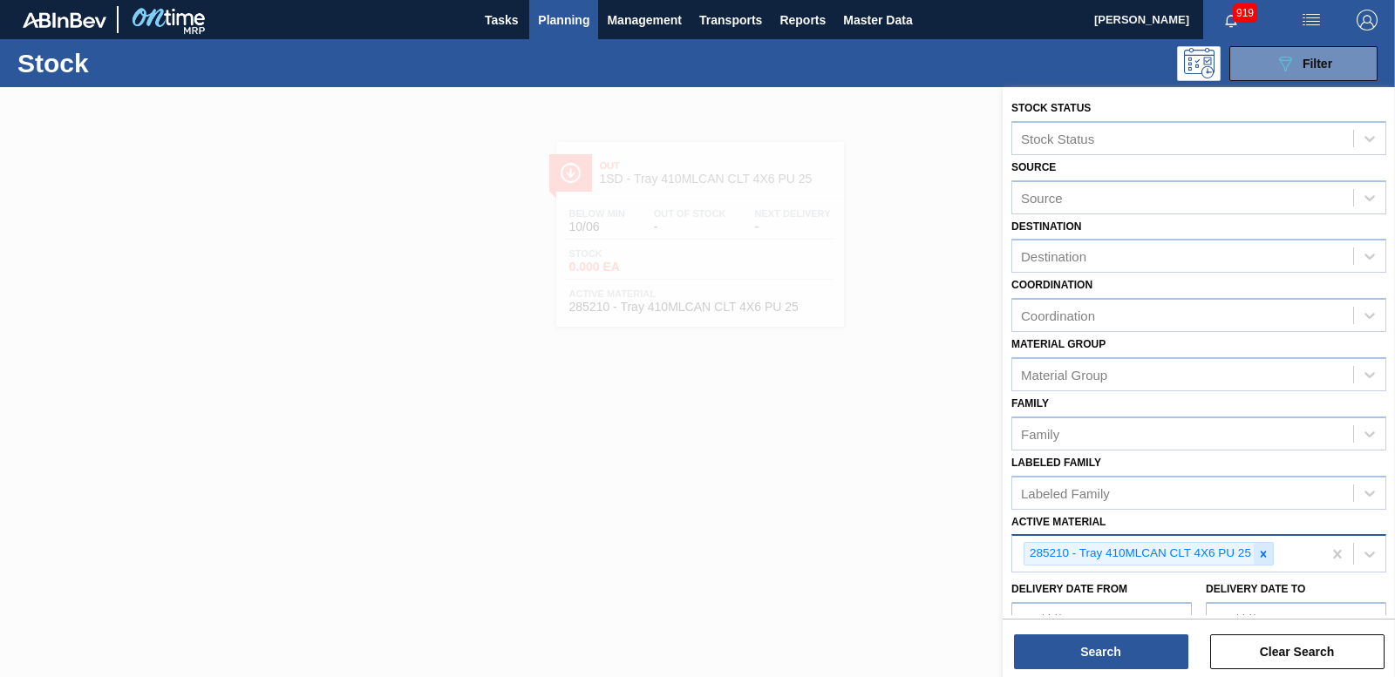
click at [1265, 556] on icon at bounding box center [1263, 554] width 6 height 6
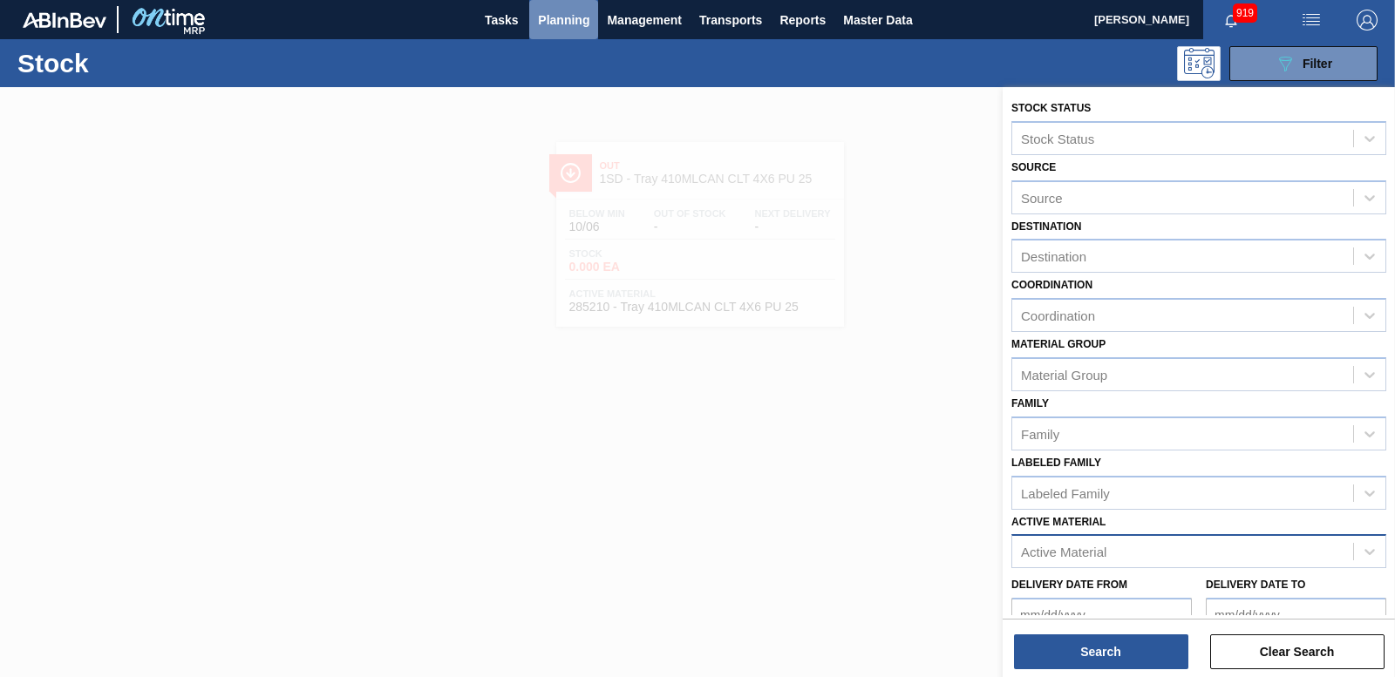
click at [549, 21] on span "Planning" at bounding box center [563, 20] width 51 height 21
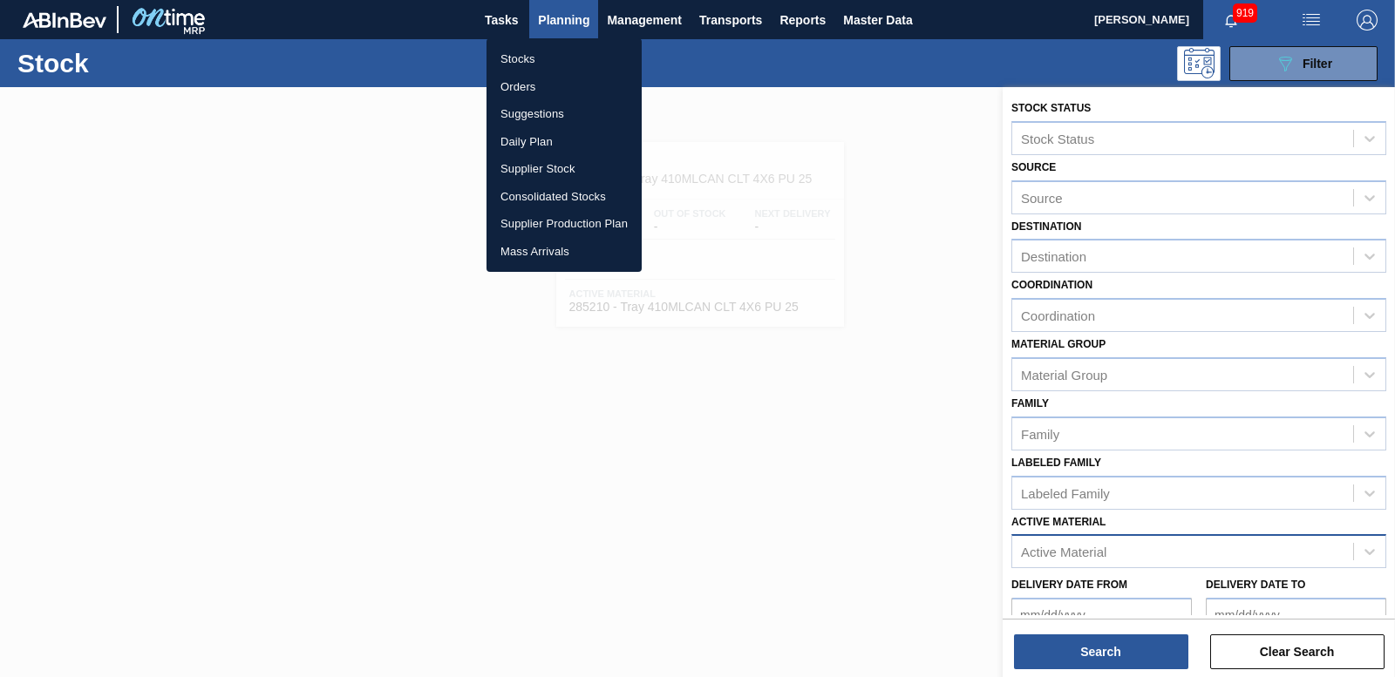
click at [526, 59] on li "Stocks" at bounding box center [563, 59] width 155 height 28
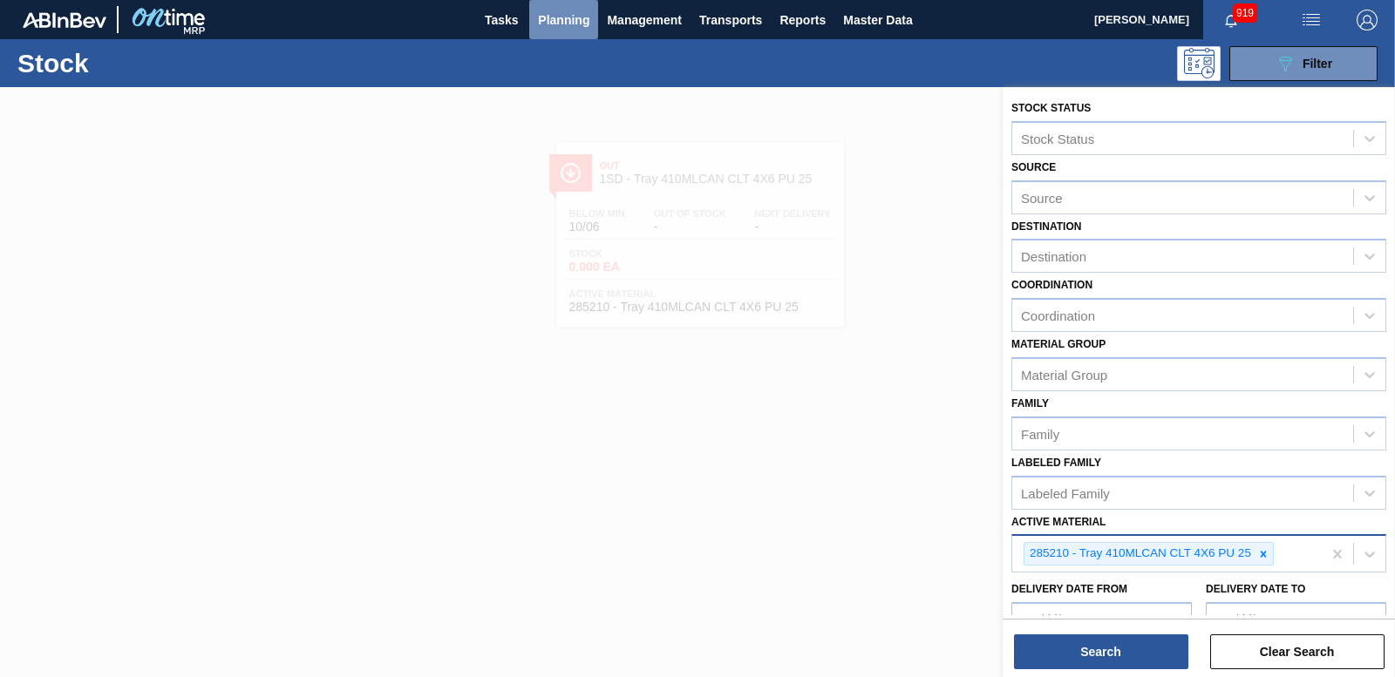
click at [566, 21] on span "Planning" at bounding box center [563, 20] width 51 height 21
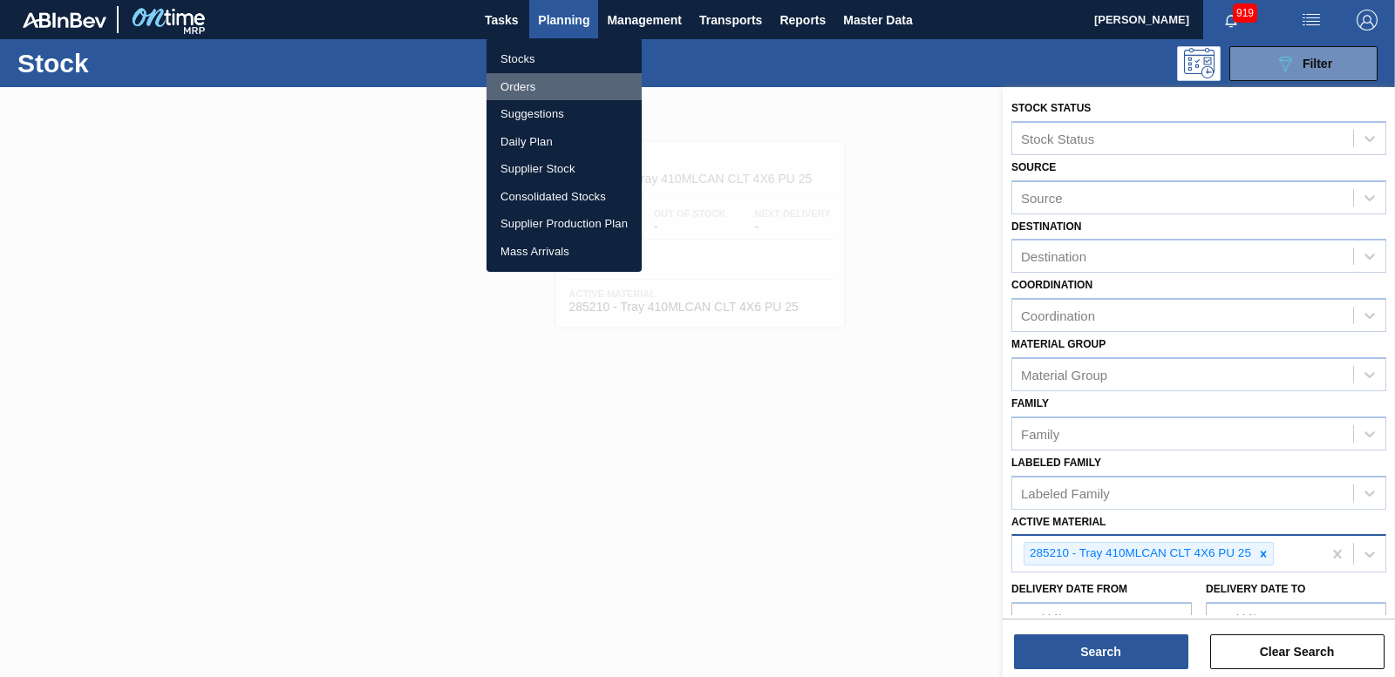
click at [528, 93] on li "Orders" at bounding box center [563, 87] width 155 height 28
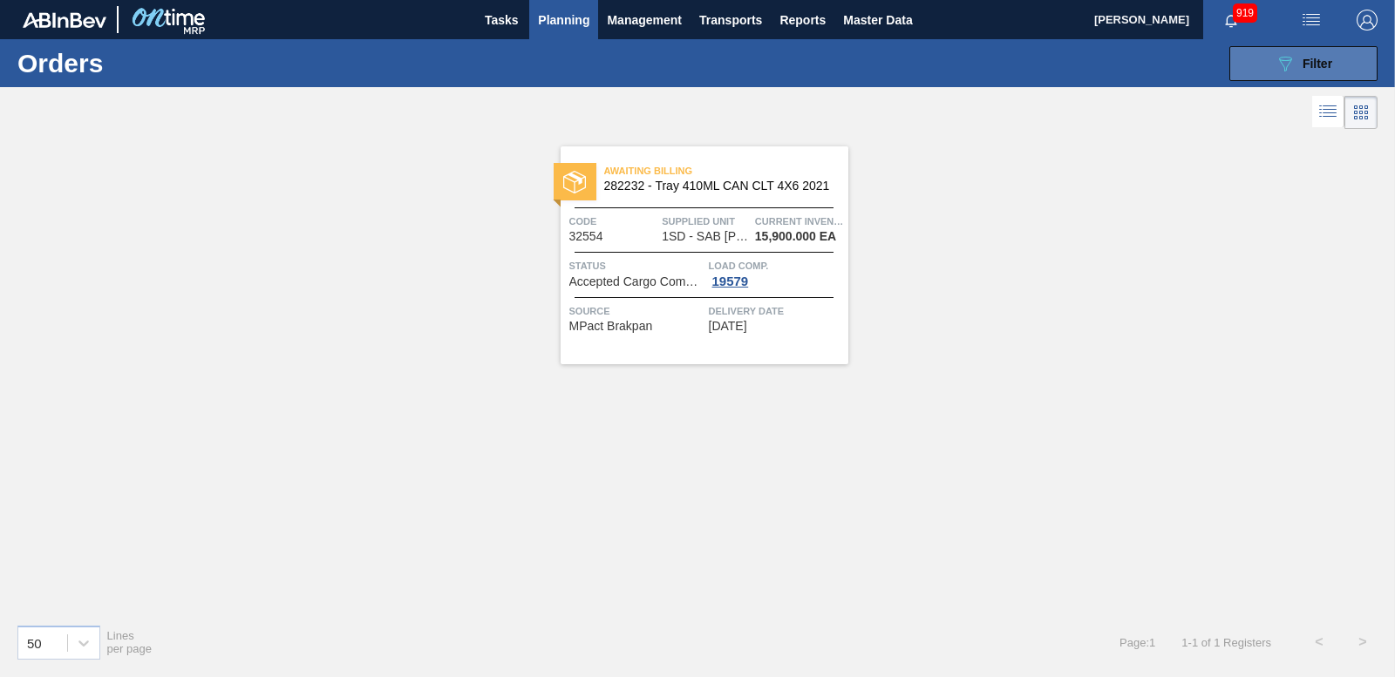
click at [1281, 63] on icon at bounding box center [1285, 64] width 13 height 15
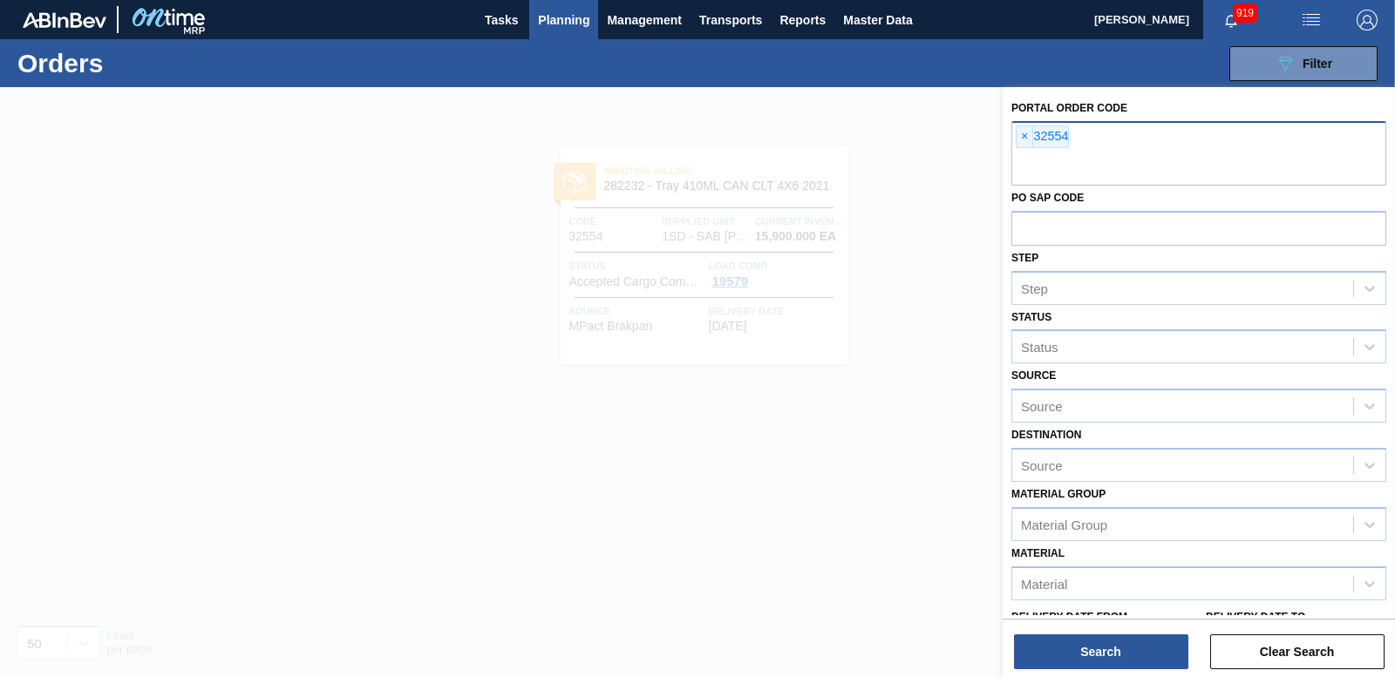
click at [1021, 132] on span "×" at bounding box center [1024, 136] width 17 height 21
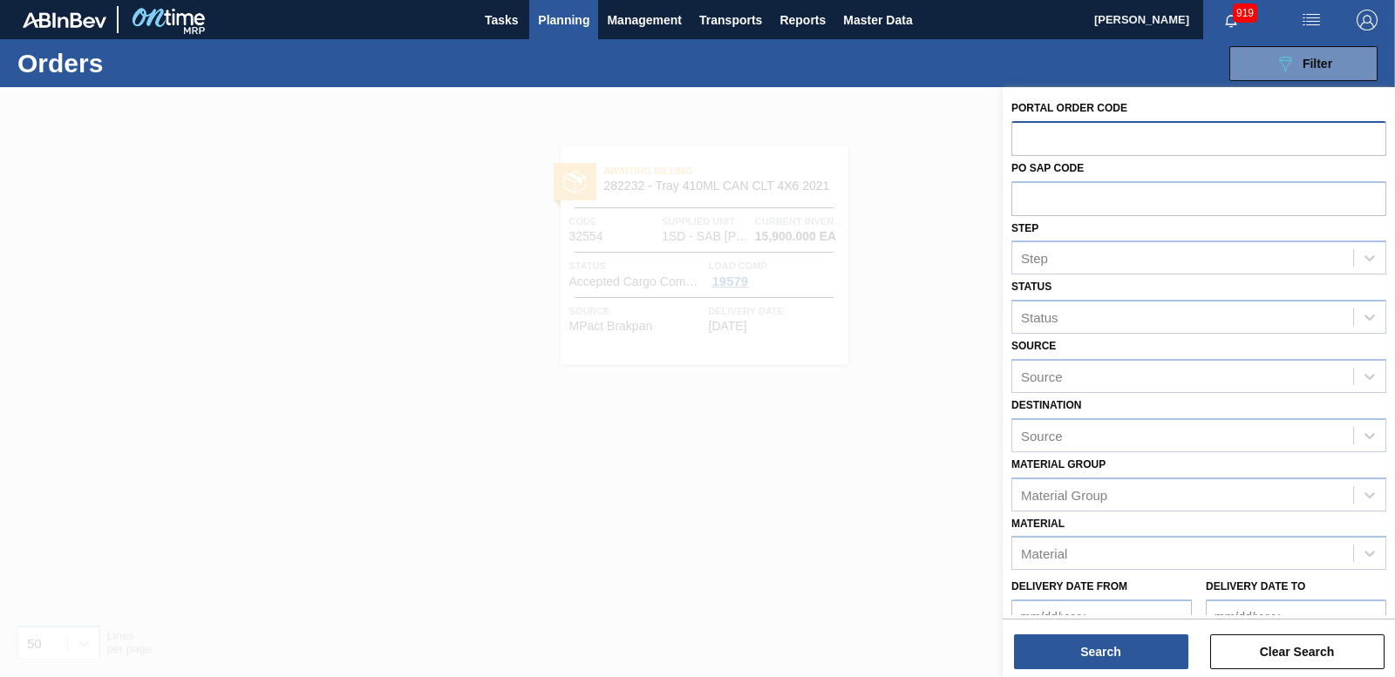
paste input "32553"
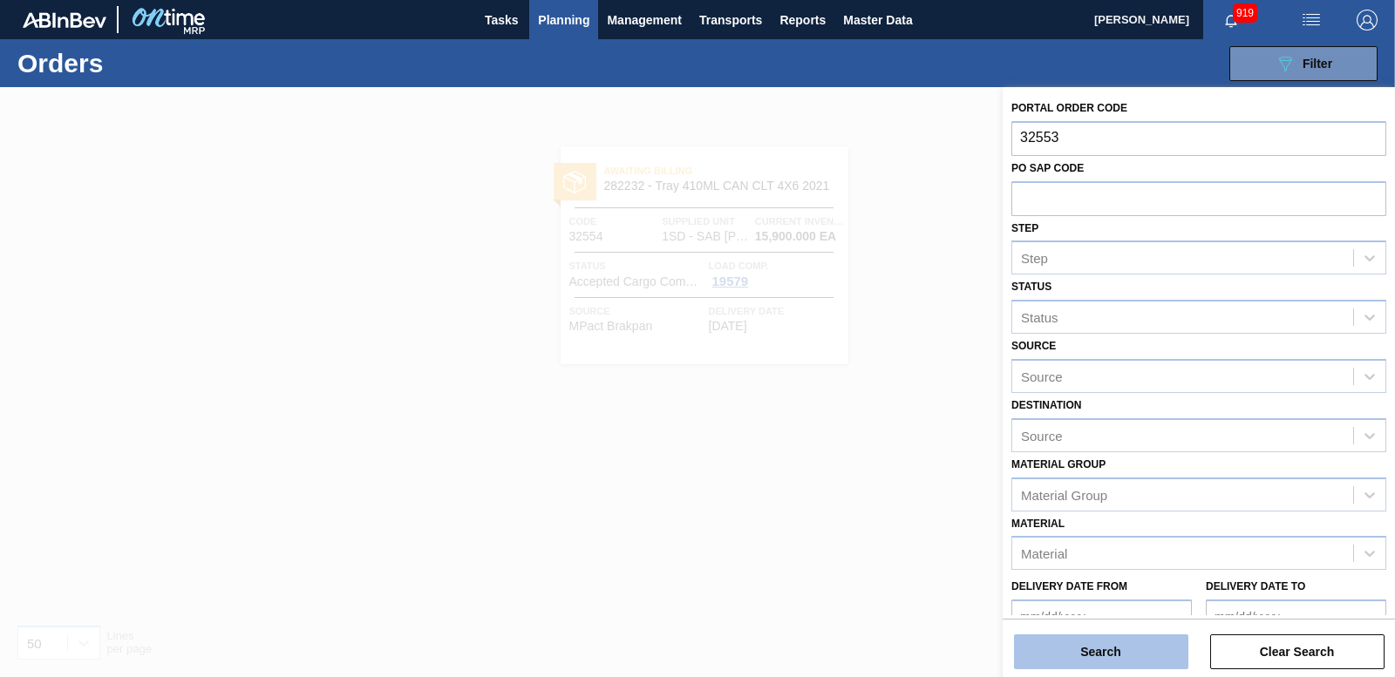
type input "32553"
click at [1117, 646] on button "Search" at bounding box center [1101, 652] width 174 height 35
